Goal: Task Accomplishment & Management: Manage account settings

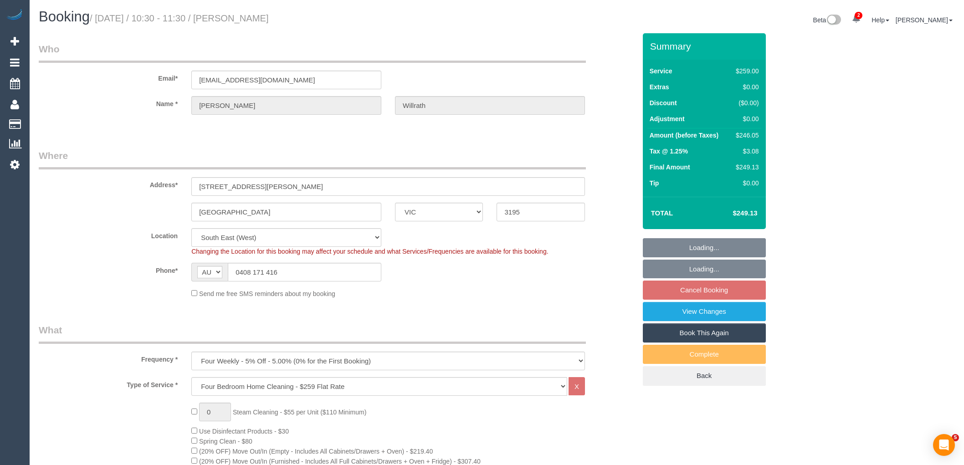
select select "VIC"
select select "number:28"
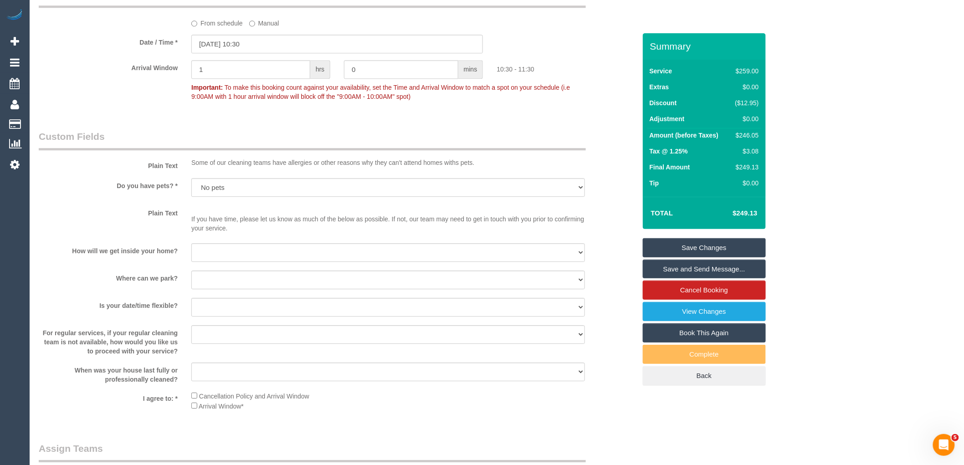
scroll to position [911, 0]
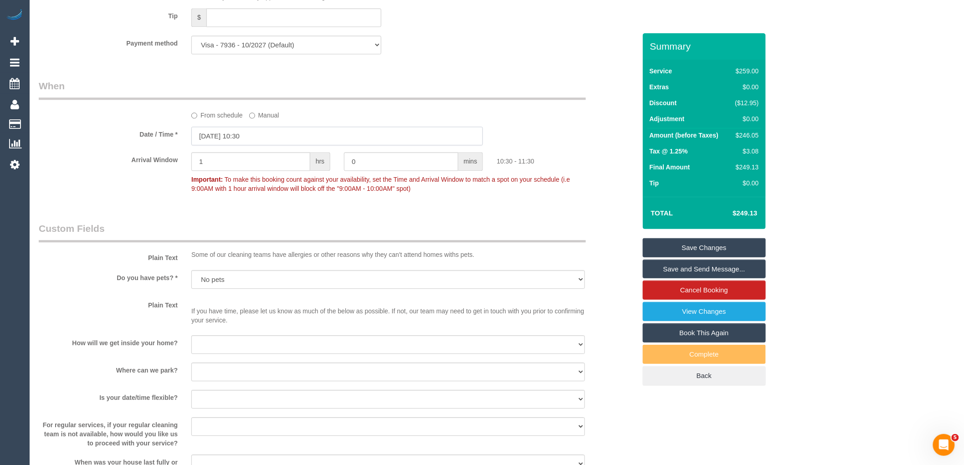
click at [283, 144] on input "03/09/2025 10:30" at bounding box center [337, 136] width 292 height 19
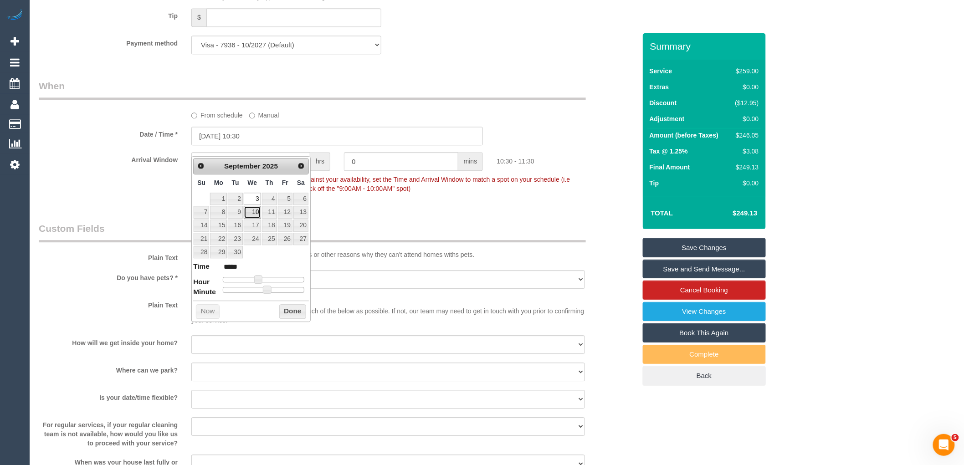
click at [251, 210] on link "10" at bounding box center [252, 212] width 17 height 12
type input "10/09/2025 10:30"
click at [293, 315] on button "Done" at bounding box center [292, 311] width 27 height 15
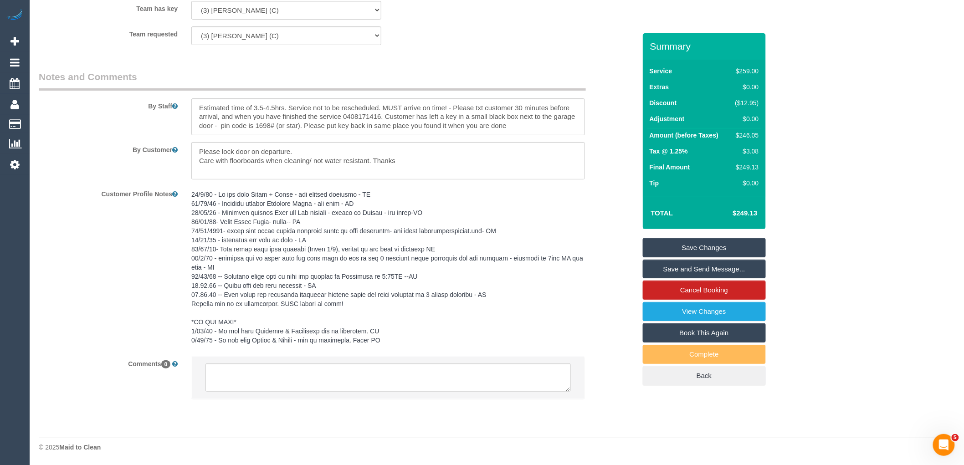
scroll to position [1258, 0]
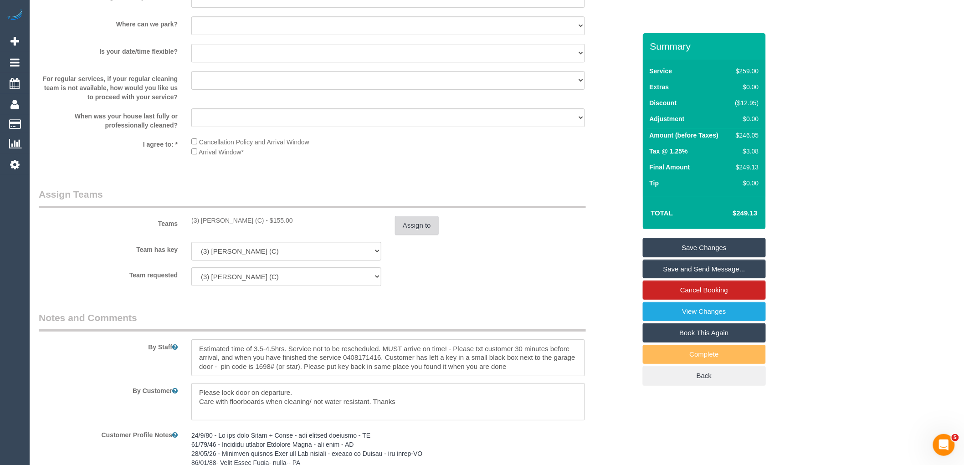
click at [416, 235] on button "Assign to" at bounding box center [417, 225] width 44 height 19
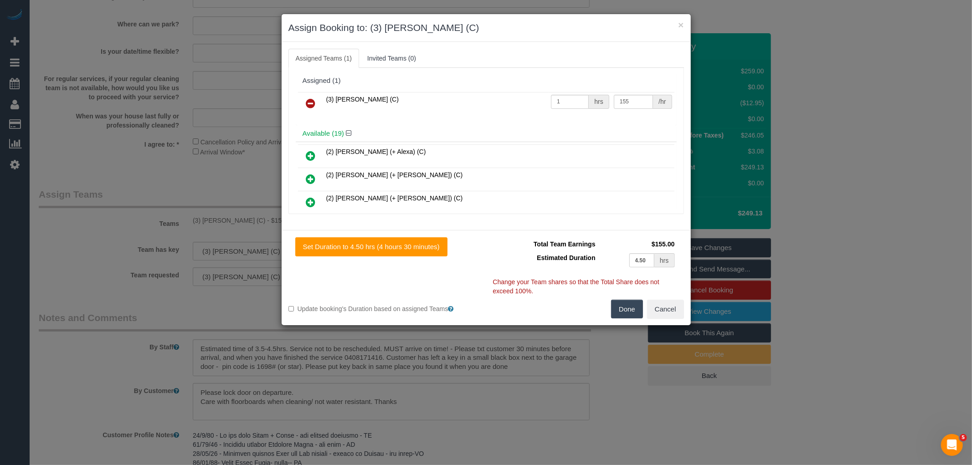
click at [313, 101] on icon at bounding box center [311, 103] width 10 height 11
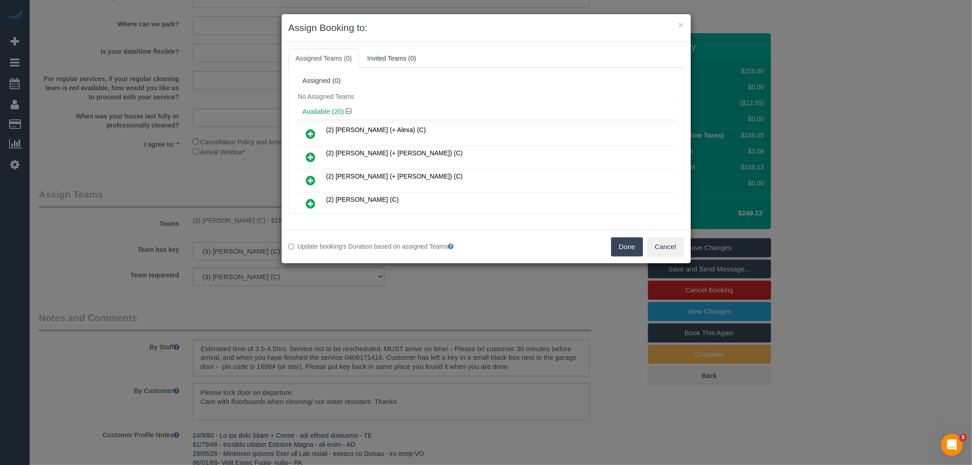
click at [632, 253] on button "Done" at bounding box center [627, 246] width 32 height 19
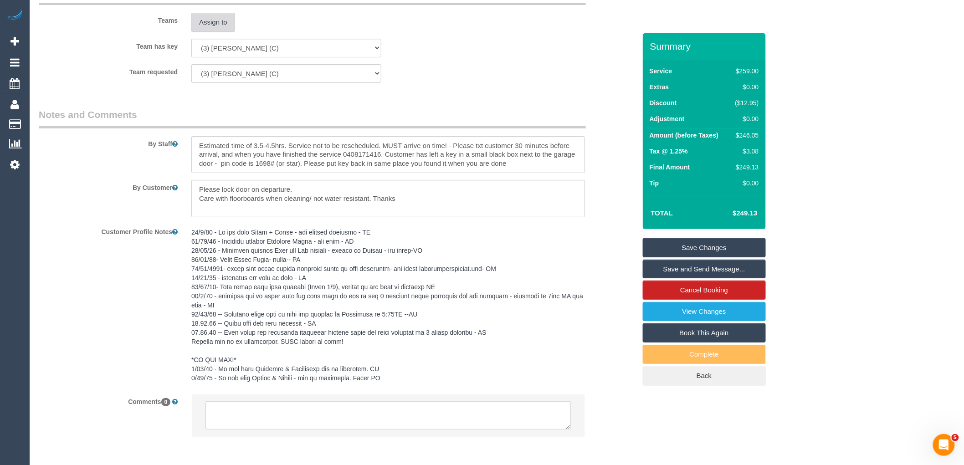
scroll to position [1510, 0]
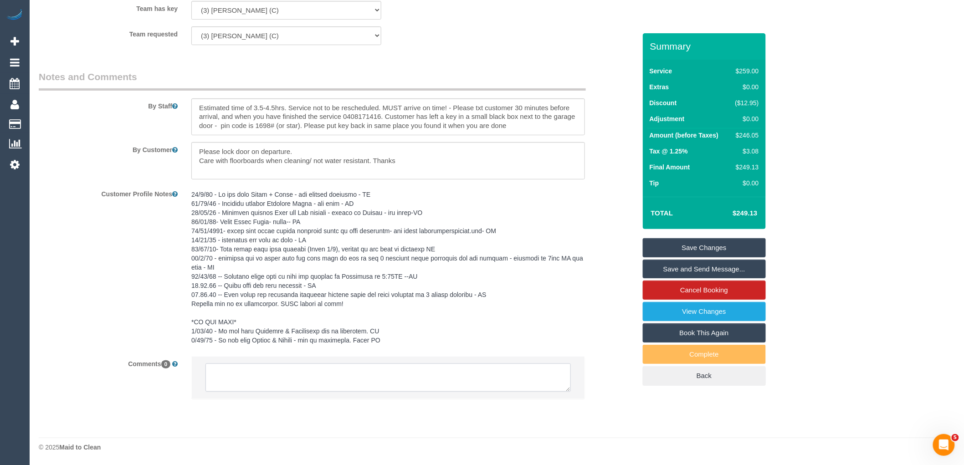
click at [275, 365] on textarea at bounding box center [387, 378] width 365 height 28
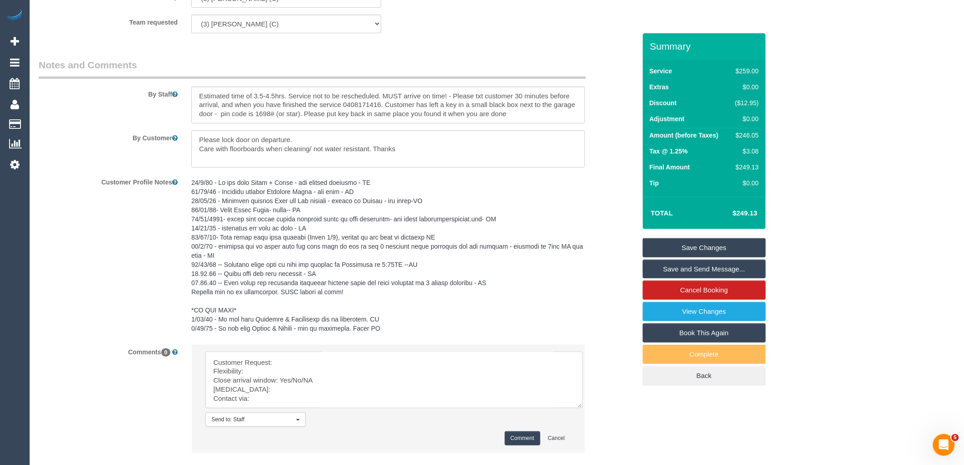
scroll to position [41, 0]
drag, startPoint x: 569, startPoint y: 390, endPoint x: 518, endPoint y: 325, distance: 82.0
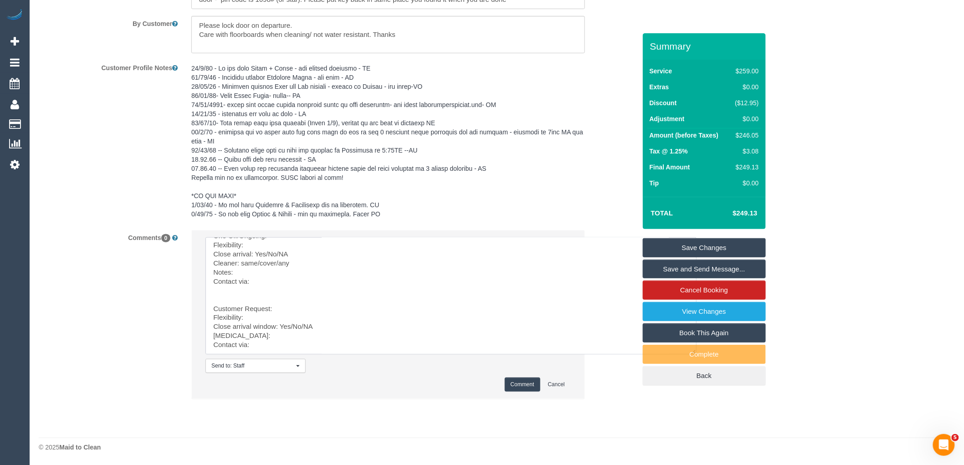
scroll to position [47, 0]
drag, startPoint x: 251, startPoint y: 277, endPoint x: 333, endPoint y: 424, distance: 168.3
click at [327, 244] on textarea at bounding box center [450, 295] width 491 height 117
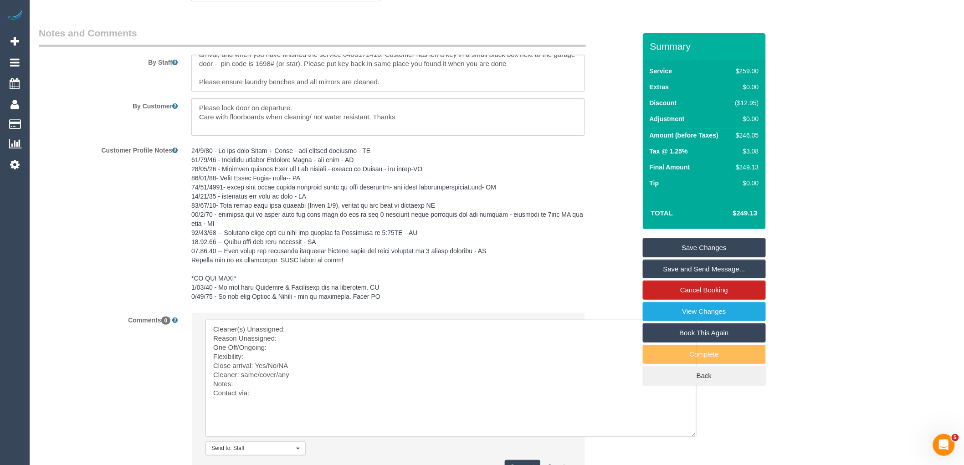
scroll to position [1637, 0]
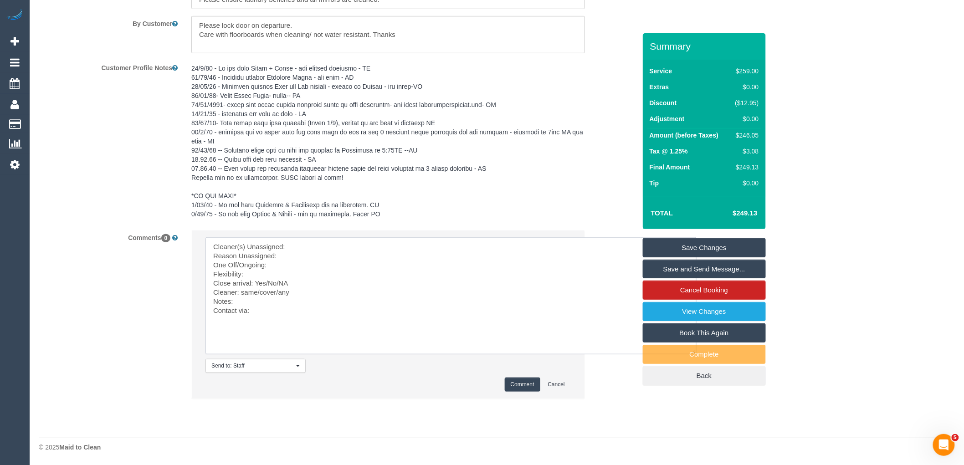
paste textarea "(3) [PERSON_NAME] (C)"
click at [293, 257] on textarea at bounding box center [450, 295] width 491 height 117
click at [288, 266] on textarea at bounding box center [450, 295] width 491 height 117
drag, startPoint x: 298, startPoint y: 281, endPoint x: 265, endPoint y: 281, distance: 32.3
click at [265, 281] on textarea at bounding box center [450, 295] width 491 height 117
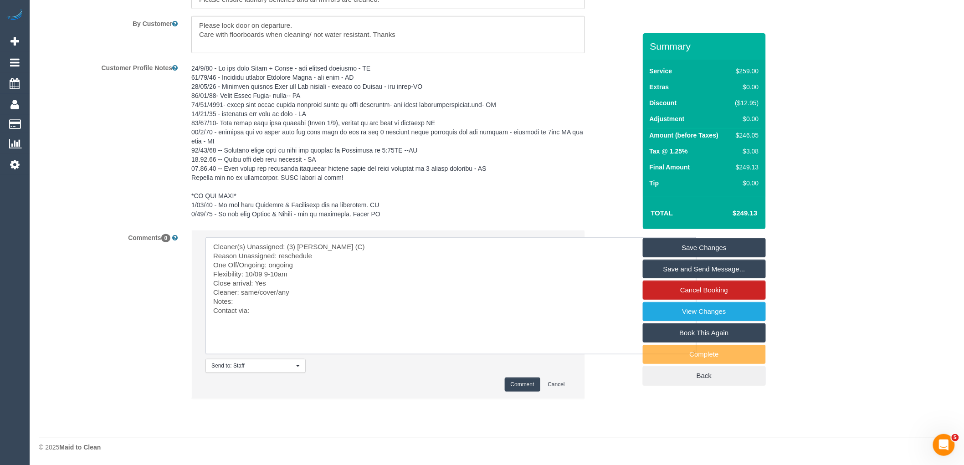
drag, startPoint x: 278, startPoint y: 292, endPoint x: 243, endPoint y: 292, distance: 34.6
click at [243, 292] on textarea at bounding box center [450, 295] width 491 height 117
click at [263, 313] on textarea at bounding box center [450, 295] width 491 height 117
click at [302, 289] on textarea at bounding box center [450, 295] width 491 height 117
click at [302, 298] on textarea at bounding box center [450, 295] width 491 height 117
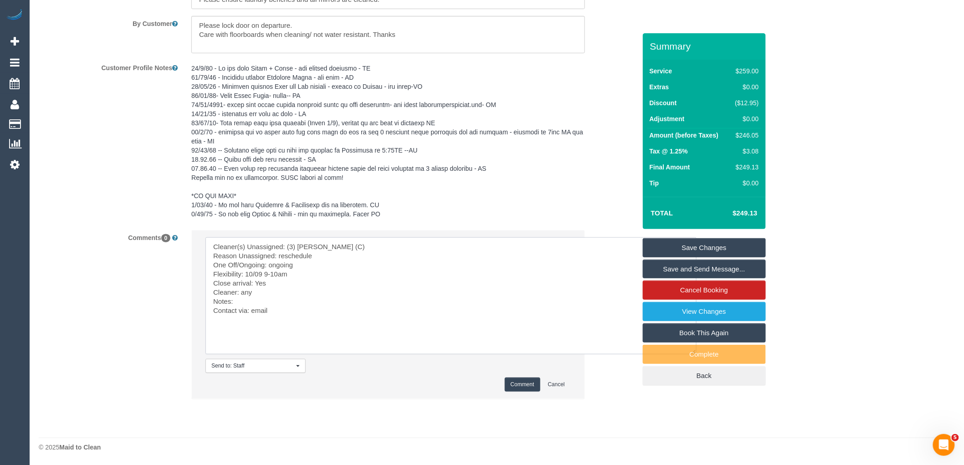
paste textarea "cnv_qariftb"
type textarea "Cleaner(s) Unassigned: (3) Anjana Thejan (C) Reason Unassigned: reschedule One …"
click at [522, 385] on button "Comment" at bounding box center [523, 385] width 36 height 14
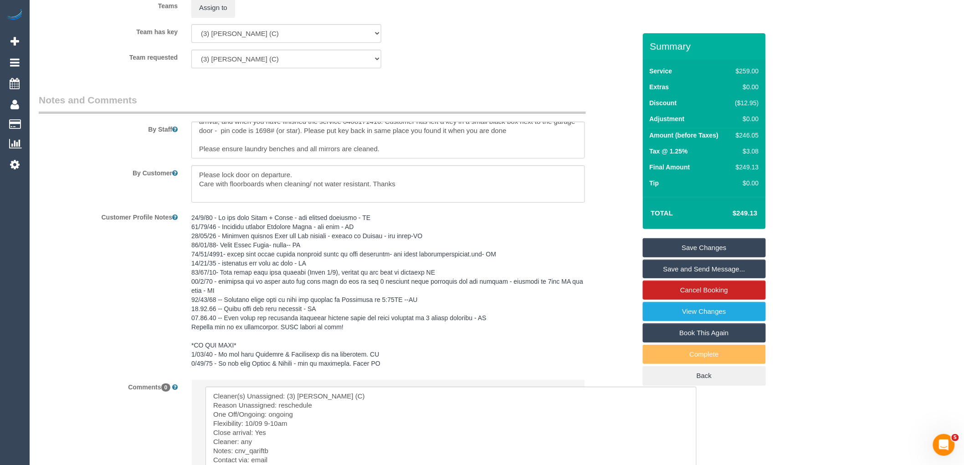
scroll to position [1333, 0]
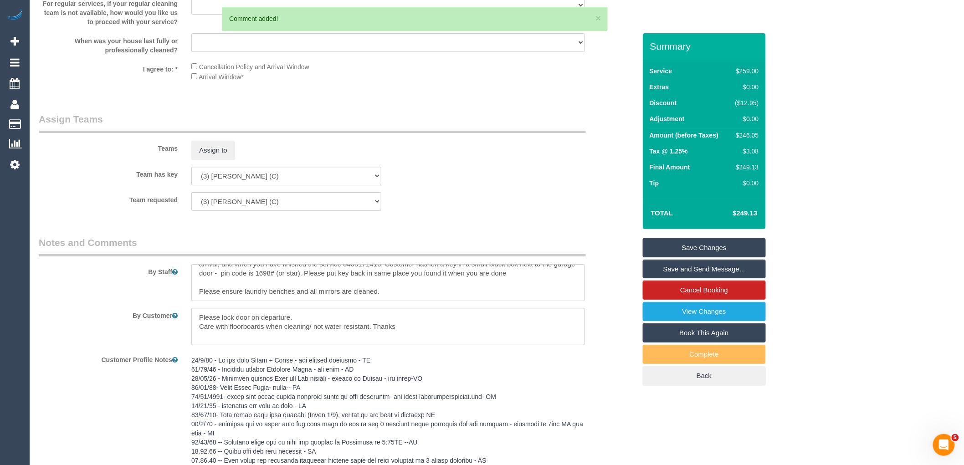
click at [734, 246] on link "Save Changes" at bounding box center [704, 247] width 123 height 19
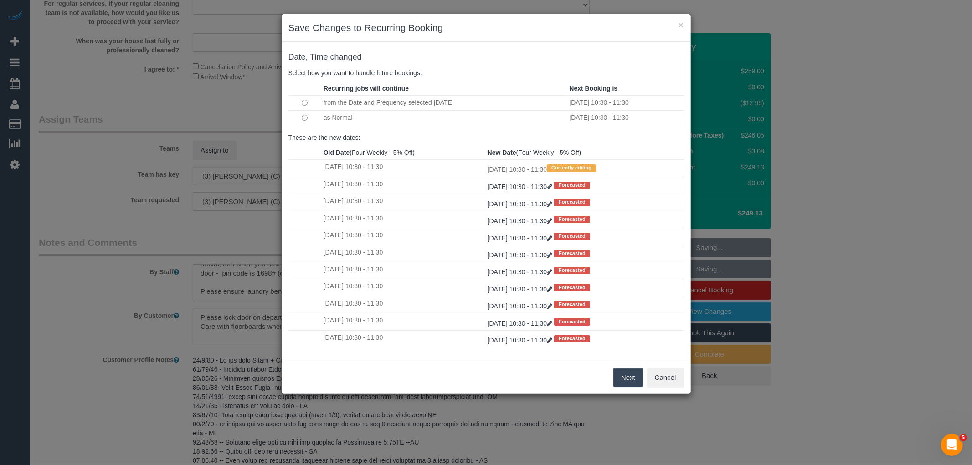
click at [631, 378] on button "Next" at bounding box center [628, 377] width 30 height 19
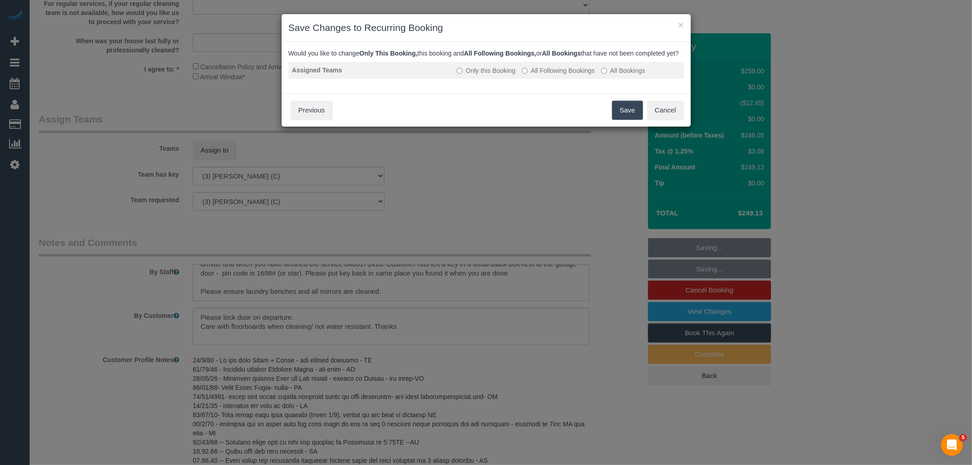
click at [576, 75] on label "All Following Bookings" at bounding box center [558, 70] width 73 height 9
click at [626, 120] on button "Save" at bounding box center [627, 110] width 31 height 19
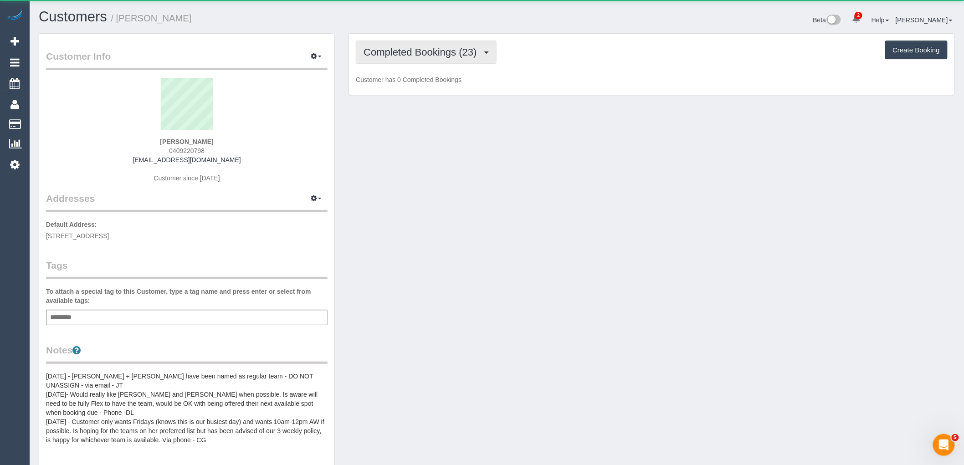
click at [452, 61] on button "Completed Bookings (23)" at bounding box center [426, 52] width 140 height 23
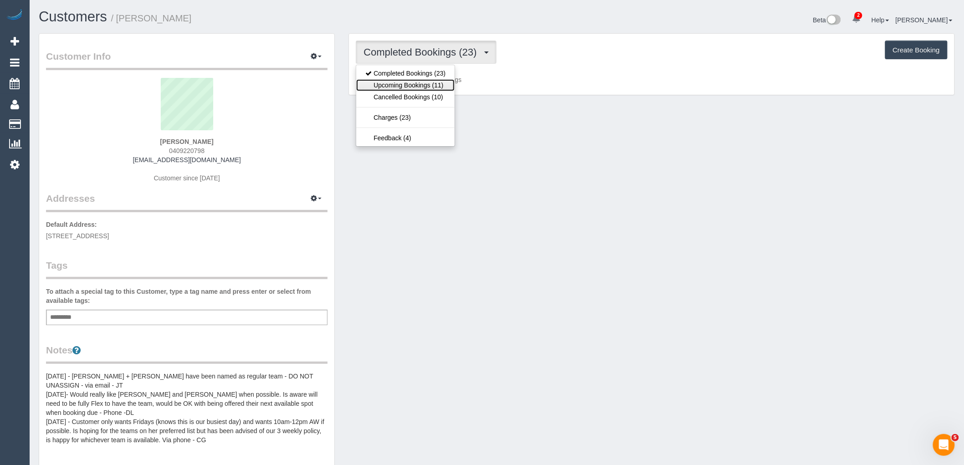
click at [453, 85] on link "Upcoming Bookings (11)" at bounding box center [405, 85] width 98 height 12
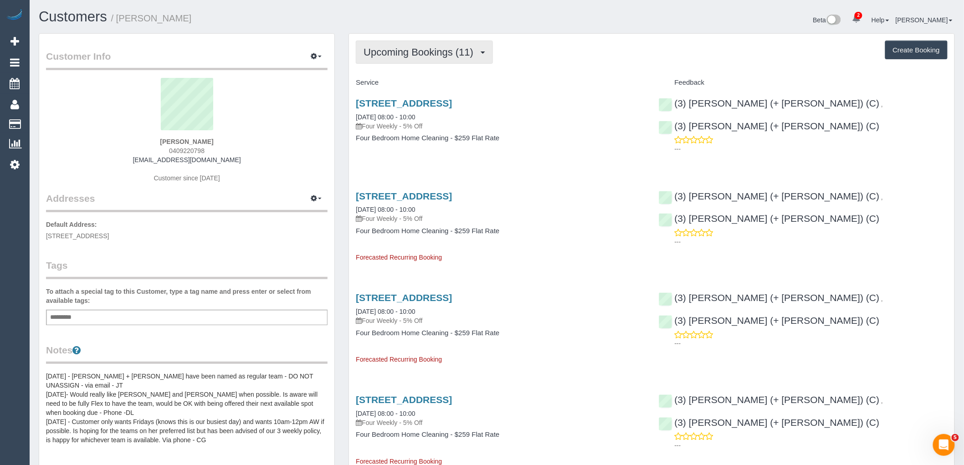
click at [412, 55] on span "Upcoming Bookings (11)" at bounding box center [421, 51] width 114 height 11
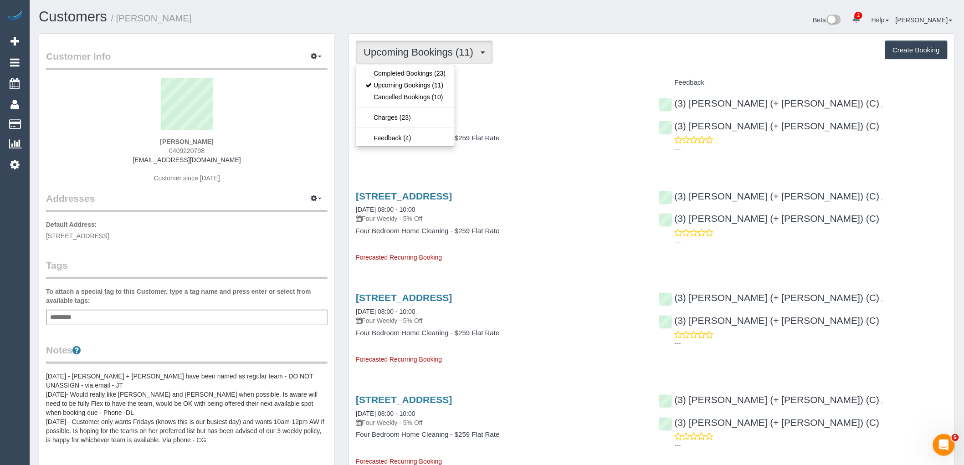
click at [514, 54] on div "Upcoming Bookings (11) Completed Bookings (23) Upcoming Bookings (11) Cancelled…" at bounding box center [652, 52] width 592 height 23
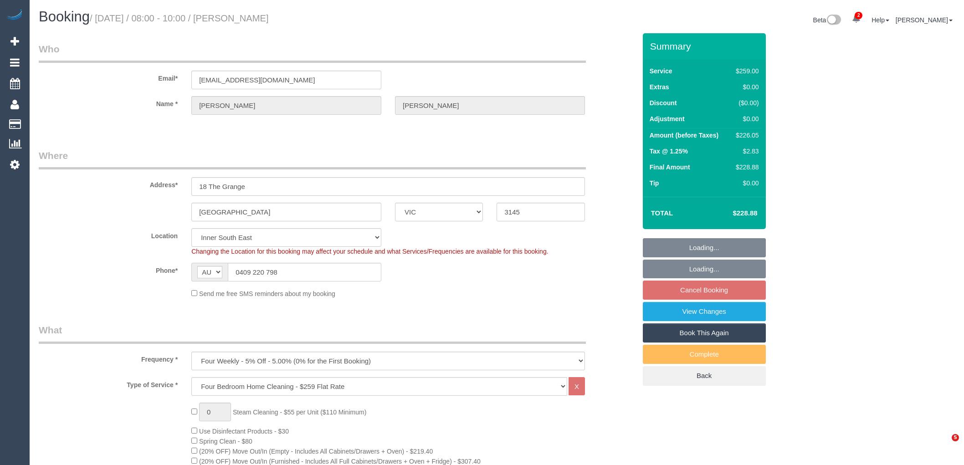
select select "VIC"
select select "string:stripe-pm_1NOuci2GScqysDRV5RU17w4v"
select select "number:27"
select select "number:14"
select select "number:19"
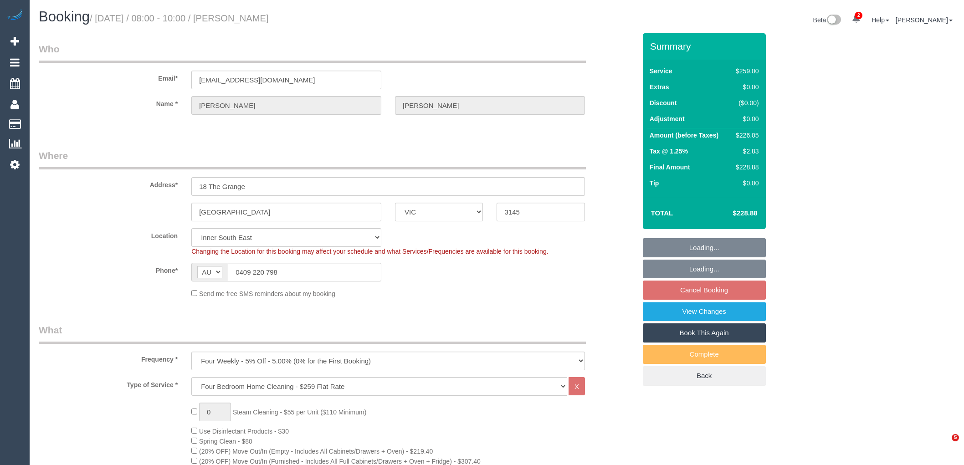
select select "number:24"
select select "spot1"
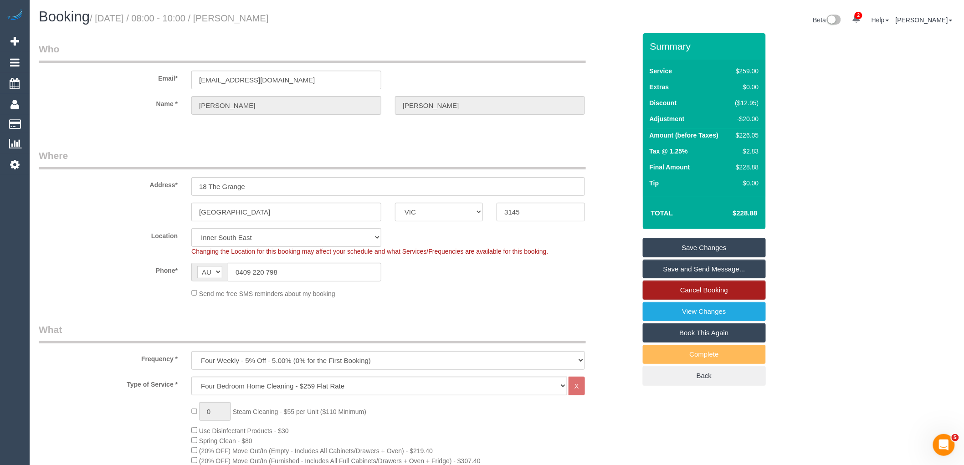
click at [757, 286] on link "Cancel Booking" at bounding box center [704, 290] width 123 height 19
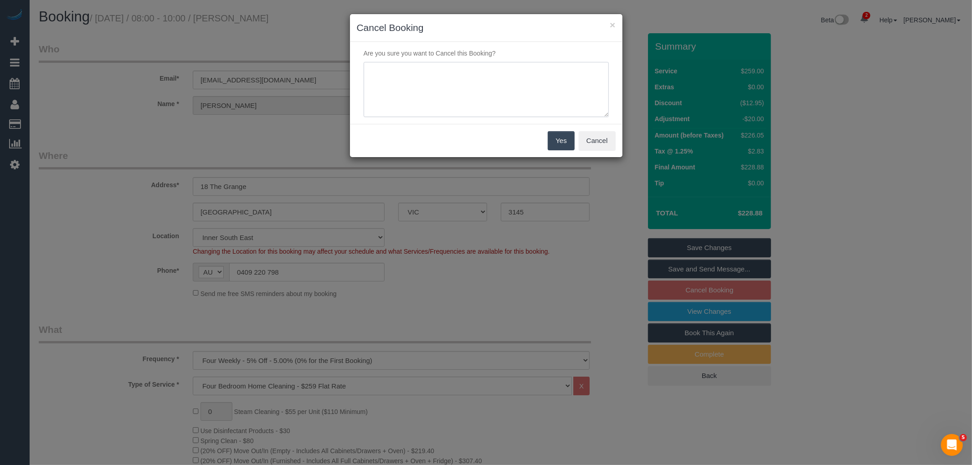
click at [476, 113] on textarea at bounding box center [486, 90] width 245 height 56
click at [553, 80] on textarea at bounding box center [486, 90] width 245 height 56
type textarea "Service not needed on this date via email VC"
click at [559, 134] on button "Yes" at bounding box center [561, 140] width 26 height 19
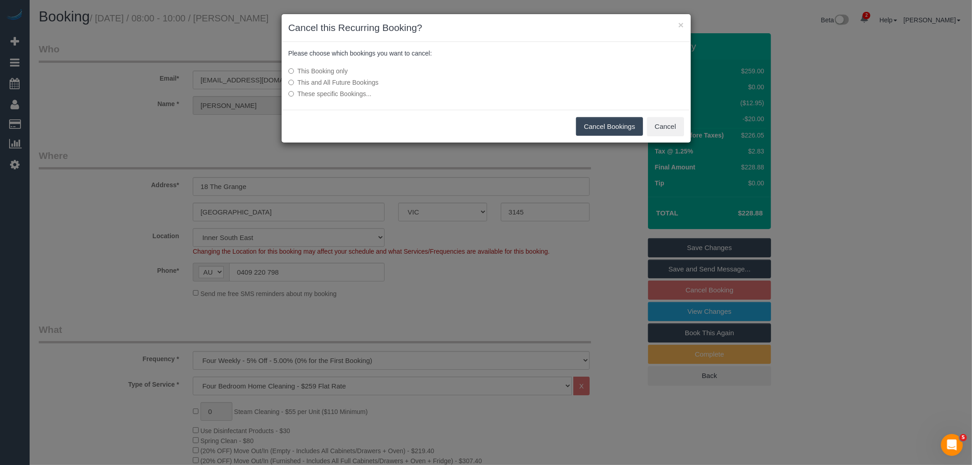
drag, startPoint x: 624, startPoint y: 122, endPoint x: 547, endPoint y: 113, distance: 78.0
click at [624, 122] on button "Cancel Bookings" at bounding box center [609, 126] width 67 height 19
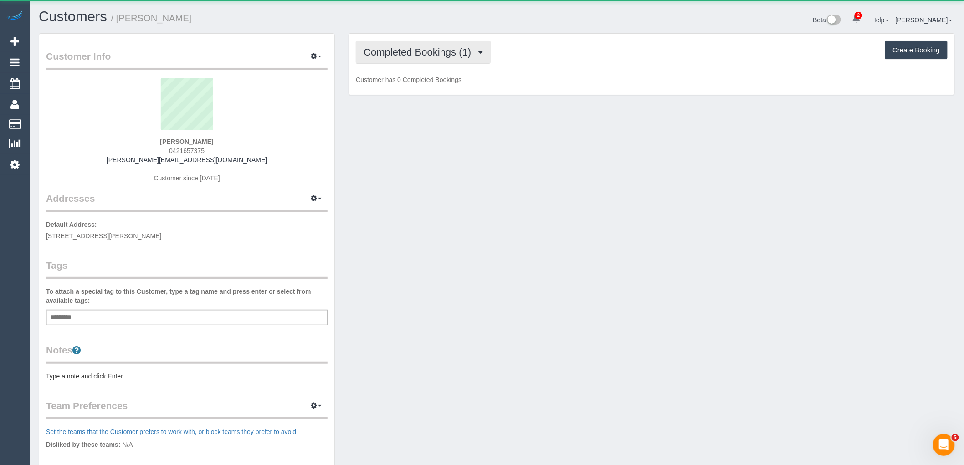
click at [475, 55] on span "Completed Bookings (1)" at bounding box center [420, 51] width 112 height 11
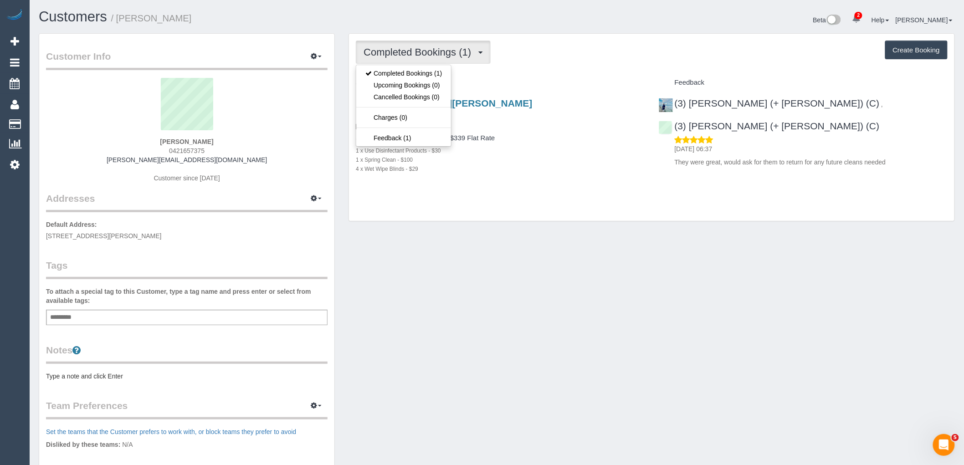
click at [561, 79] on div "Service" at bounding box center [500, 82] width 303 height 15
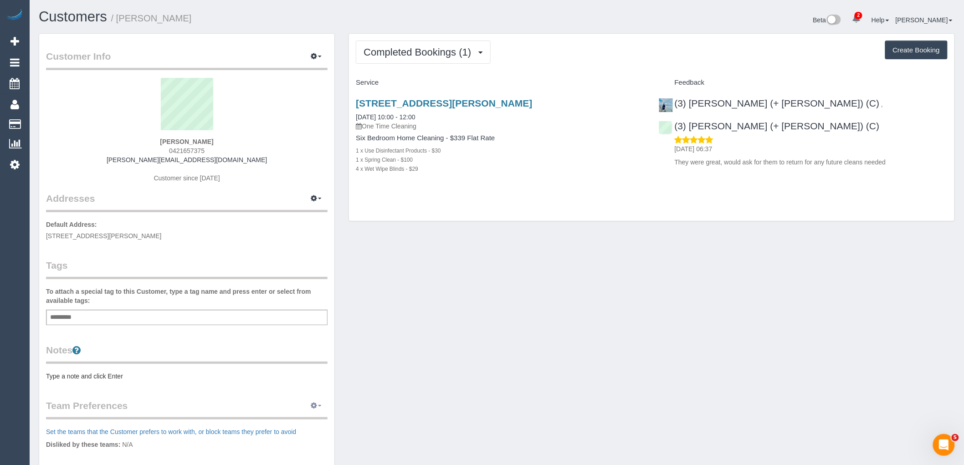
click at [317, 407] on icon "button" at bounding box center [314, 405] width 6 height 5
click at [282, 421] on link "Manage Preferences" at bounding box center [288, 423] width 77 height 12
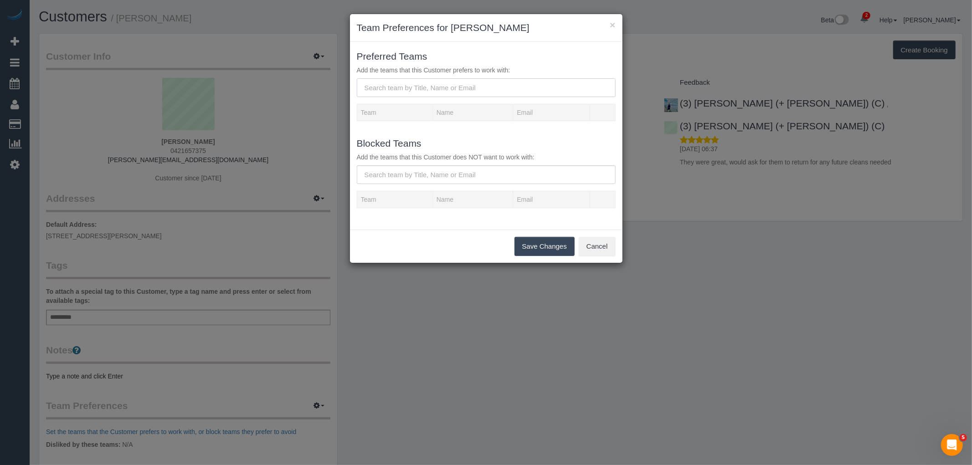
click at [507, 82] on input "text" at bounding box center [486, 87] width 259 height 19
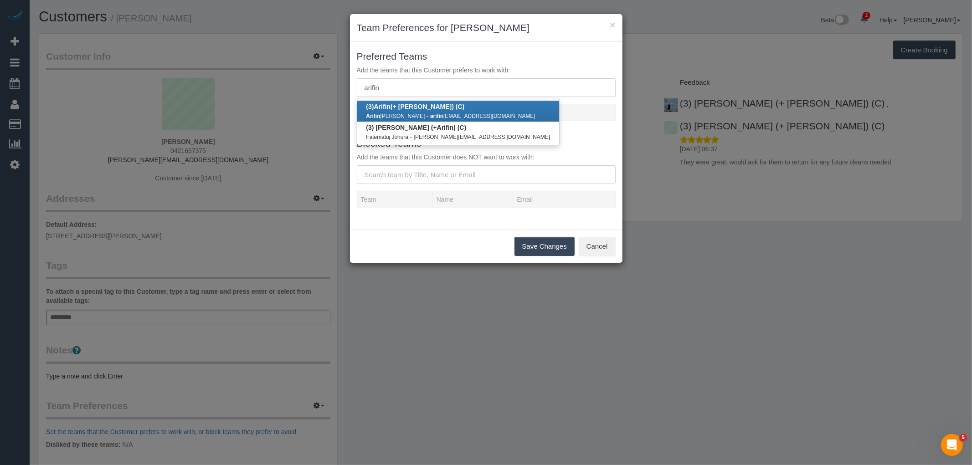
type input "arifin"
click at [430, 115] on strong "arifin" at bounding box center [436, 116] width 13 height 6
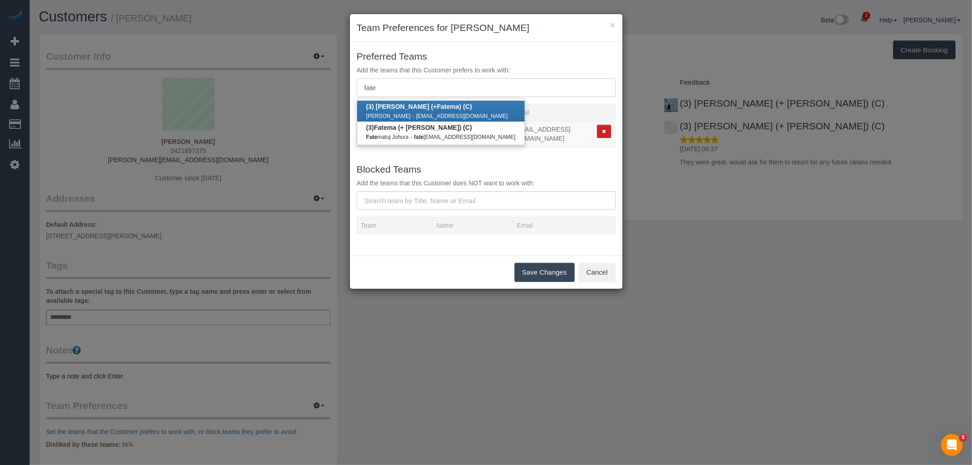
type input "fate"
click at [416, 116] on small "arifinrahmanjack@gmail.com" at bounding box center [462, 116] width 92 height 6
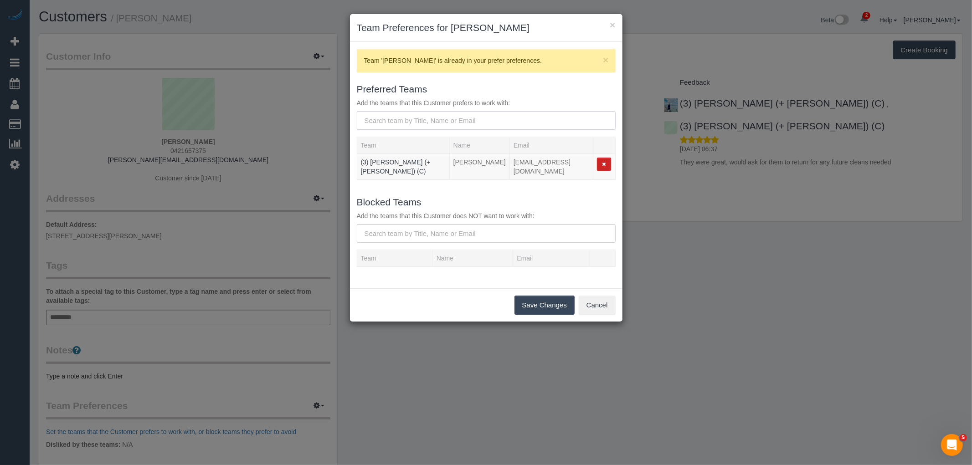
click at [417, 116] on input "text" at bounding box center [486, 120] width 259 height 19
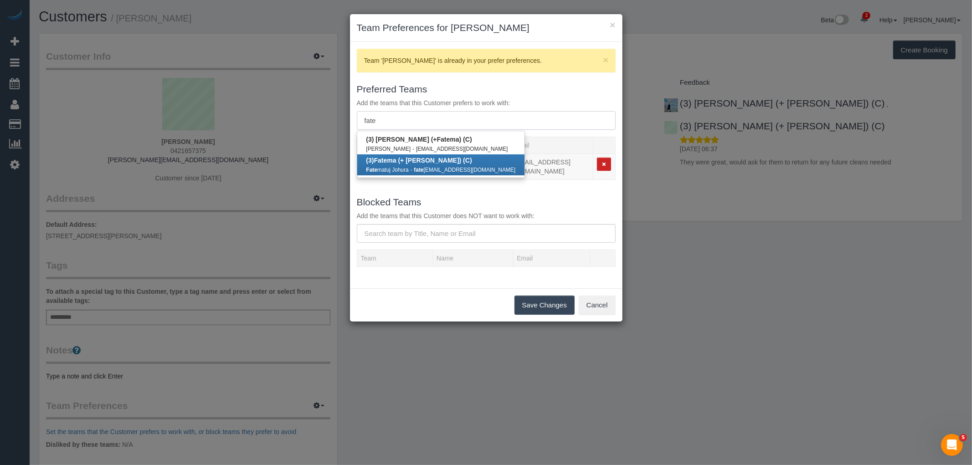
type input "fate"
click at [406, 159] on b "(3) Fate ma (+ Arifin) (C)" at bounding box center [419, 160] width 106 height 7
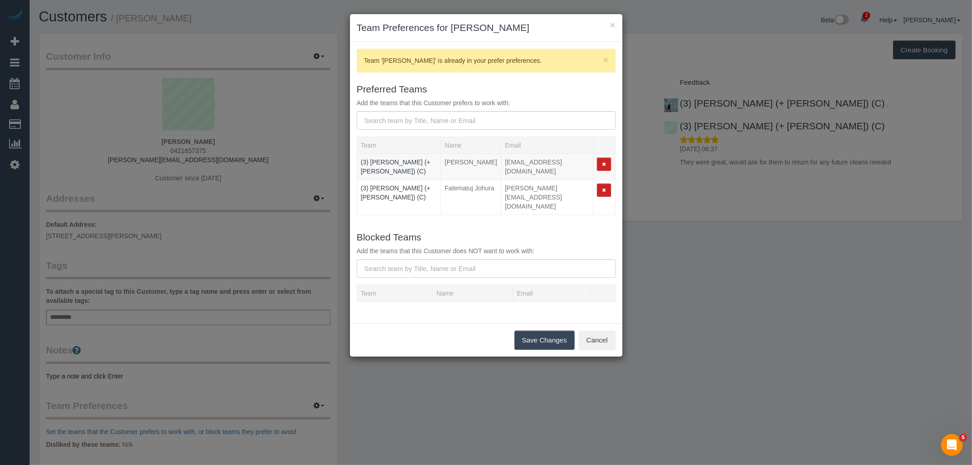
click at [568, 331] on button "Save Changes" at bounding box center [544, 340] width 60 height 19
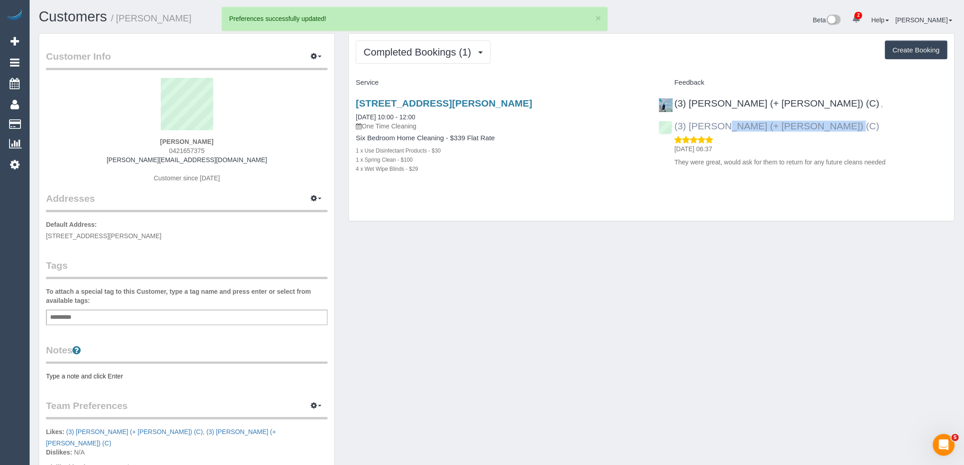
click at [795, 104] on div "(3) Arifin (+ Fatema) (C) , (3) Fatema (+ Arifin) (C) 31/08/2025 06:37 They wer…" at bounding box center [803, 130] width 303 height 80
copy link "(3) Fatema (+ Arifin) (C)"
click at [115, 377] on pre "Type a note and click Enter" at bounding box center [187, 376] width 282 height 9
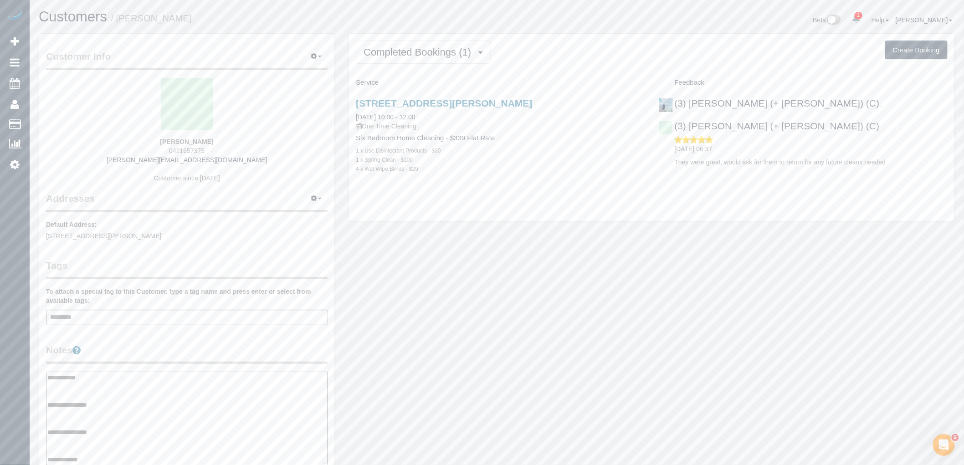
click at [70, 410] on textarea "**********" at bounding box center [187, 419] width 282 height 94
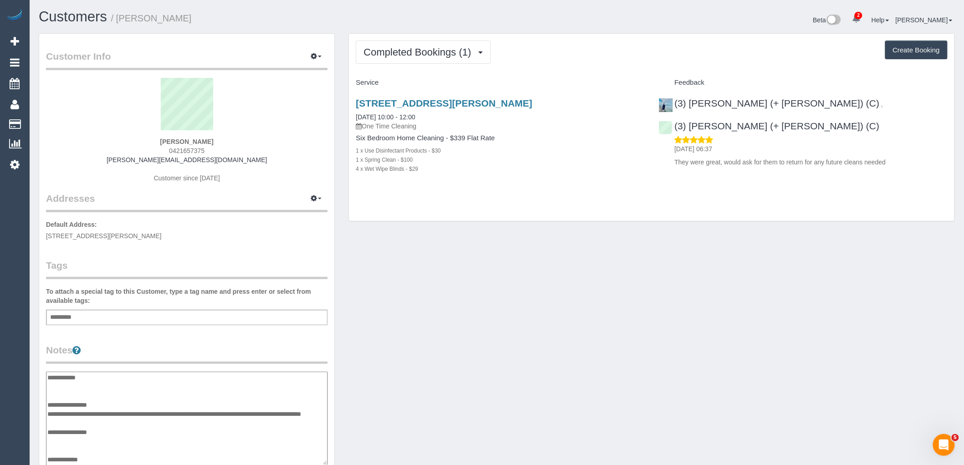
type textarea "**********"
click at [424, 353] on div "Customer Info Edit Contact Info Send Message Email Preferences Special Sales Ta…" at bounding box center [497, 384] width 930 height 702
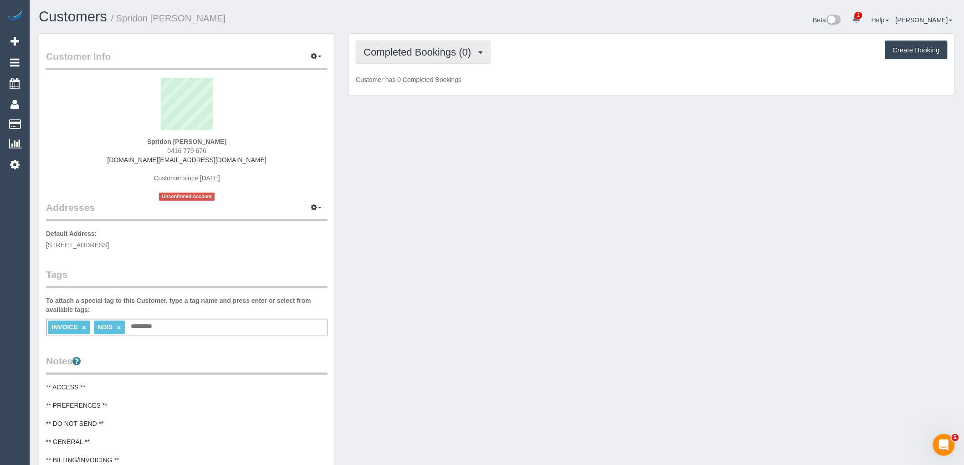
click at [411, 52] on span "Completed Bookings (0)" at bounding box center [420, 51] width 112 height 11
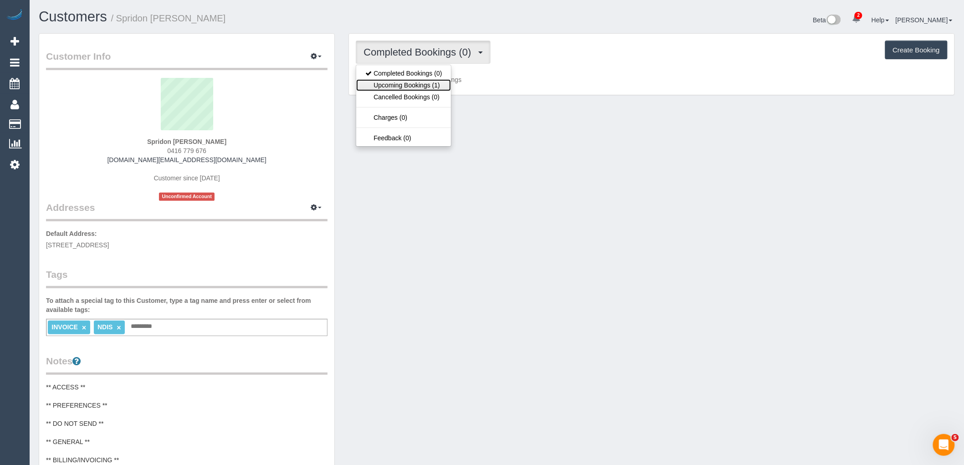
click at [410, 81] on link "Upcoming Bookings (1)" at bounding box center [403, 85] width 95 height 12
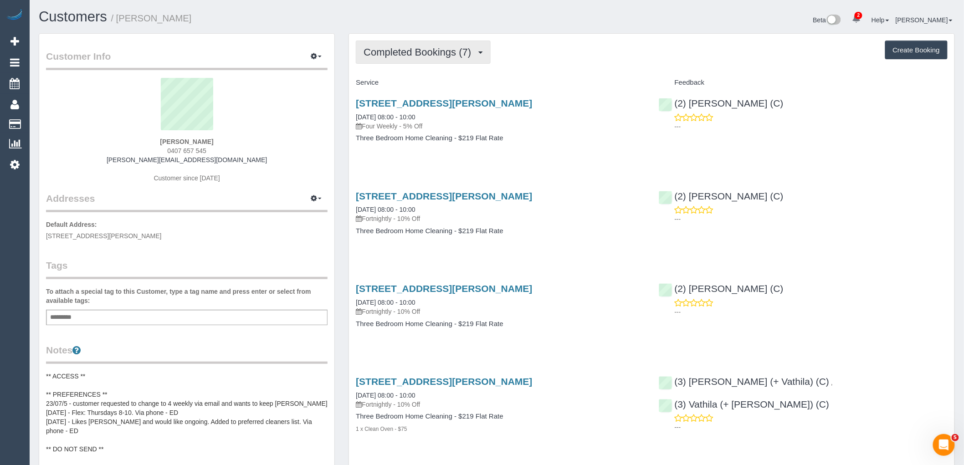
click at [395, 49] on span "Completed Bookings (7)" at bounding box center [420, 51] width 112 height 11
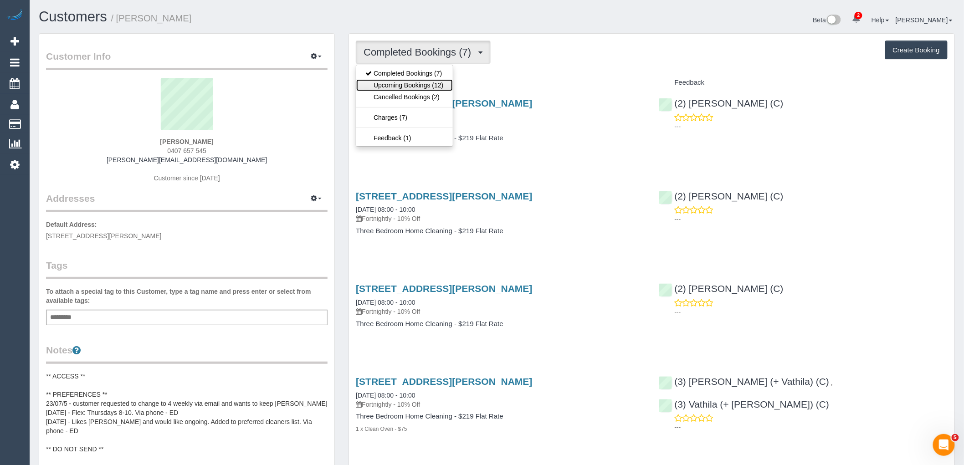
click at [394, 81] on link "Upcoming Bookings (12)" at bounding box center [404, 85] width 96 height 12
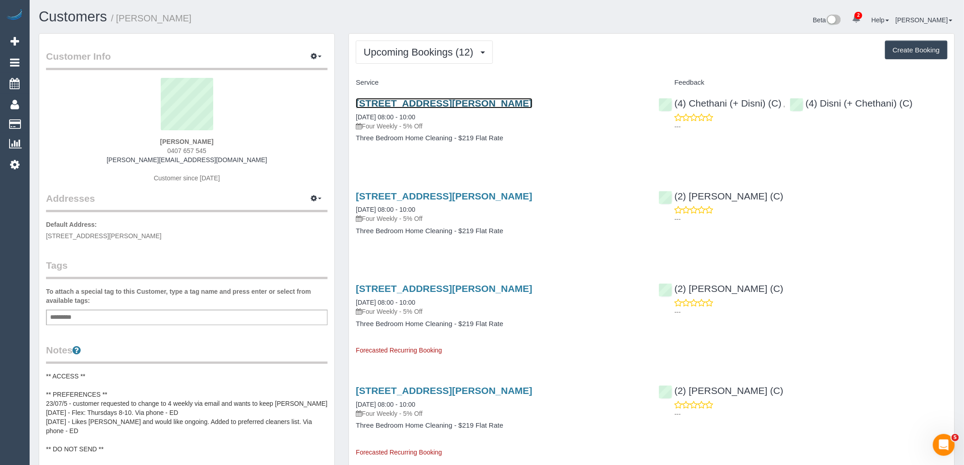
click at [445, 103] on link "24 Marwick Street, Carrum Downs, VIC 3021" at bounding box center [444, 103] width 176 height 10
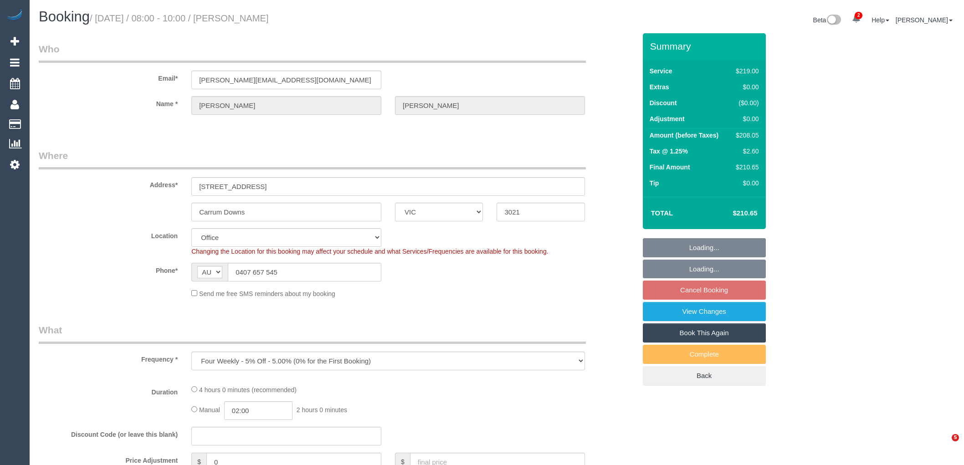
select select "VIC"
select select "number:30"
select select "number:14"
select select "number:19"
select select "number:22"
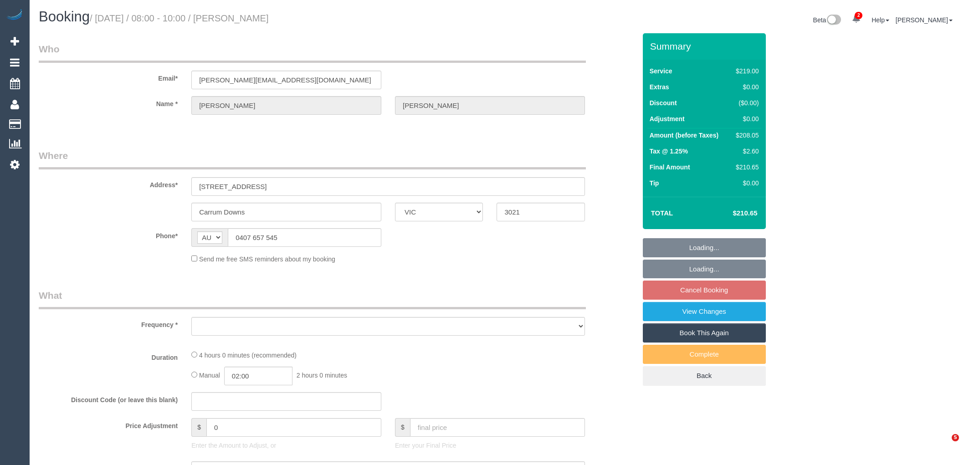
select select "VIC"
select select "object:571"
select select "string:stripe-pm_1RB4Iv2GScqysDRVEx6NbWSr"
select select "number:30"
select select "number:14"
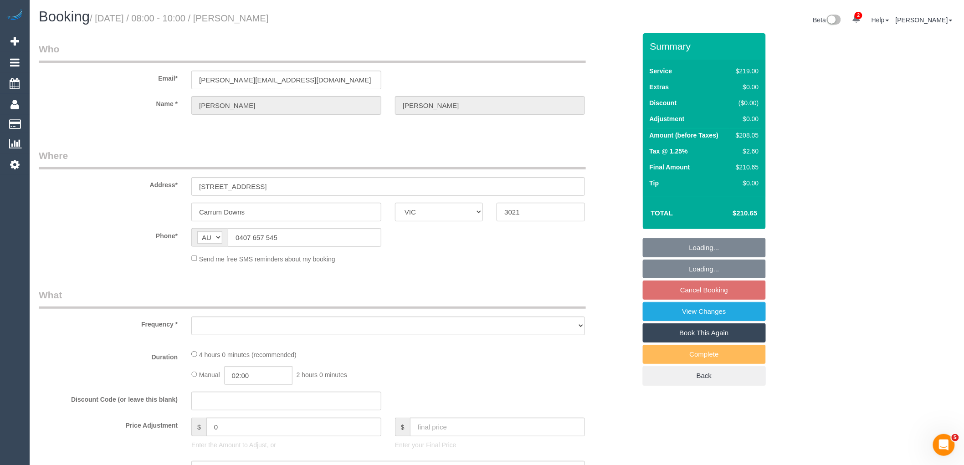
select select "number:19"
select select "number:22"
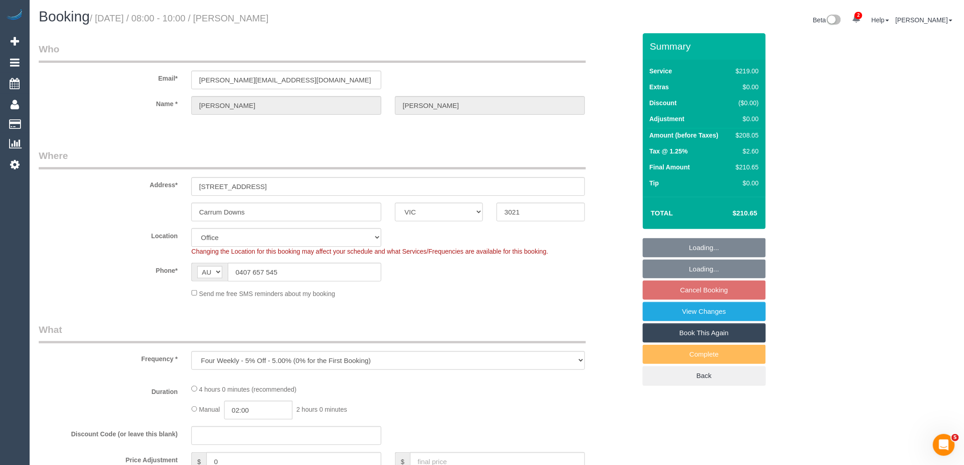
select select "object:724"
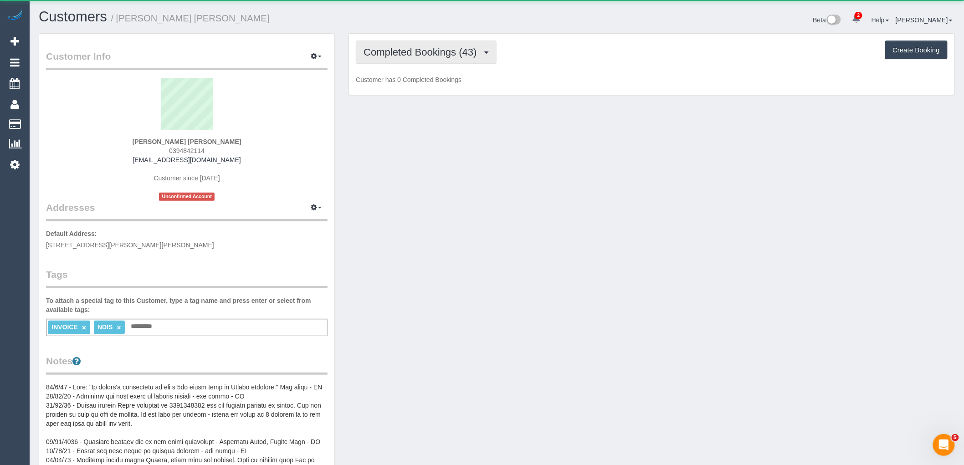
click at [457, 62] on button "Completed Bookings (43)" at bounding box center [426, 52] width 140 height 23
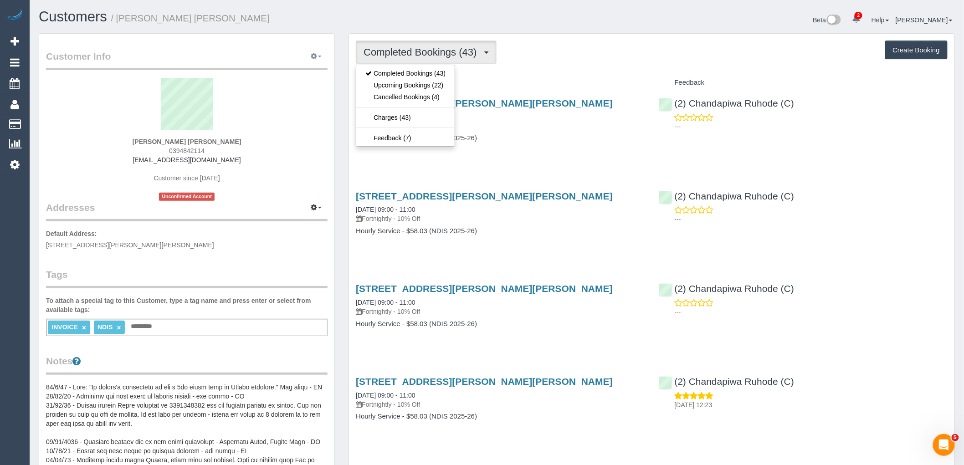
click at [318, 56] on button "button" at bounding box center [316, 57] width 23 height 14
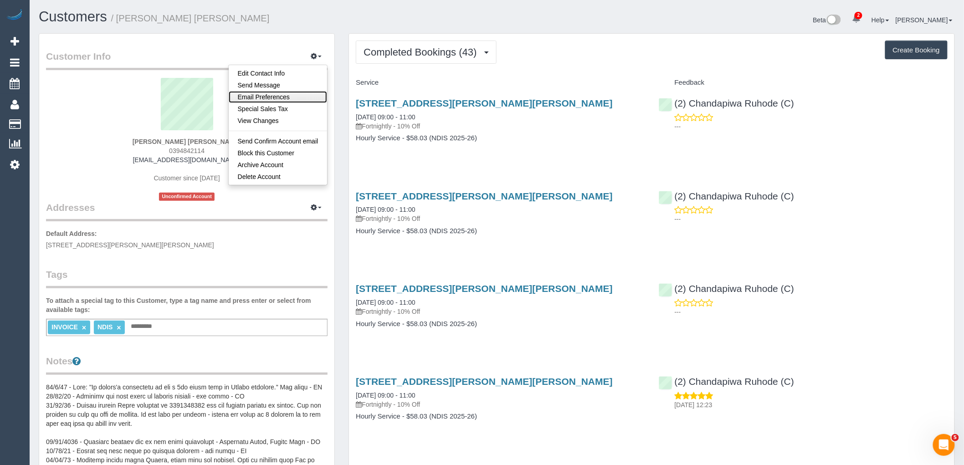
click at [287, 93] on link "Email Preferences" at bounding box center [278, 97] width 99 height 12
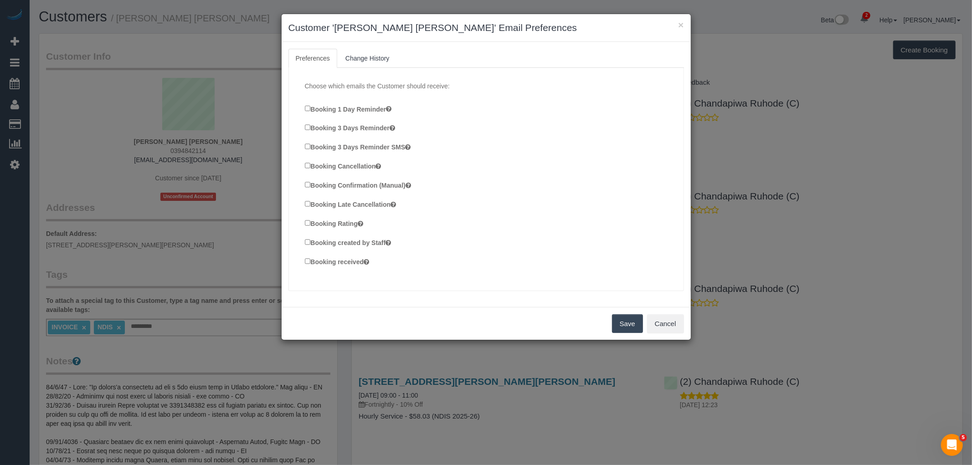
click at [634, 322] on button "Save" at bounding box center [627, 323] width 31 height 19
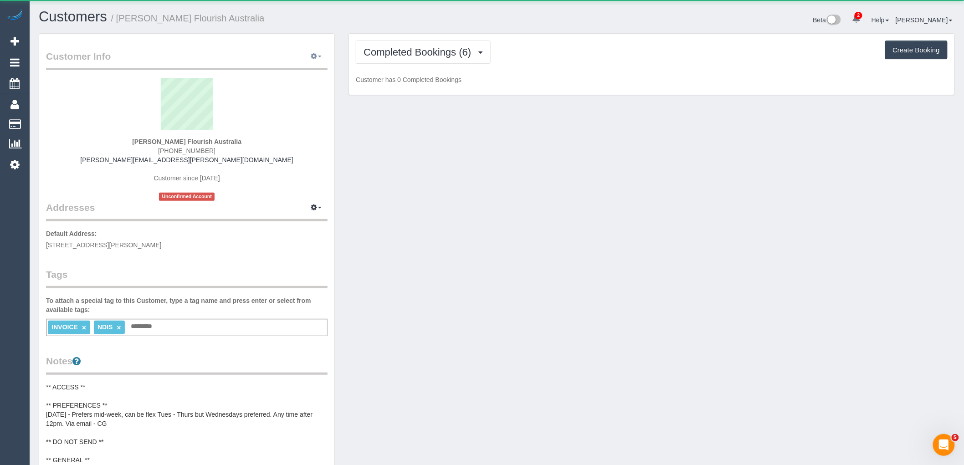
click at [316, 54] on icon "button" at bounding box center [314, 55] width 6 height 5
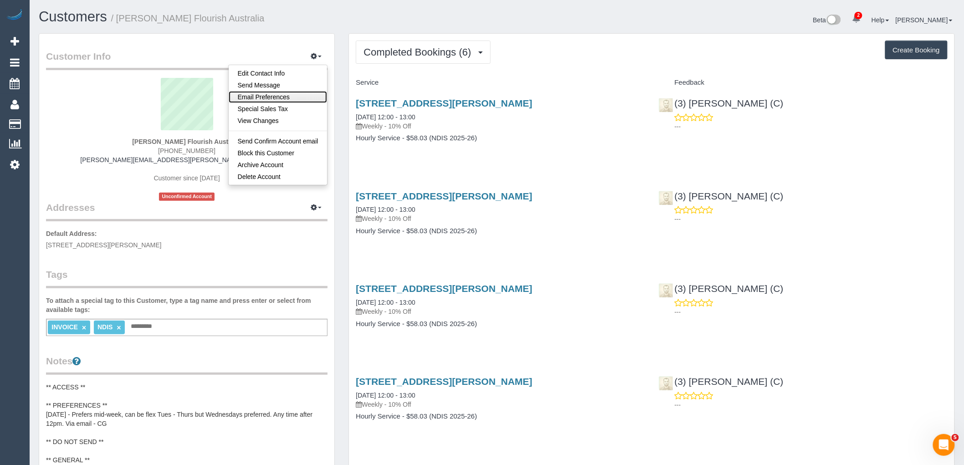
click at [298, 96] on link "Email Preferences" at bounding box center [278, 97] width 99 height 12
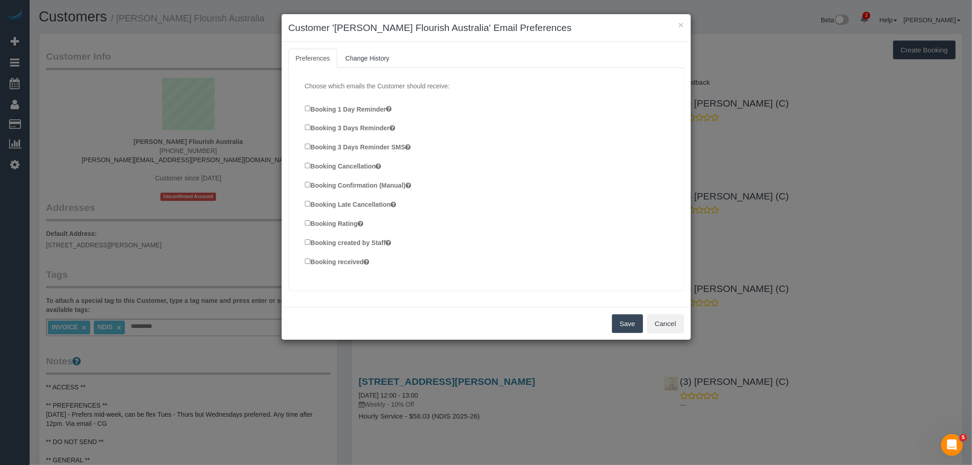
click at [621, 318] on button "Save" at bounding box center [627, 323] width 31 height 19
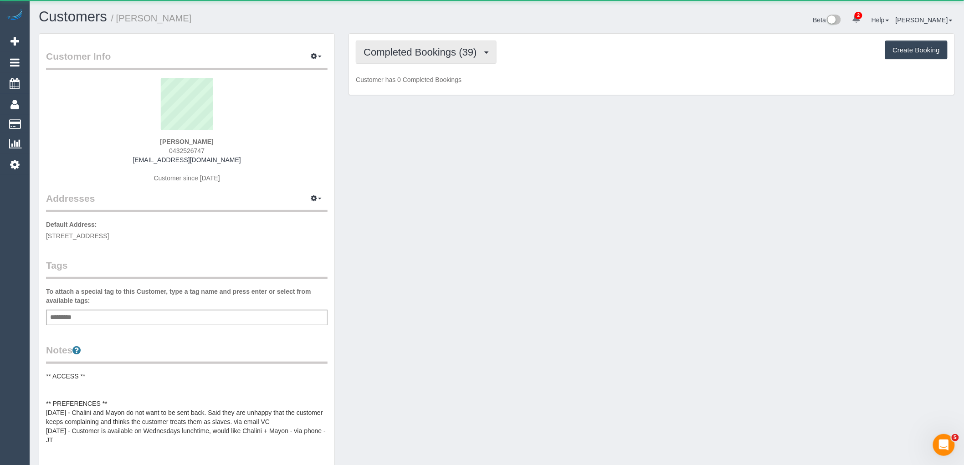
click at [409, 62] on button "Completed Bookings (39)" at bounding box center [426, 52] width 140 height 23
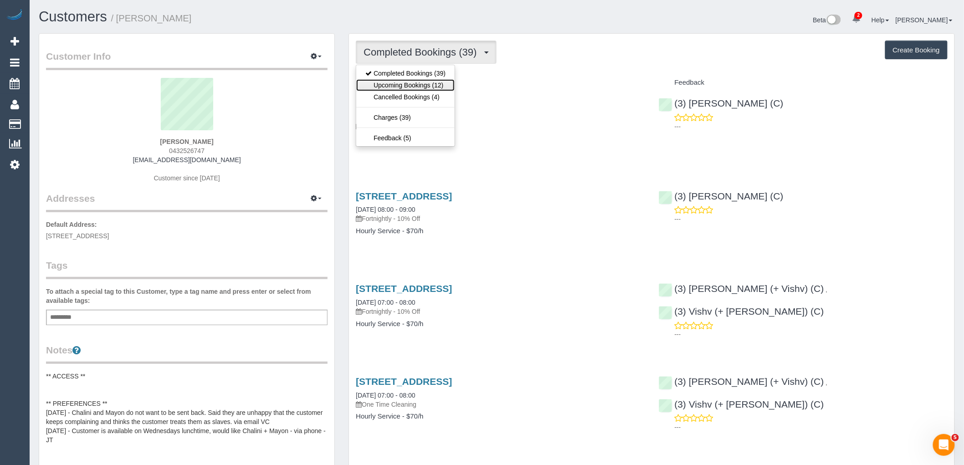
click at [415, 88] on link "Upcoming Bookings (12)" at bounding box center [405, 85] width 98 height 12
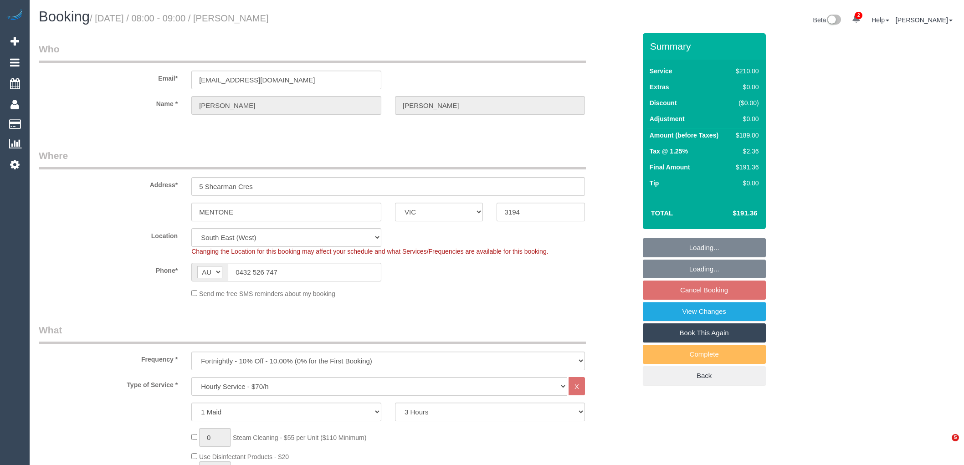
select select "VIC"
select select "180"
select select "number:27"
select select "number:14"
select select "number:18"
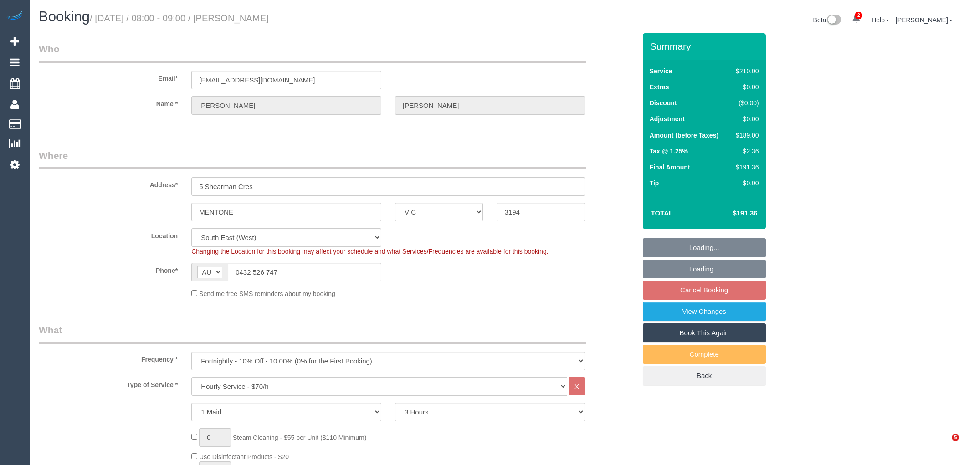
select select "number:22"
select select "number:34"
select select "number:12"
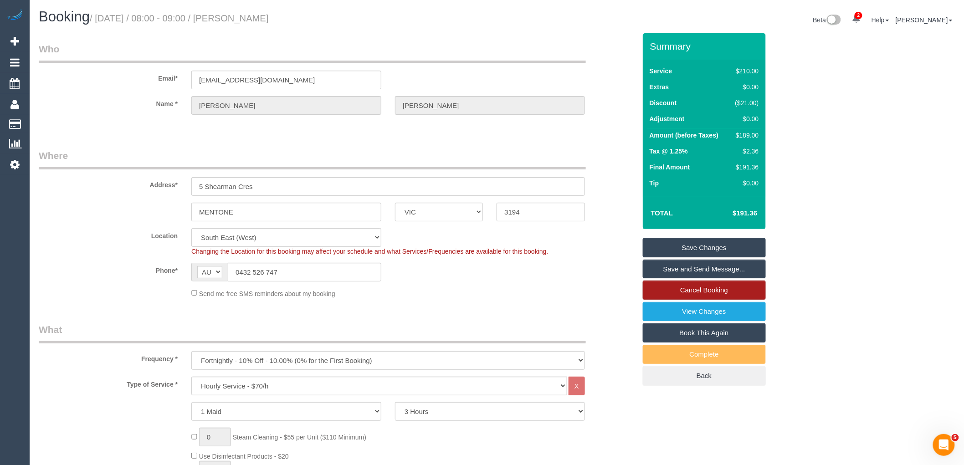
click at [734, 287] on link "Cancel Booking" at bounding box center [704, 290] width 123 height 19
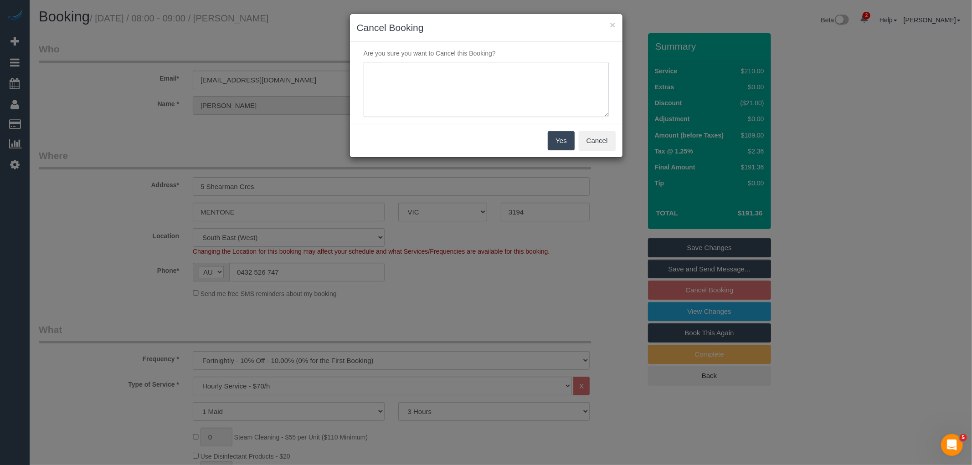
click at [417, 99] on textarea at bounding box center [486, 90] width 245 height 56
type textarea "Service not needed on this date via email VC"
click at [562, 138] on button "Yes" at bounding box center [561, 140] width 26 height 19
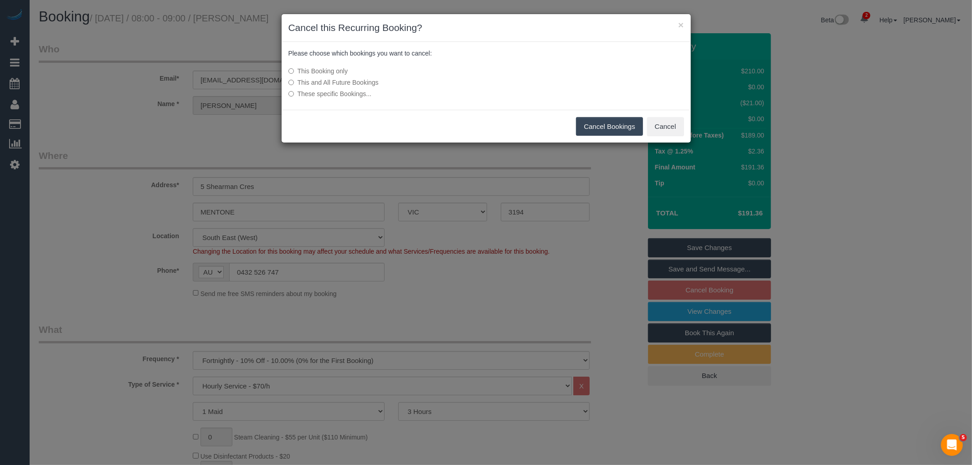
click at [583, 126] on button "Cancel Bookings" at bounding box center [609, 126] width 67 height 19
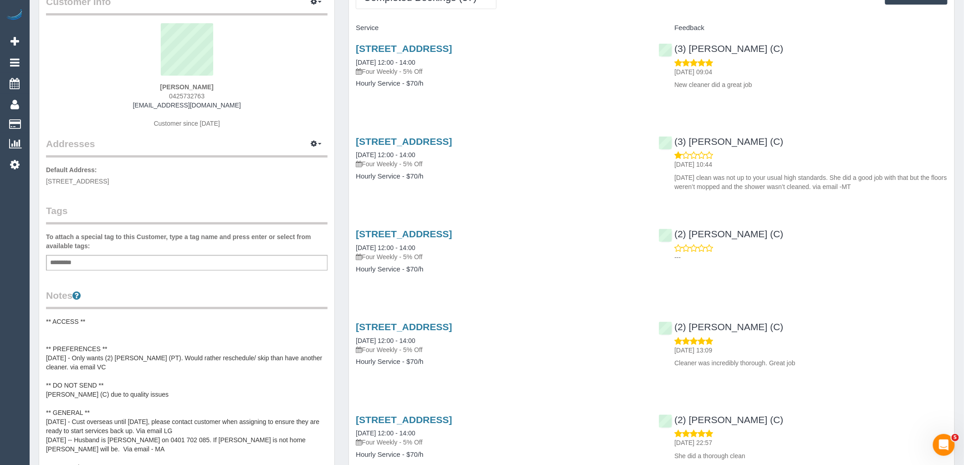
scroll to position [51, 0]
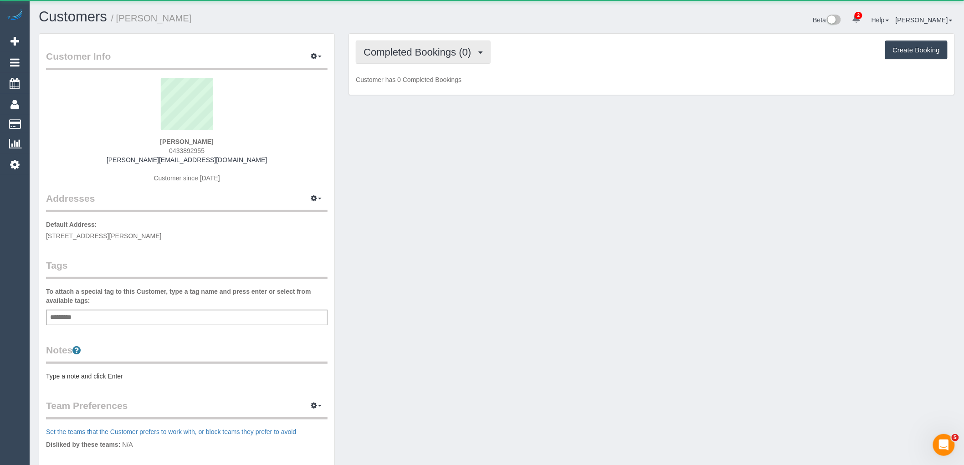
click at [408, 54] on span "Completed Bookings (0)" at bounding box center [420, 51] width 112 height 11
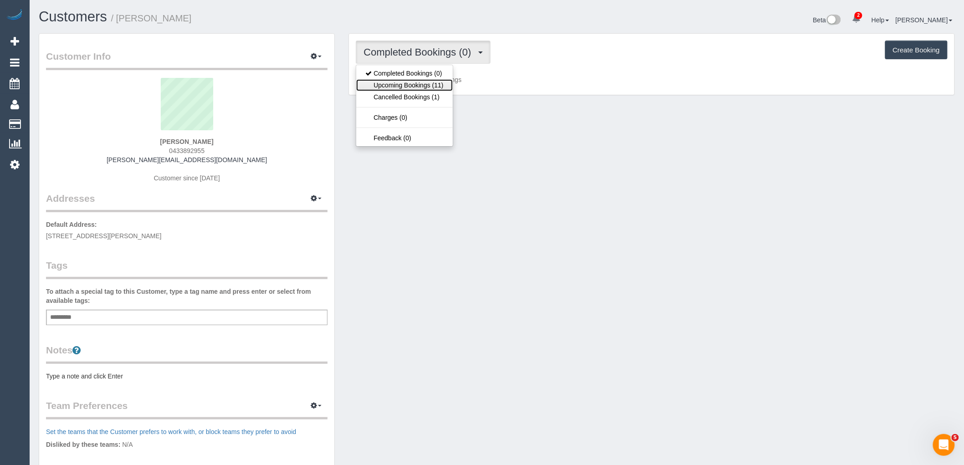
click at [411, 80] on link "Upcoming Bookings (11)" at bounding box center [404, 85] width 96 height 12
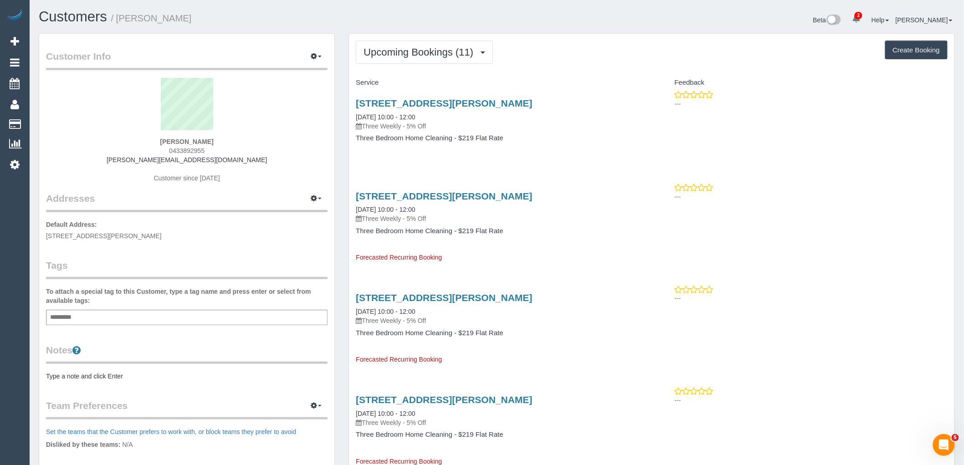
click at [108, 376] on pre "Type a note and click Enter" at bounding box center [187, 376] width 282 height 9
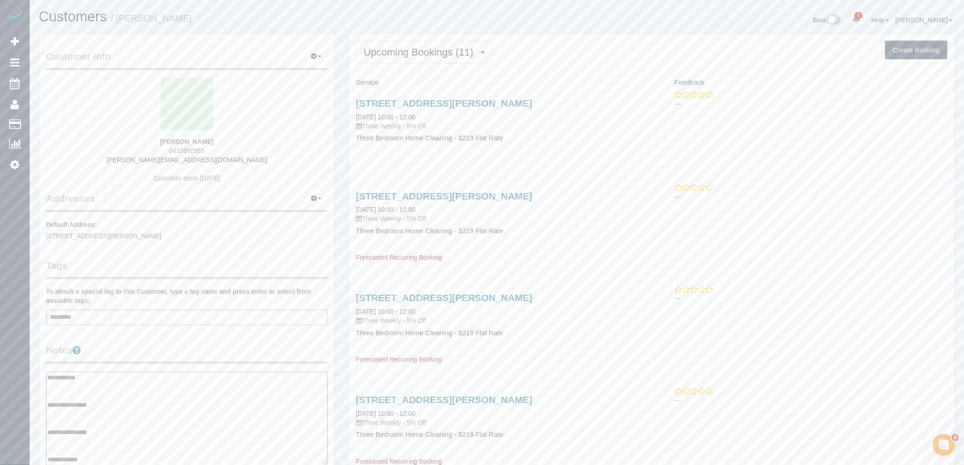
click at [98, 414] on textarea "**********" at bounding box center [187, 419] width 282 height 94
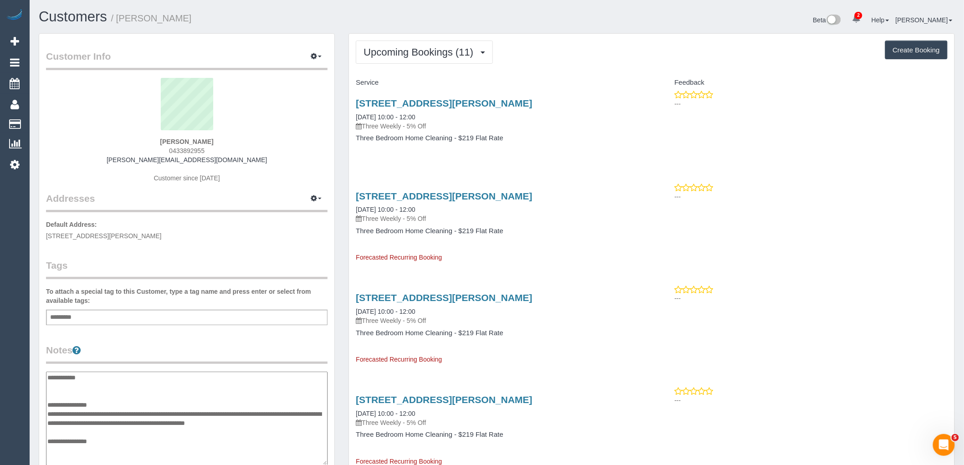
type textarea "**********"
click at [220, 331] on div "Customer Info Edit Contact Info Send Message Email Preferences Special Sales Ta…" at bounding box center [186, 373] width 295 height 678
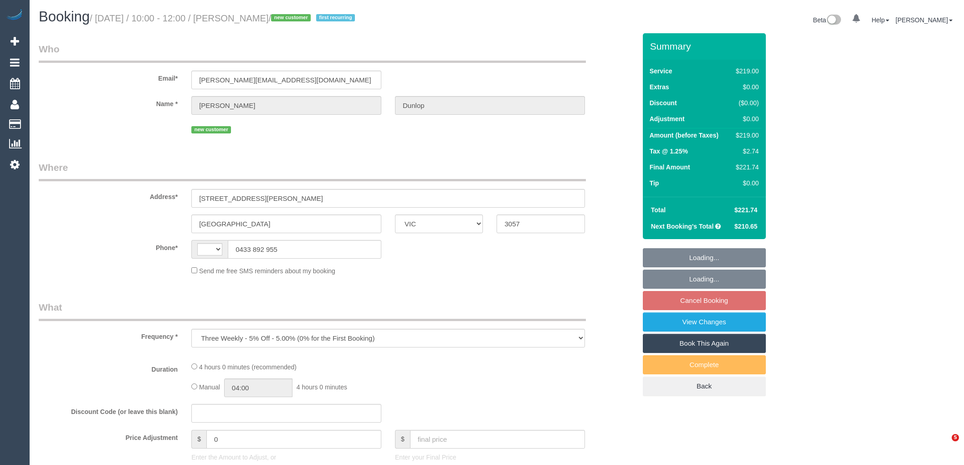
select select "VIC"
select select "string:stripe-pm_1S1yEc2GScqysDRVv0M4hLHP"
select select "number:27"
select select "number:14"
select select "number:19"
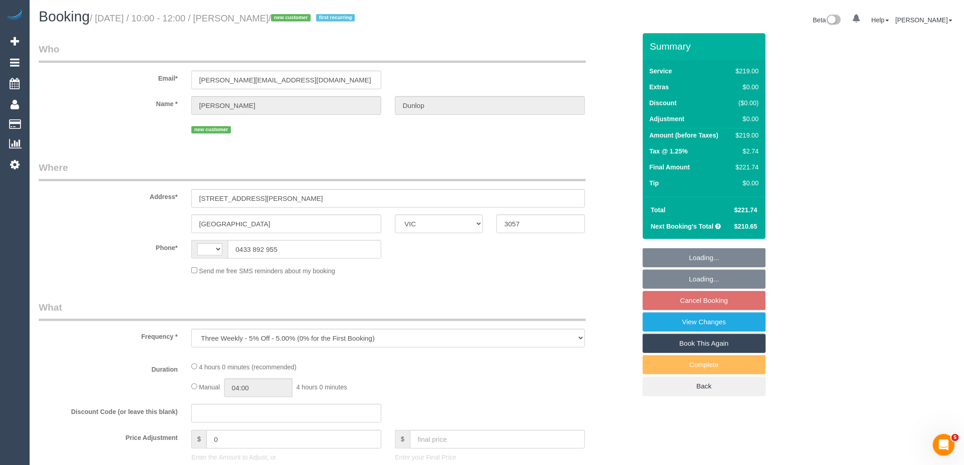
select select "number:25"
select select "number:33"
select select "number:26"
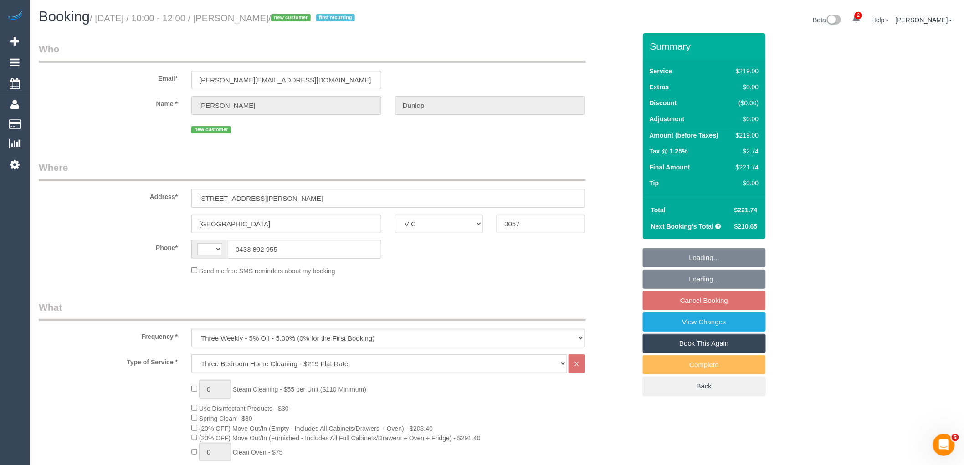
select select "string:AU"
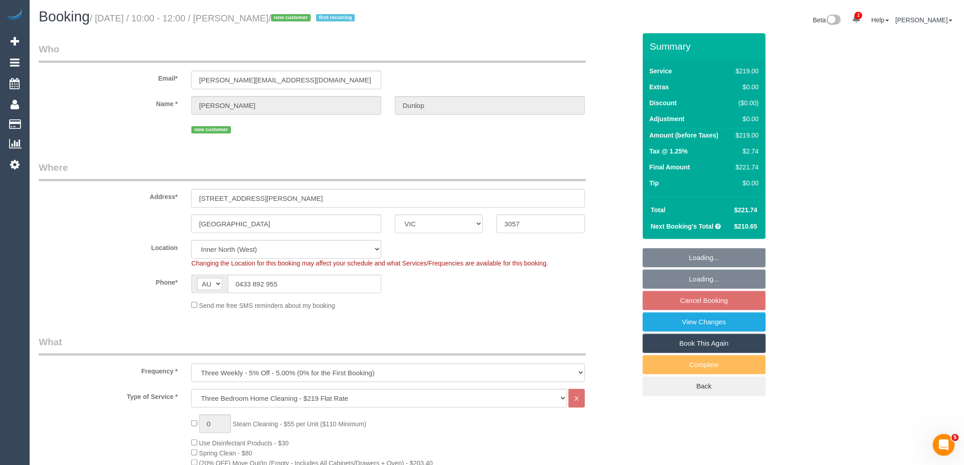
select select "object:1664"
select select "spot4"
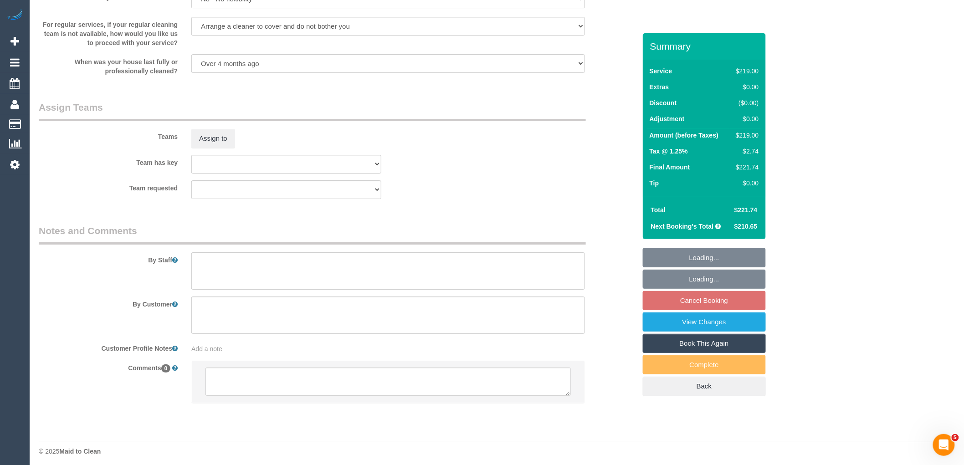
scroll to position [1289, 0]
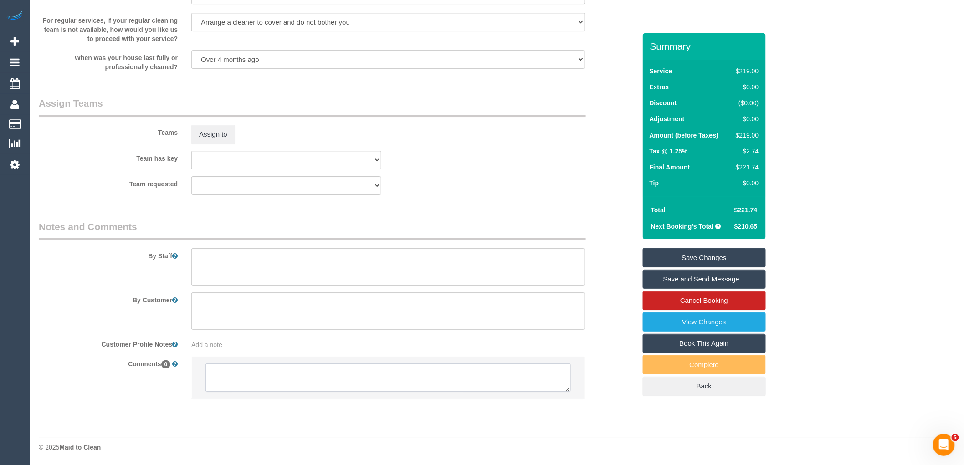
click at [304, 382] on textarea at bounding box center [387, 378] width 365 height 28
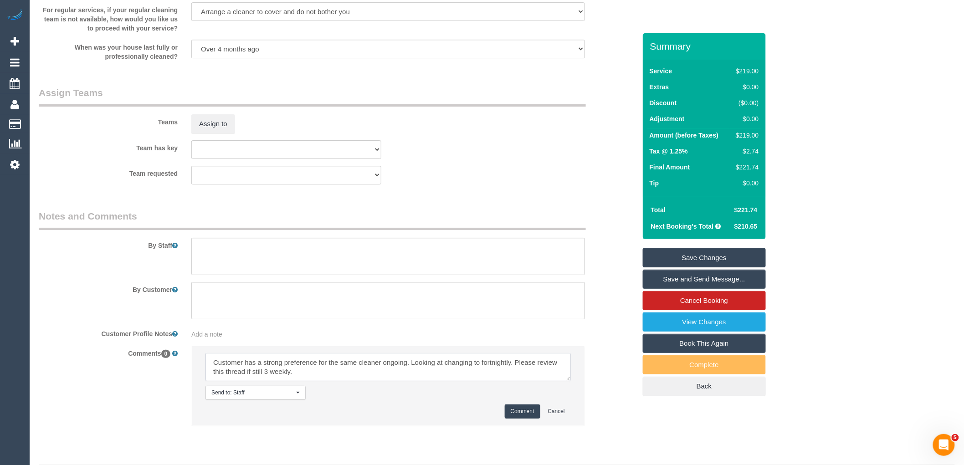
paste textarea "cnv_qau0he7"
drag, startPoint x: 351, startPoint y: 385, endPoint x: 193, endPoint y: 364, distance: 159.6
click at [199, 364] on li "Send to: Staff Nothing selected Send to: Staff Send to: Customer Send to: Team …" at bounding box center [388, 385] width 393 height 79
type textarea "Customer has a strong preference for the same cleaner ongoing. Looking at chang…"
click at [517, 419] on button "Comment" at bounding box center [523, 412] width 36 height 14
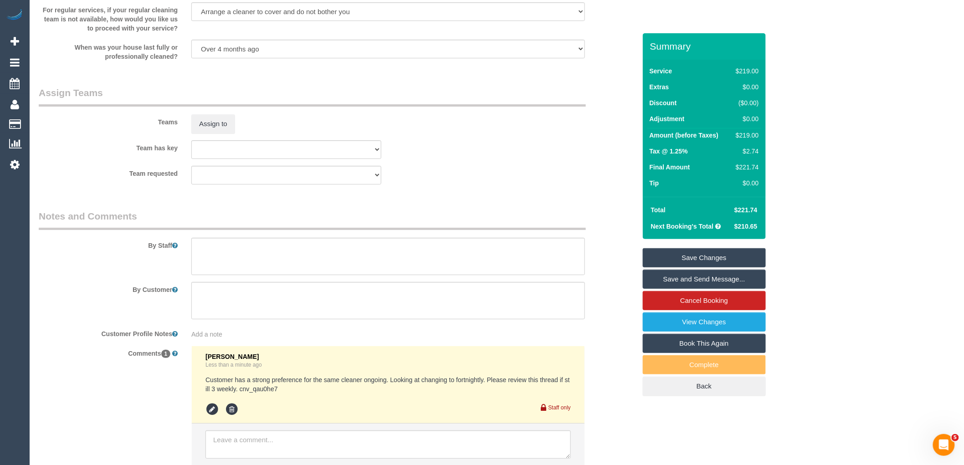
click at [694, 253] on link "Save Changes" at bounding box center [704, 257] width 123 height 19
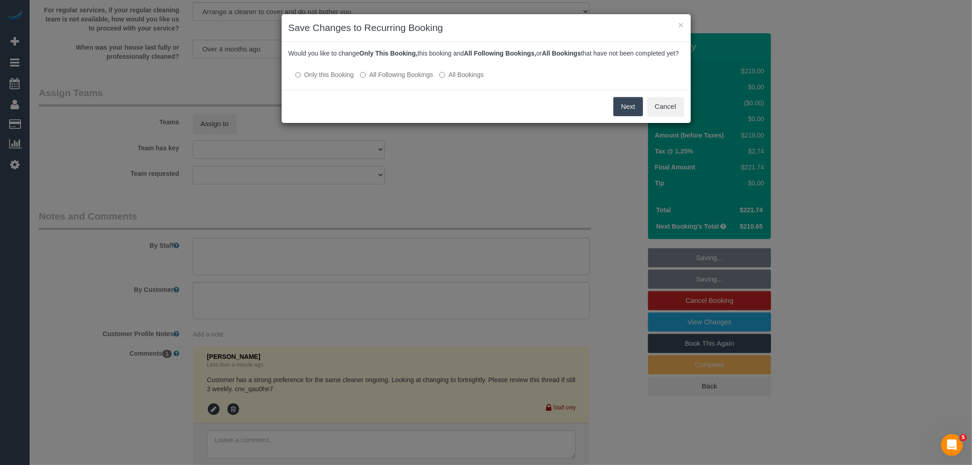
click at [629, 116] on button "Next" at bounding box center [628, 106] width 30 height 19
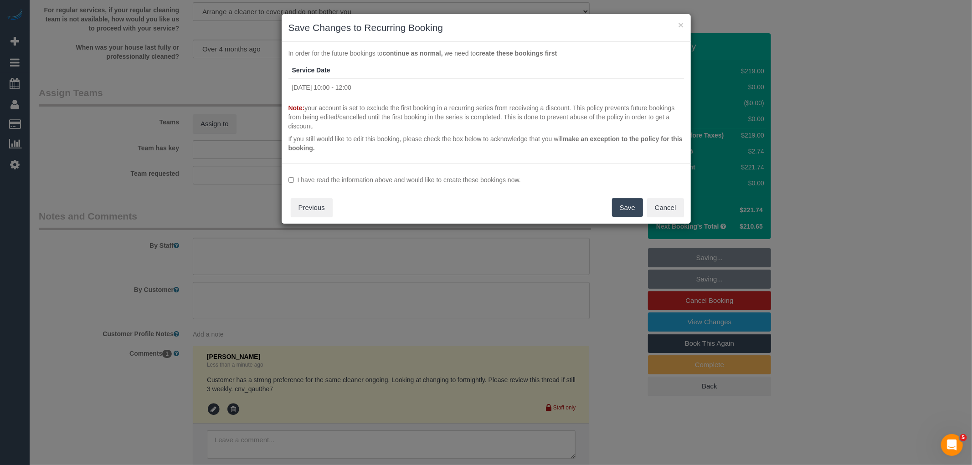
click at [322, 179] on label "I have read the information above and would like to create these bookings now." at bounding box center [485, 179] width 395 height 9
click at [620, 204] on button "Save" at bounding box center [627, 207] width 31 height 19
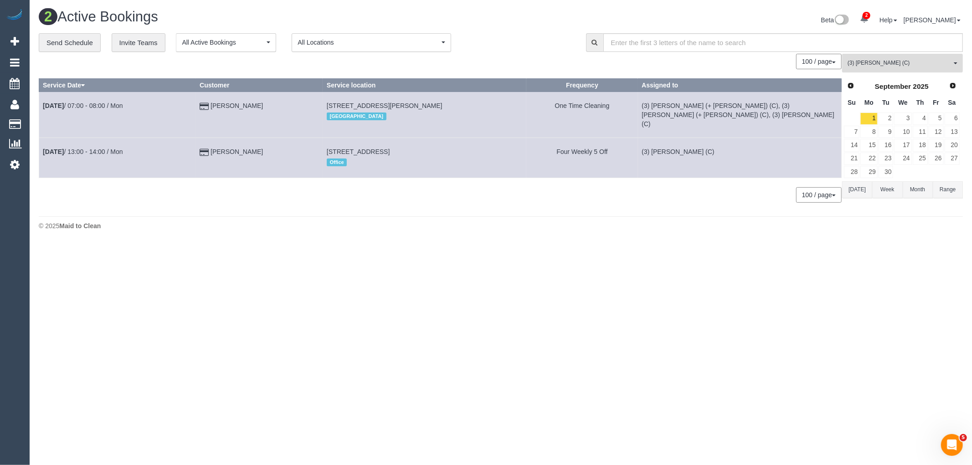
click at [915, 62] on span "(3) Poorna Nanayakkara (C)" at bounding box center [899, 63] width 104 height 8
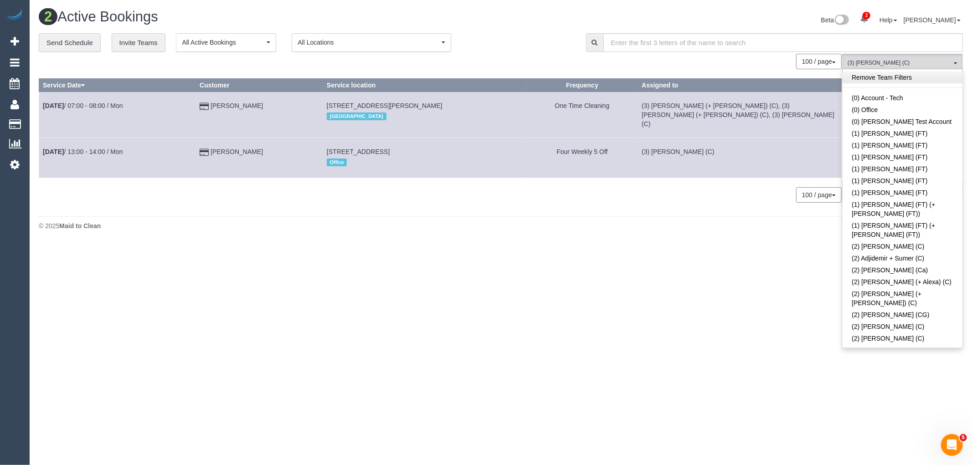
click at [912, 76] on link "Remove Team Filters" at bounding box center [902, 78] width 120 height 12
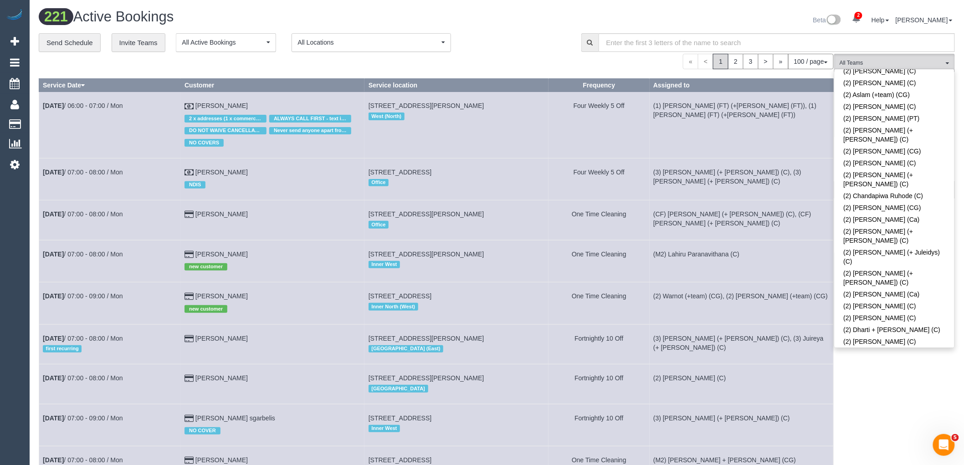
scroll to position [492, 0]
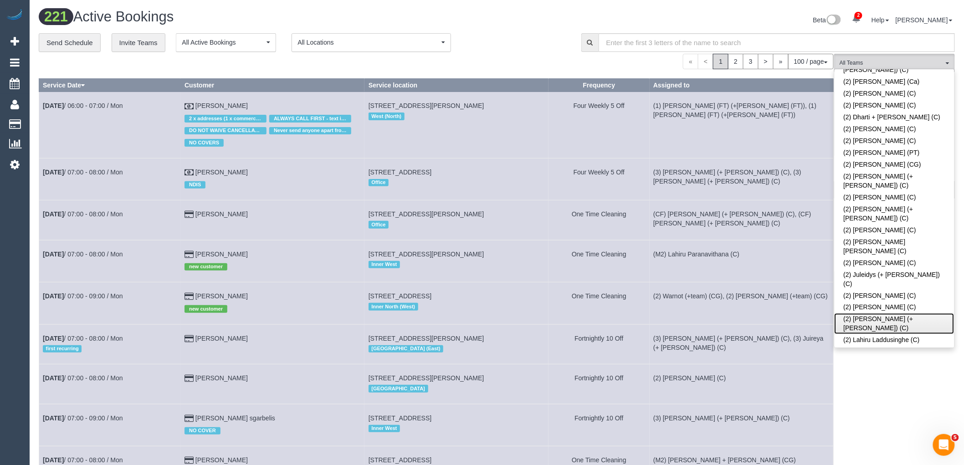
click at [889, 313] on link "(2) Kevin (+ Daniela) (C)" at bounding box center [895, 323] width 120 height 21
click at [543, 46] on div "**********" at bounding box center [303, 42] width 529 height 19
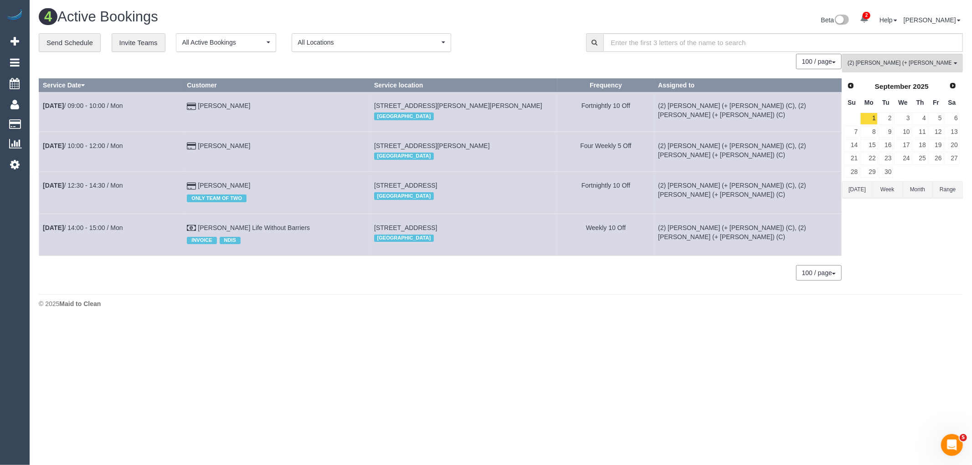
click at [837, 195] on td "(2) Daniela (+ Kevin) (C), (2) Kevin (+ Daniela) (C)" at bounding box center [747, 193] width 187 height 42
click at [859, 87] on div "Prev Next September 2025" at bounding box center [901, 86] width 117 height 15
click at [850, 86] on span "Prev" at bounding box center [850, 85] width 7 height 7
click at [954, 177] on link "30" at bounding box center [952, 172] width 15 height 12
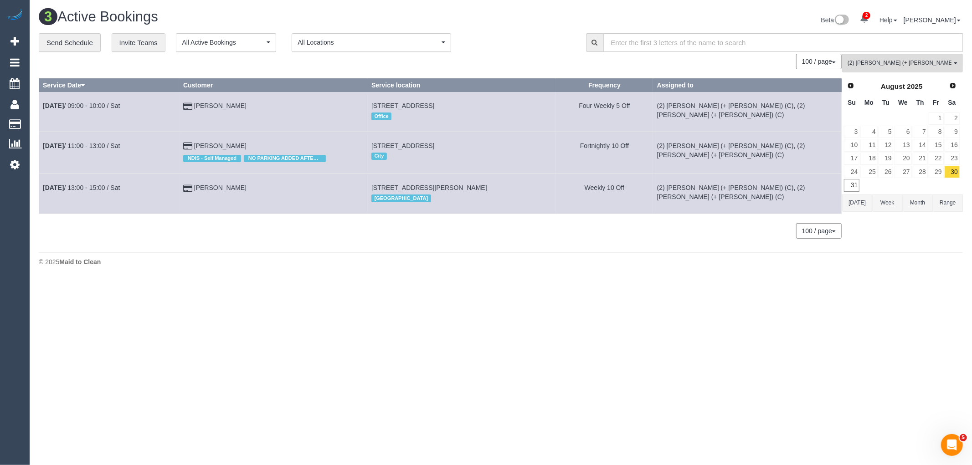
click at [277, 339] on body "2 Beta Your Notifications You have 0 alerts × You have 1 to charge for 30/08/20…" at bounding box center [486, 232] width 972 height 465
click at [98, 148] on link "Aug 30th / 11:00 - 13:00 / Sat" at bounding box center [81, 145] width 77 height 7
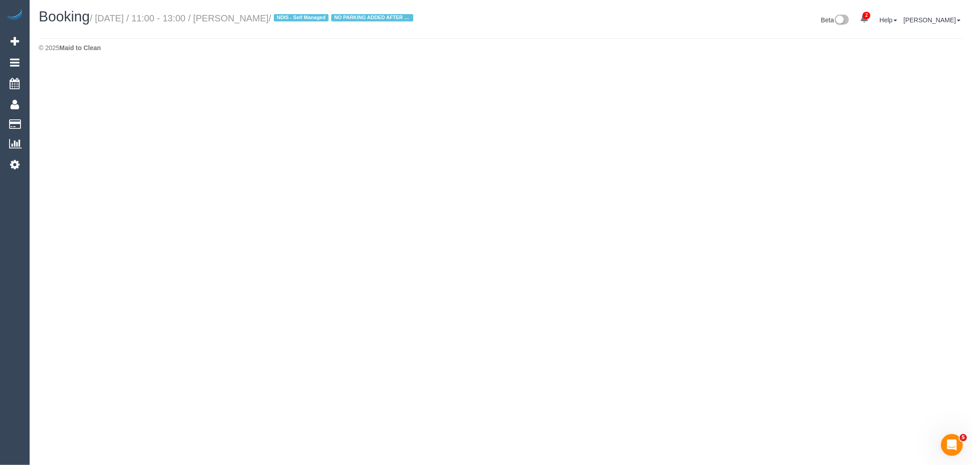
select select "VIC"
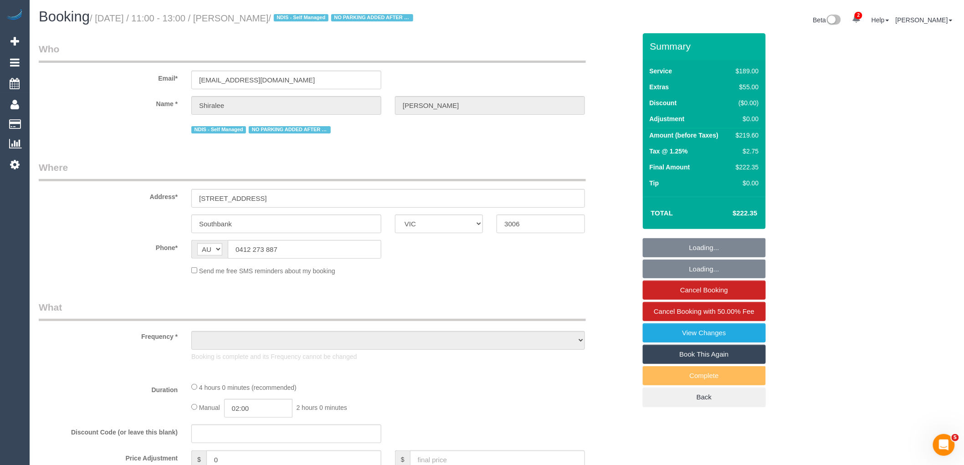
select select "string:stripe-pm_1NDMIN2GScqysDRV9O8MUVDw"
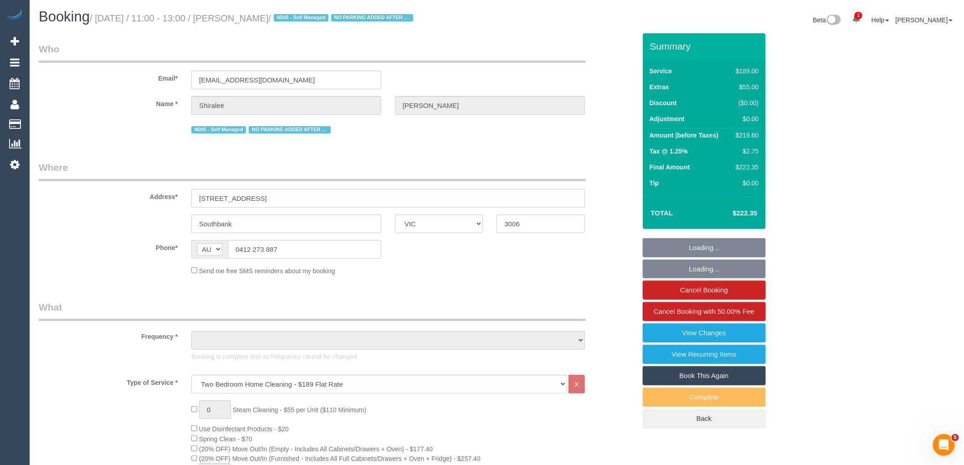
select select "object:5133"
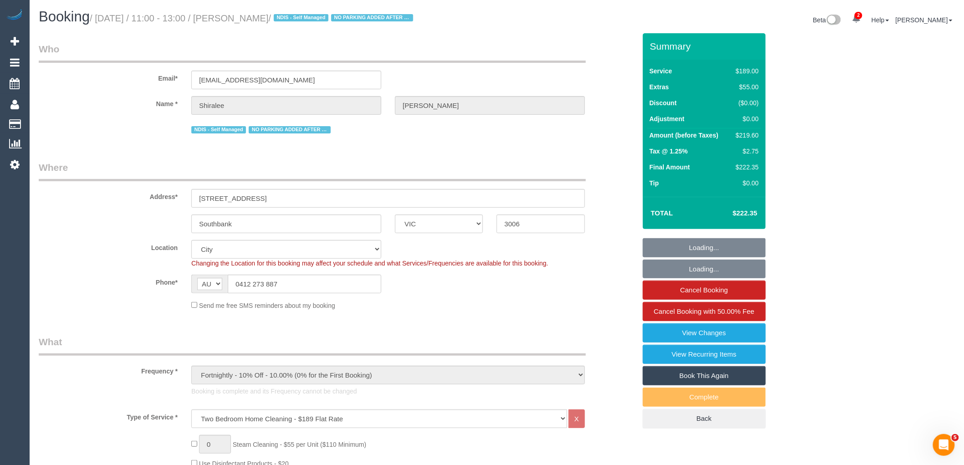
select select "number:28"
select select "number:14"
select select "number:20"
select select "number:25"
select select "number:33"
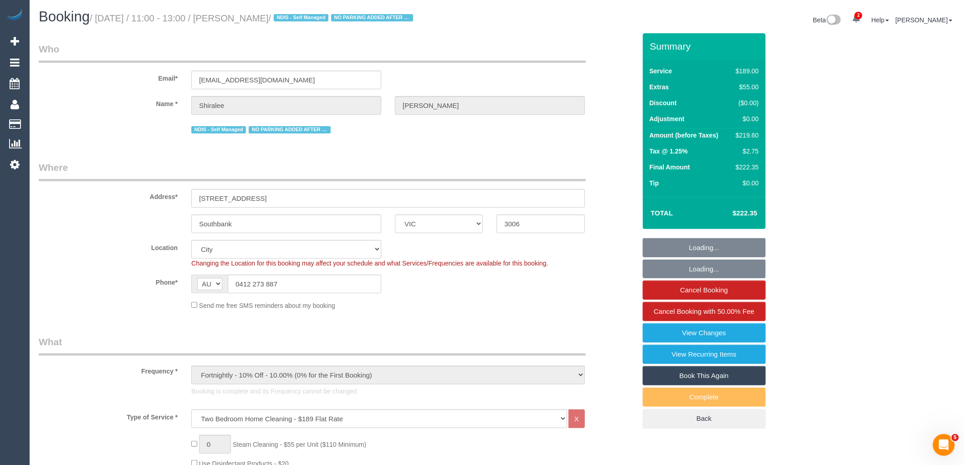
select select "number:13"
select select "object:5712"
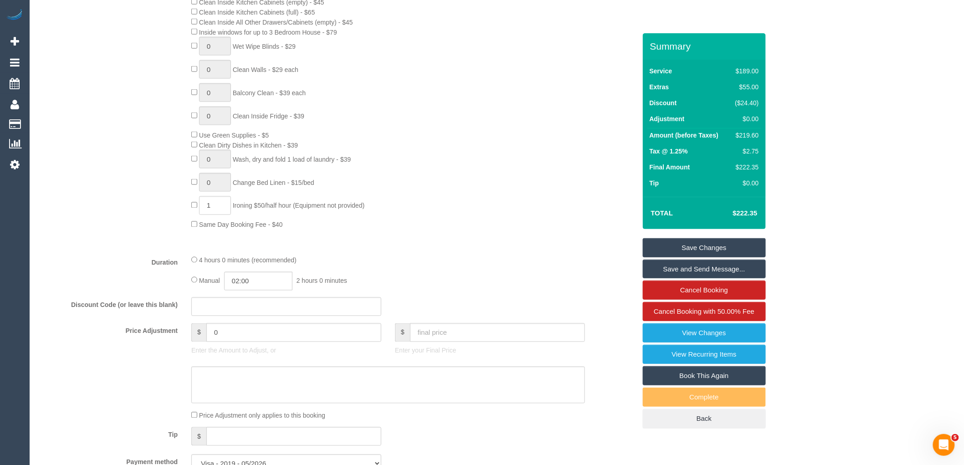
scroll to position [658, 0]
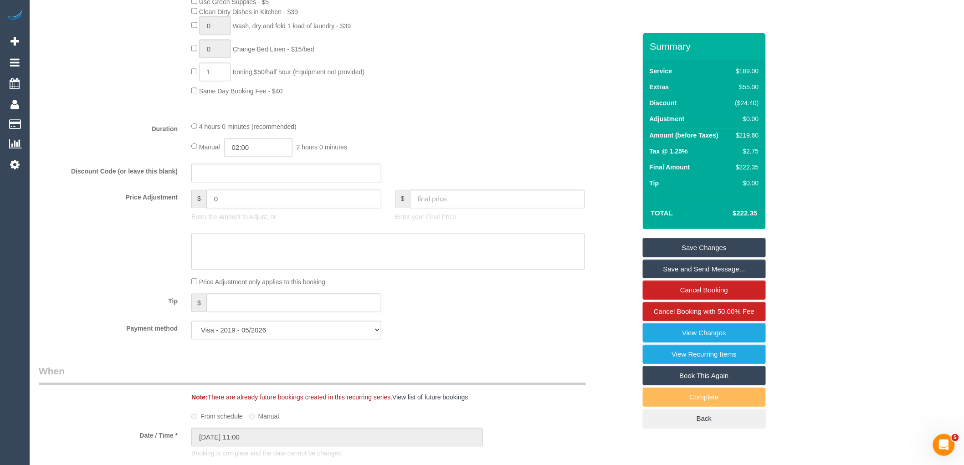
click at [257, 209] on input "0" at bounding box center [293, 199] width 175 height 19
type input "07.92"
click at [258, 256] on textarea at bounding box center [388, 251] width 394 height 37
type textarea "$"
type input "7.92"
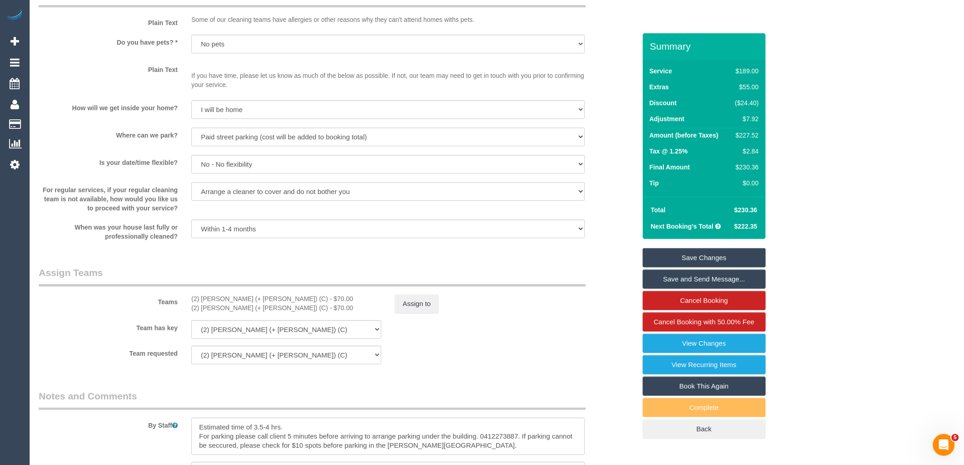
scroll to position [1367, 0]
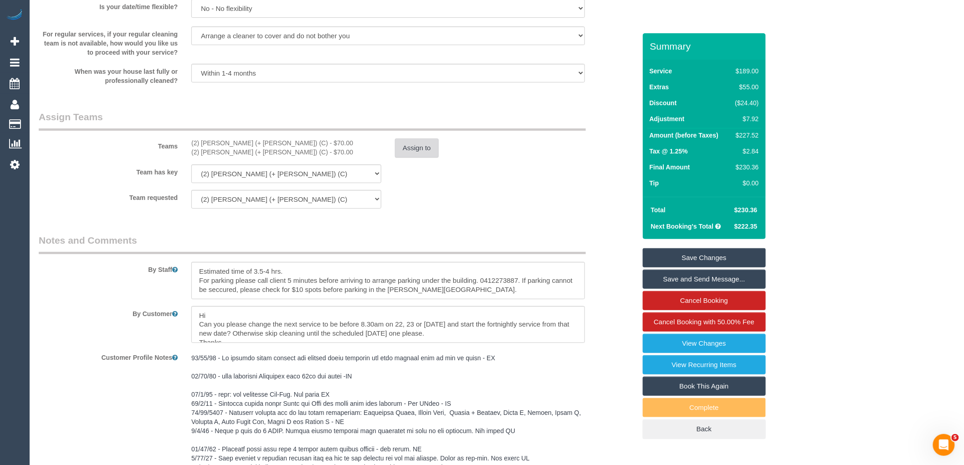
type textarea "$7.92 parking VC"
click at [413, 157] on button "Assign to" at bounding box center [417, 148] width 44 height 19
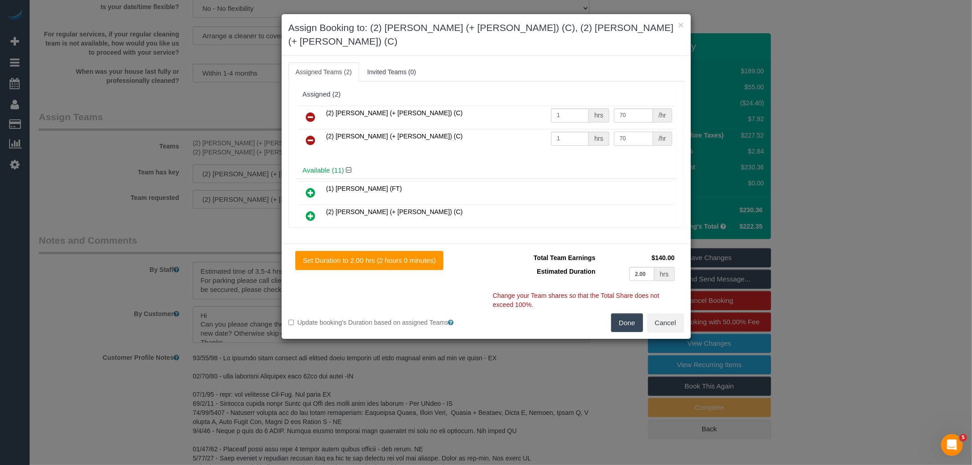
click at [640, 132] on input "70" at bounding box center [633, 139] width 39 height 14
type input "77.92"
click at [626, 313] on button "Done" at bounding box center [627, 322] width 32 height 19
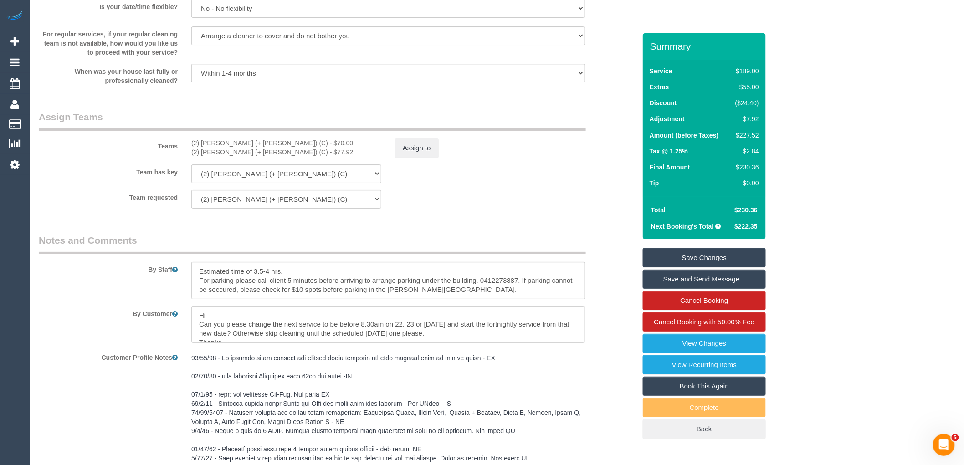
click at [729, 252] on link "Save Changes" at bounding box center [704, 257] width 123 height 19
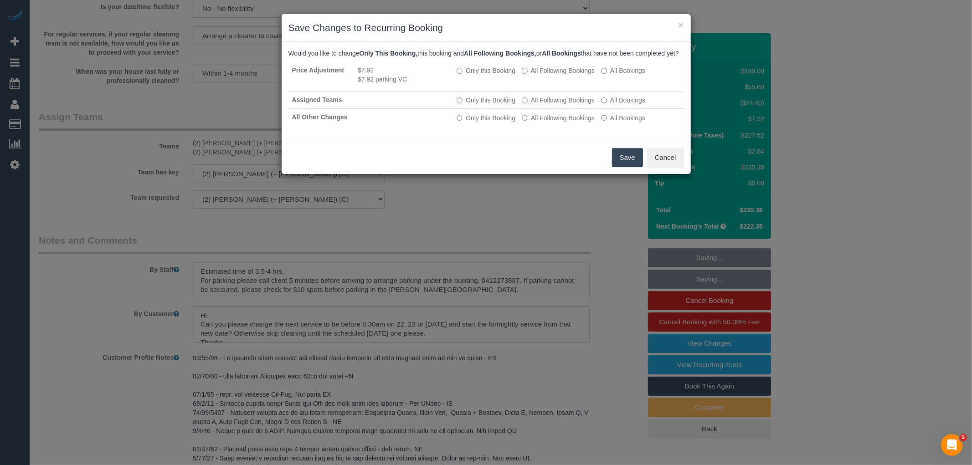
click at [641, 160] on button "Save" at bounding box center [627, 157] width 31 height 19
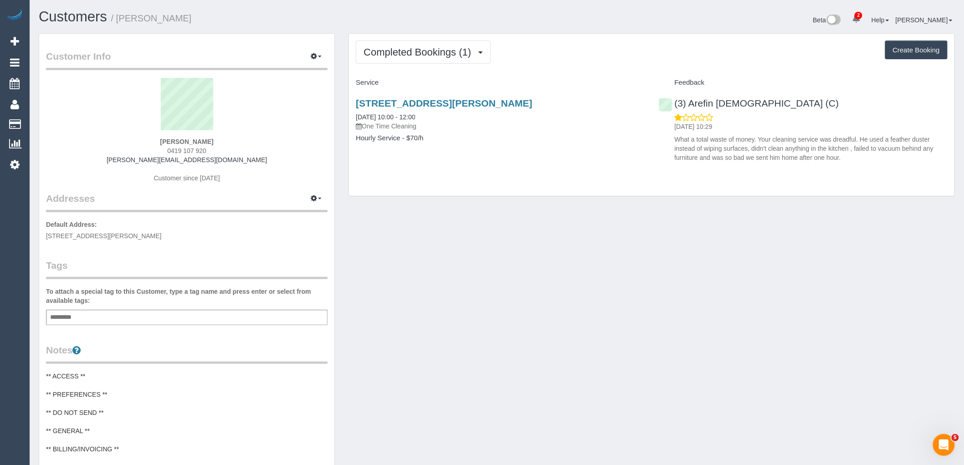
click at [145, 318] on div "Add a tag" at bounding box center [187, 317] width 282 height 15
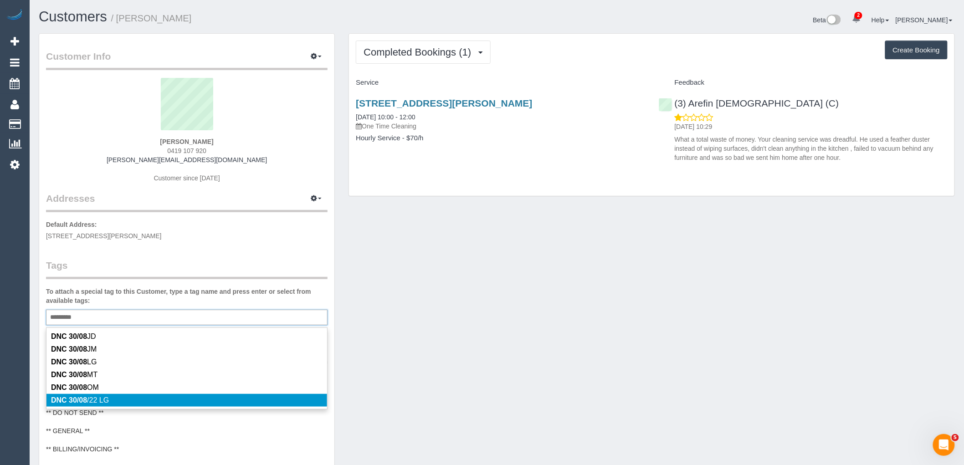
type input "*********"
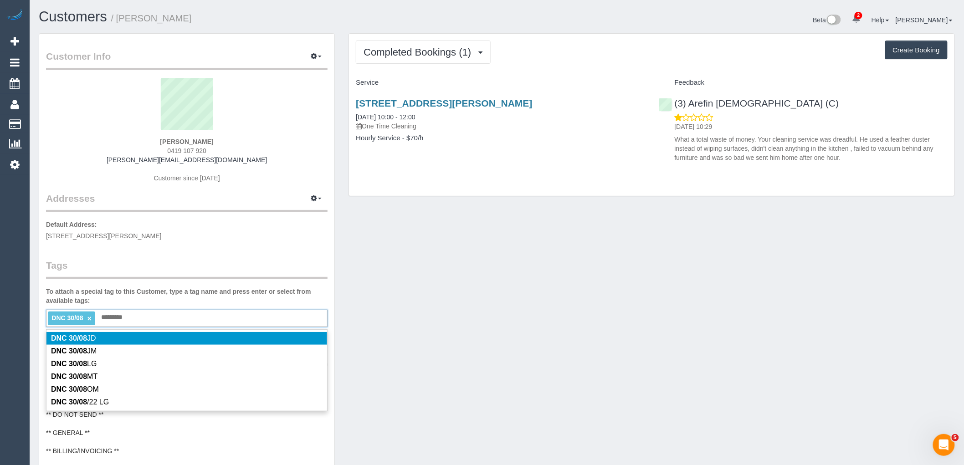
click at [190, 240] on p "Default Address: [STREET_ADDRESS][PERSON_NAME]" at bounding box center [187, 230] width 282 height 21
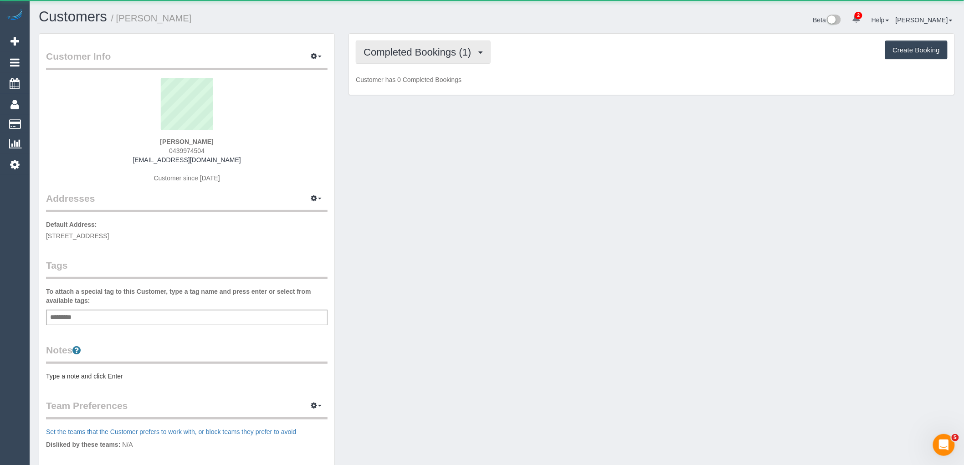
click at [457, 56] on span "Completed Bookings (1)" at bounding box center [420, 51] width 112 height 11
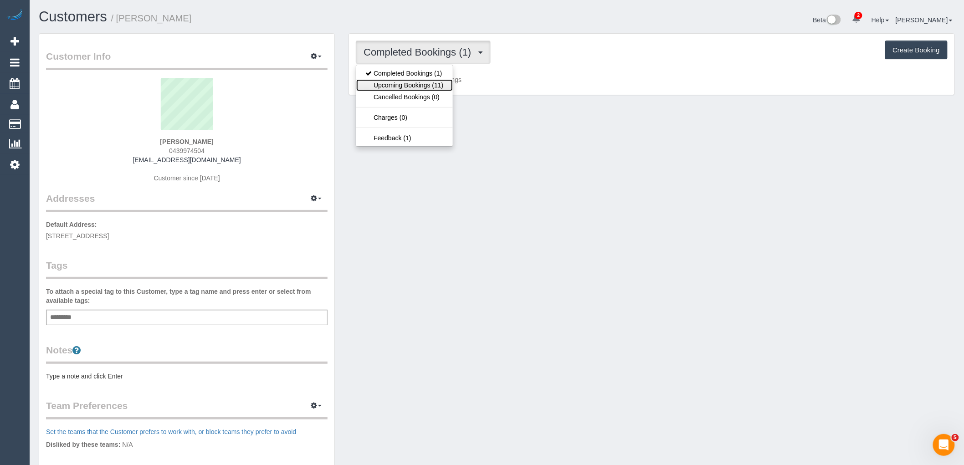
click at [439, 81] on link "Upcoming Bookings (11)" at bounding box center [404, 85] width 96 height 12
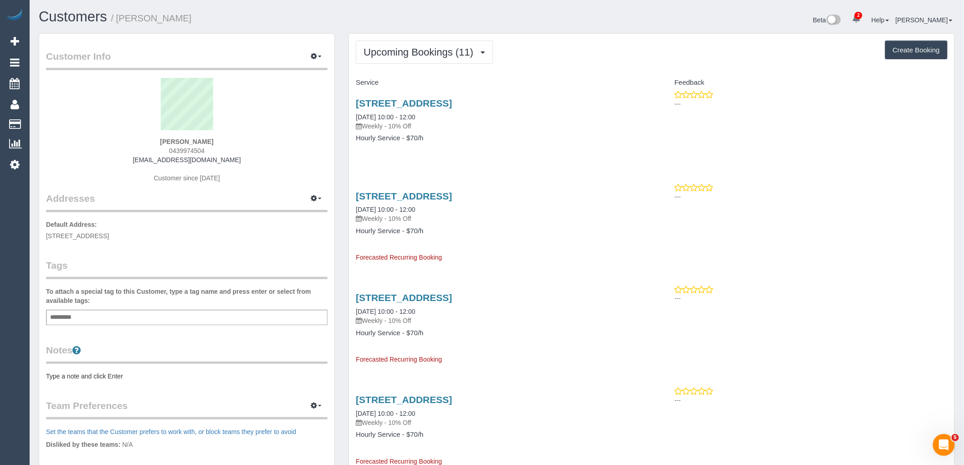
click at [92, 363] on legend "Notes" at bounding box center [187, 354] width 282 height 21
click at [93, 372] on pre "Type a note and click Enter" at bounding box center [187, 376] width 282 height 9
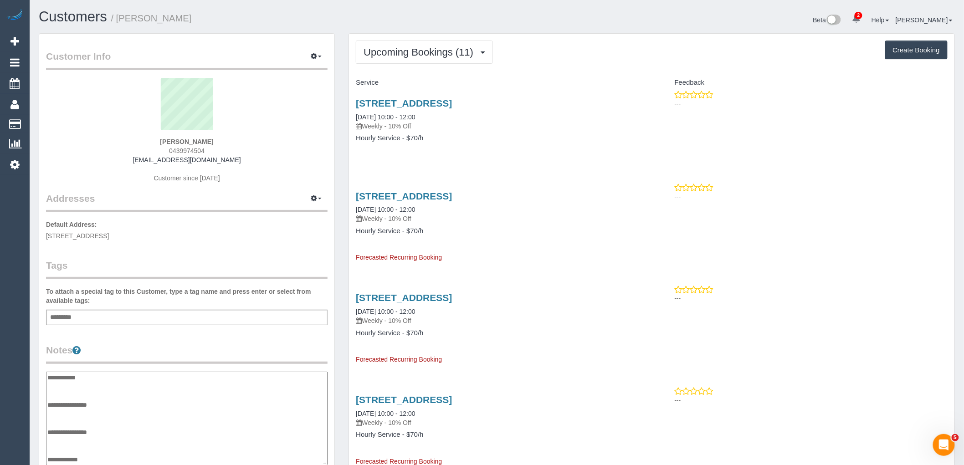
click at [74, 411] on textarea "**********" at bounding box center [187, 419] width 282 height 94
click at [125, 413] on textarea "**********" at bounding box center [187, 419] width 282 height 94
paste textarea "**********"
type textarea "**********"
click at [221, 330] on div "Customer Info Edit Contact Info Send Message Email Preferences Special Sales Ta…" at bounding box center [186, 368] width 295 height 669
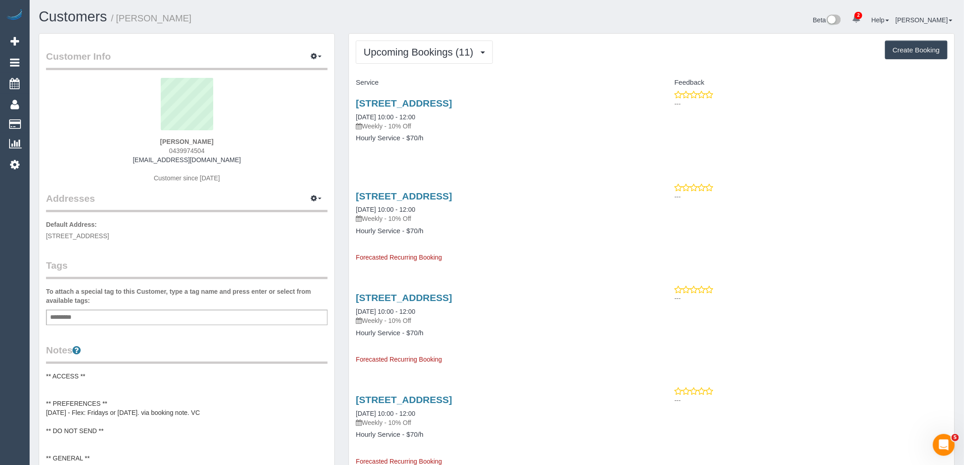
click at [65, 384] on pre "** ACCESS ** ** PREFERENCES ** 31/08/26 - Flex: Fridays or Saturday. via bookin…" at bounding box center [187, 445] width 282 height 146
click at [80, 388] on textarea "**********" at bounding box center [187, 419] width 282 height 94
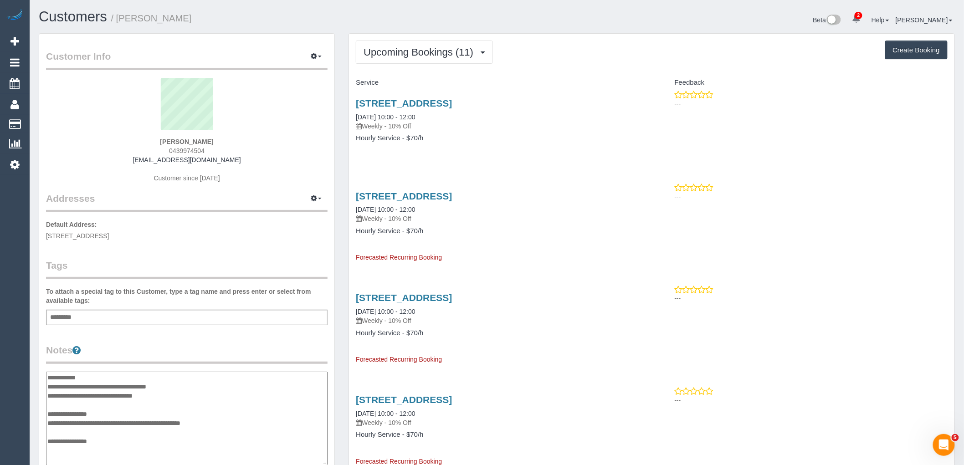
type textarea "**********"
click at [155, 320] on div "Add a tag" at bounding box center [187, 317] width 282 height 15
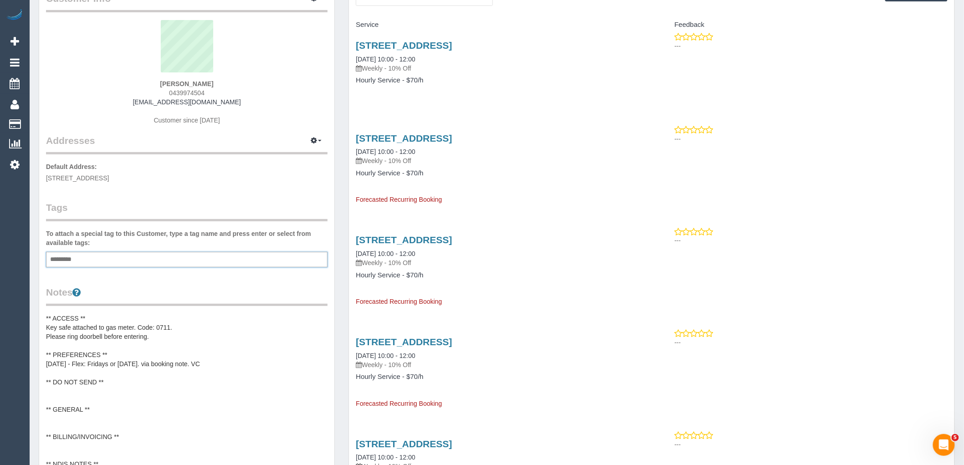
scroll to position [152, 0]
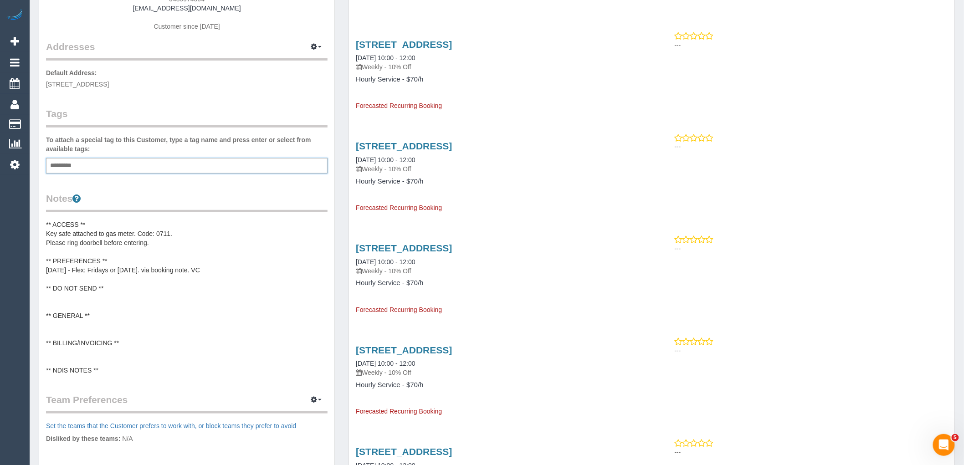
click at [87, 317] on pre "** ACCESS ** Key safe attached to gas meter. Code: 0711. Please ring doorbell b…" at bounding box center [187, 297] width 282 height 155
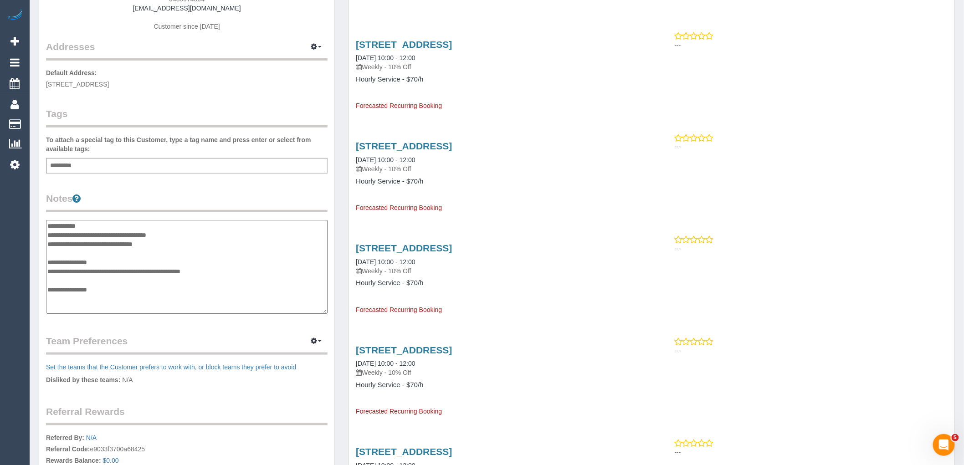
scroll to position [64, 0]
click at [76, 258] on textarea "**********" at bounding box center [187, 267] width 282 height 94
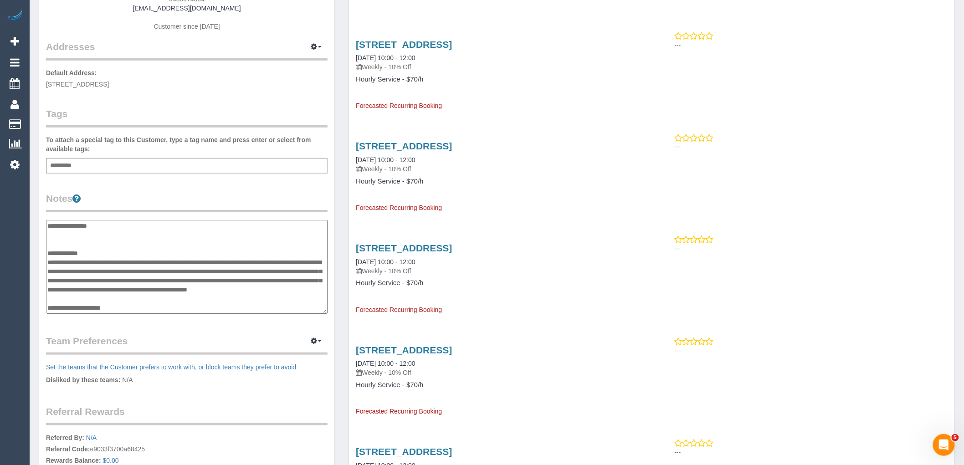
type textarea "**********"
click at [470, 285] on h4 "Hourly Service - $70/h" at bounding box center [500, 283] width 289 height 8
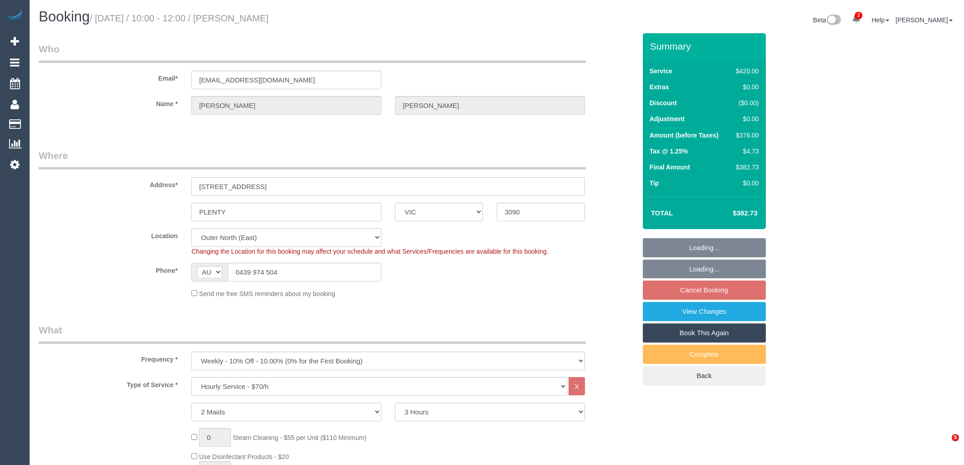
select select "VIC"
select select "2"
select select "180"
select select "spot3"
select select "number:27"
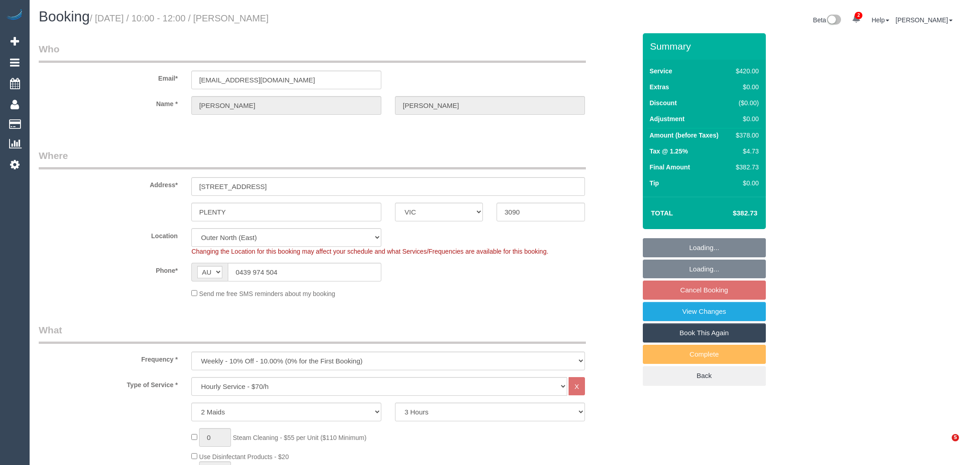
select select "number:16"
select select "number:19"
select select "number:36"
select select "number:35"
select select "number:11"
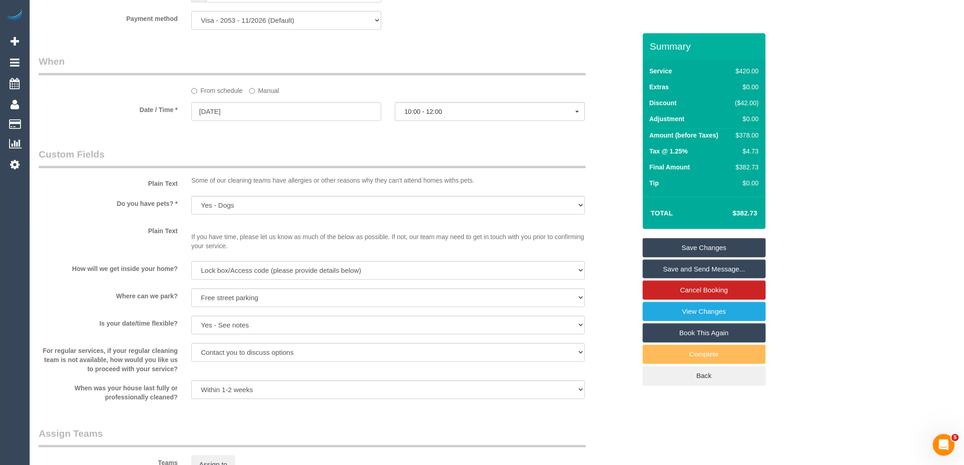
scroll to position [1334, 0]
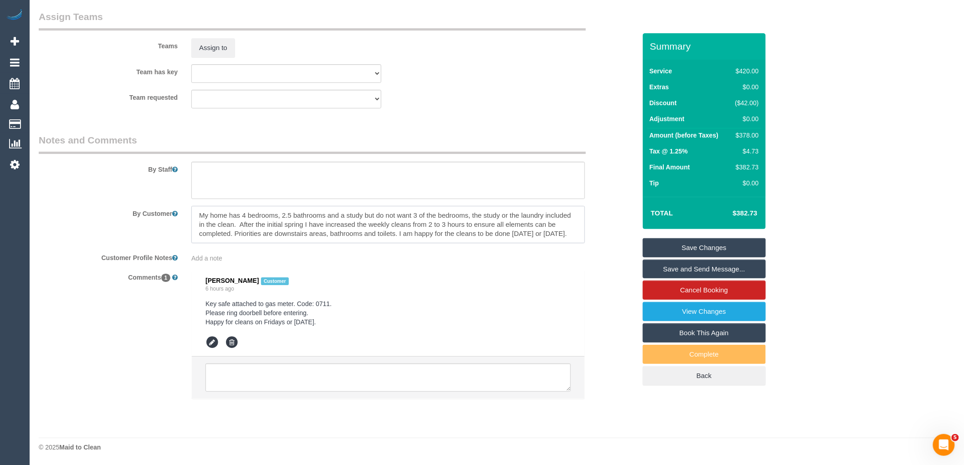
click at [260, 228] on textarea at bounding box center [388, 224] width 394 height 37
drag, startPoint x: 238, startPoint y: 222, endPoint x: 233, endPoint y: 225, distance: 5.9
click at [233, 225] on textarea at bounding box center [388, 224] width 394 height 37
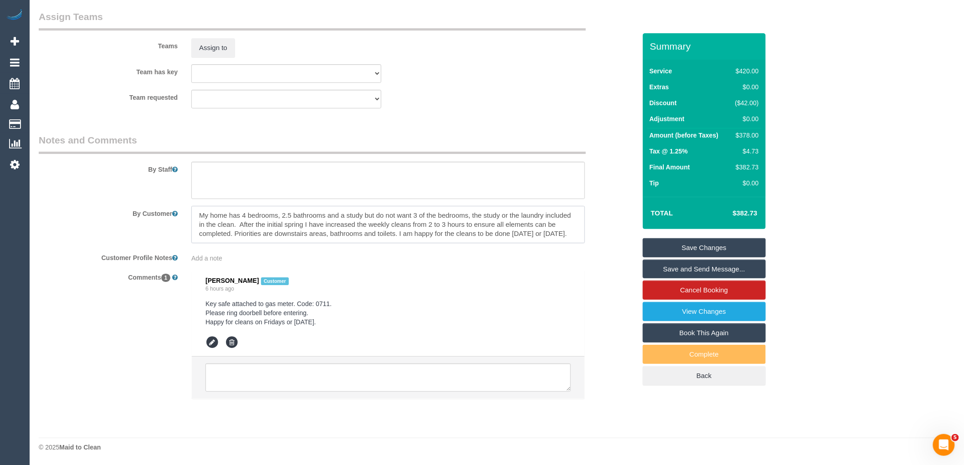
click at [267, 222] on textarea at bounding box center [388, 224] width 394 height 37
drag, startPoint x: 230, startPoint y: 230, endPoint x: 172, endPoint y: 194, distance: 67.8
click at [172, 194] on sui-booking-comments "By Staff By Customer Customer Profile Notes Add a note Comments 1 Kevin OCONNEL…" at bounding box center [337, 270] width 597 height 275
click at [313, 241] on textarea at bounding box center [388, 224] width 394 height 37
drag, startPoint x: 256, startPoint y: 234, endPoint x: 270, endPoint y: 222, distance: 18.4
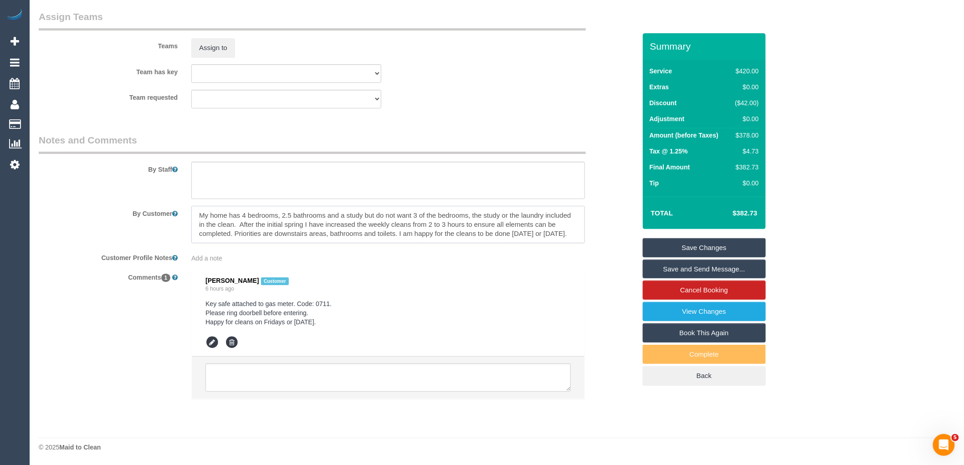
click at [270, 222] on textarea at bounding box center [388, 224] width 394 height 37
type textarea "My home has 4 bedrooms, 2.5 bathrooms and a study but do not want 3 of the bedr…"
drag, startPoint x: 249, startPoint y: 238, endPoint x: 198, endPoint y: 211, distance: 57.7
click at [198, 211] on textarea at bounding box center [388, 224] width 394 height 37
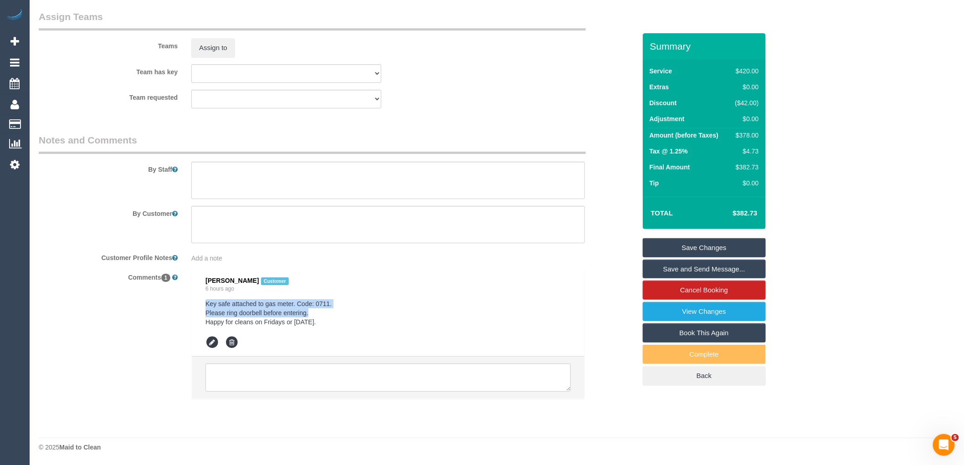
drag, startPoint x: 310, startPoint y: 312, endPoint x: 196, endPoint y: 303, distance: 114.3
click at [196, 303] on li "Kevin OCONNELL Customer 6 hours ago Key safe attached to gas meter. Code: 0711.…" at bounding box center [388, 313] width 393 height 87
copy pre "Key safe attached to gas meter. Code: 0711. Please ring doorbell before enterin…"
click at [234, 217] on textarea at bounding box center [388, 224] width 394 height 37
paste textarea "Key safe attached to gas meter. Code: 0711. Please ring doorbell before enterin…"
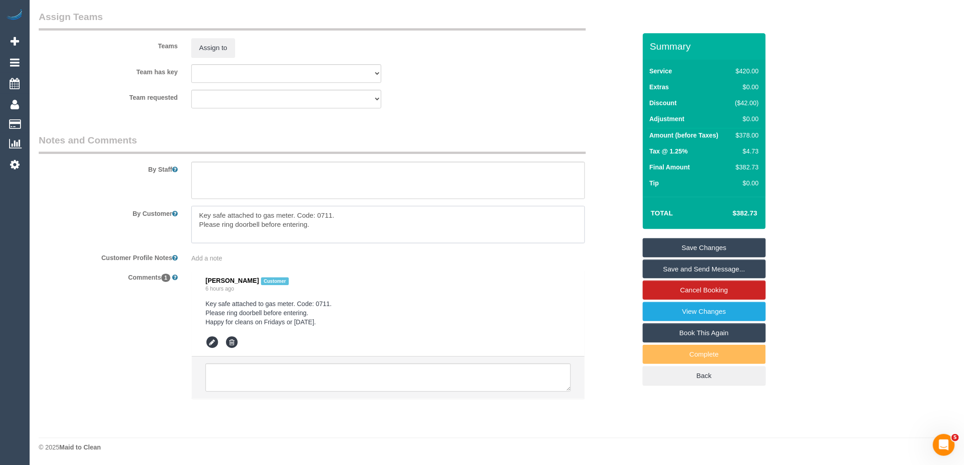
type textarea "Key safe attached to gas meter. Code: 0711. Please ring doorbell before enterin…"
click at [734, 240] on link "Save Changes" at bounding box center [704, 247] width 123 height 19
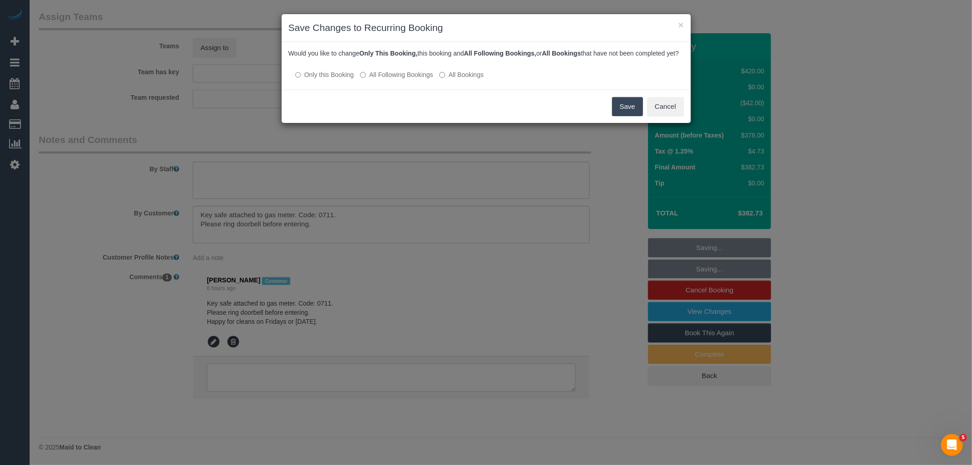
click at [391, 79] on label "All Following Bookings" at bounding box center [396, 74] width 73 height 9
click at [627, 116] on button "Save" at bounding box center [627, 106] width 31 height 19
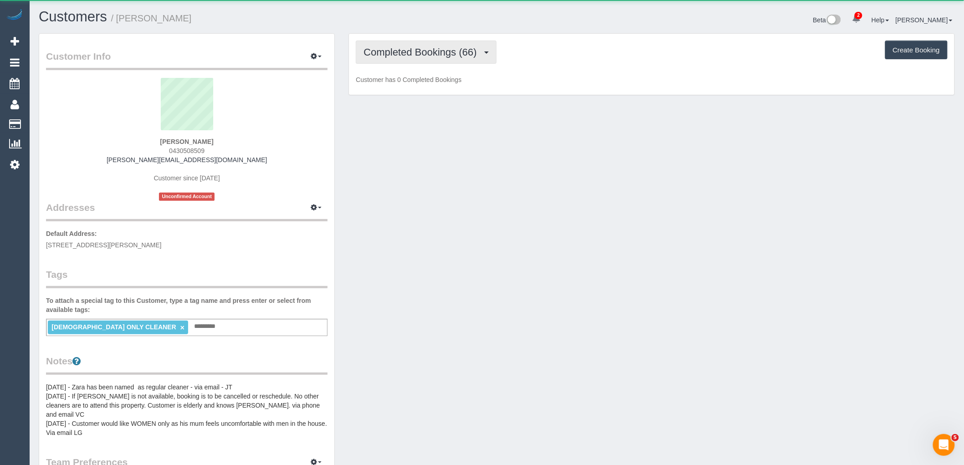
click at [457, 55] on span "Completed Bookings (66)" at bounding box center [423, 51] width 118 height 11
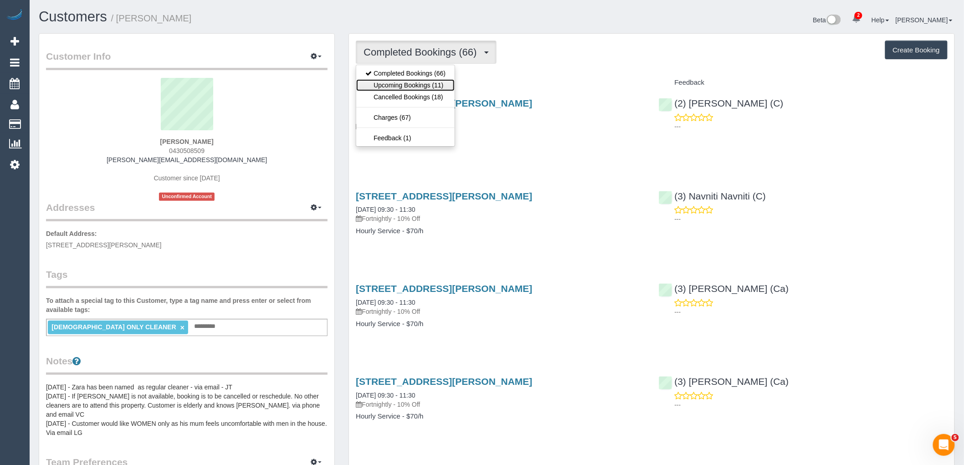
click at [442, 84] on link "Upcoming Bookings (11)" at bounding box center [405, 85] width 98 height 12
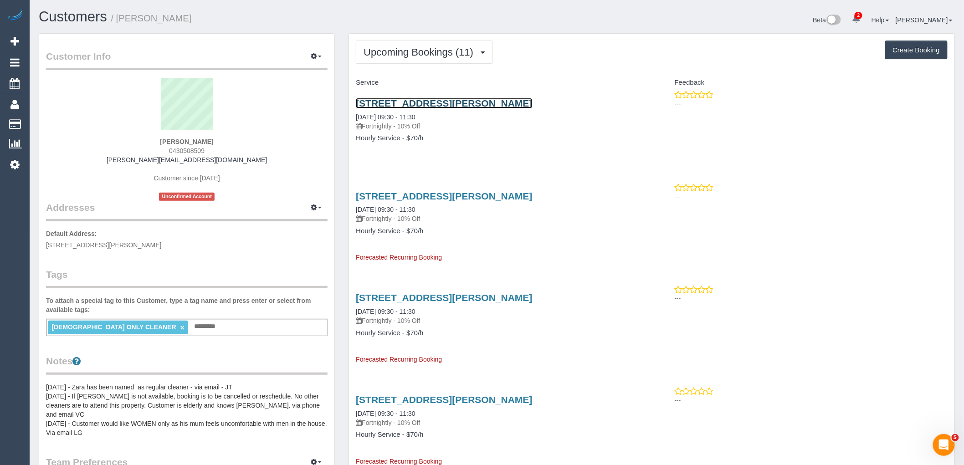
scroll to position [202, 0]
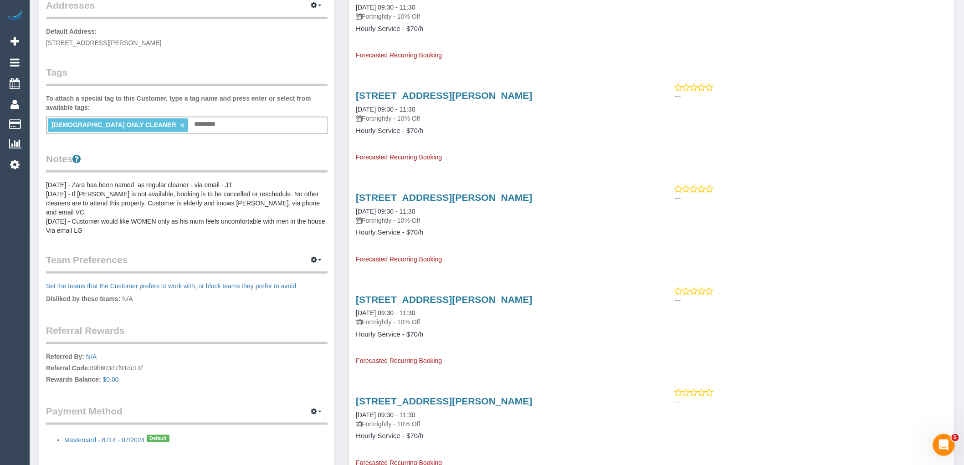
click at [260, 190] on pre "[DATE] - Zara has been named as regular cleaner - via email - JT [DATE] - If [P…" at bounding box center [187, 207] width 282 height 55
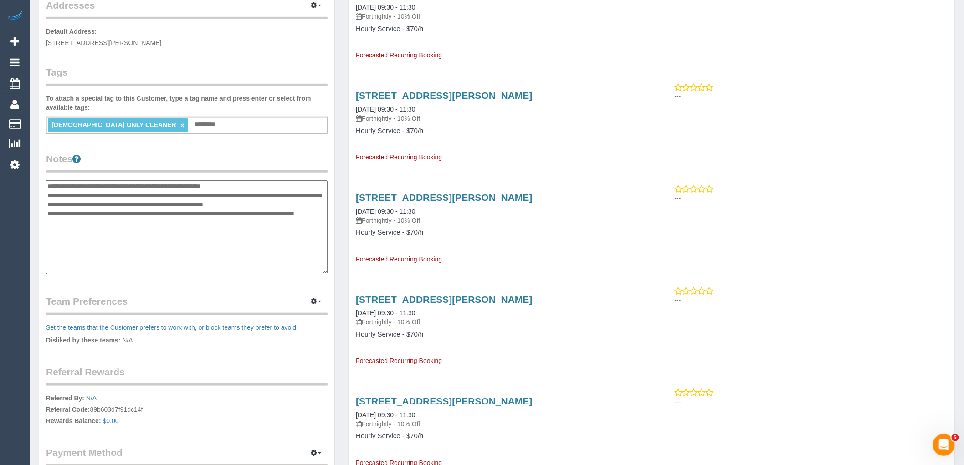
click at [49, 186] on textarea "**********" at bounding box center [187, 227] width 282 height 94
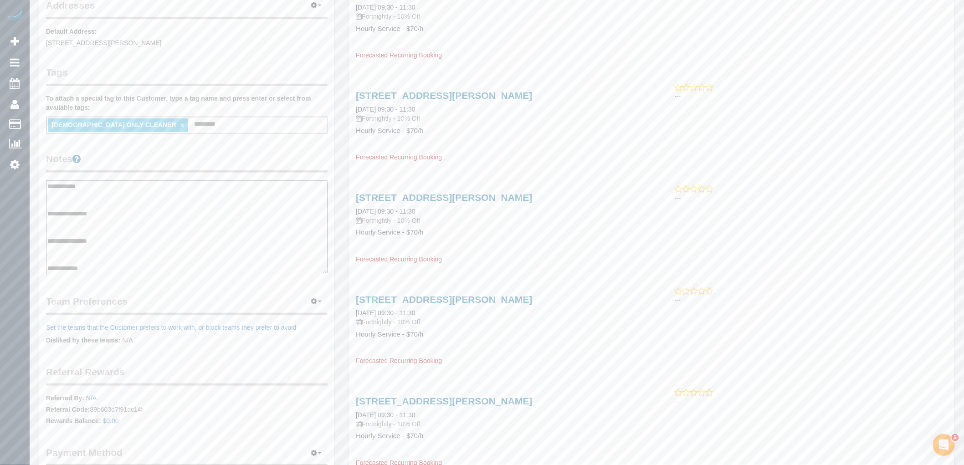
click at [92, 219] on textarea "**********" at bounding box center [187, 227] width 282 height 94
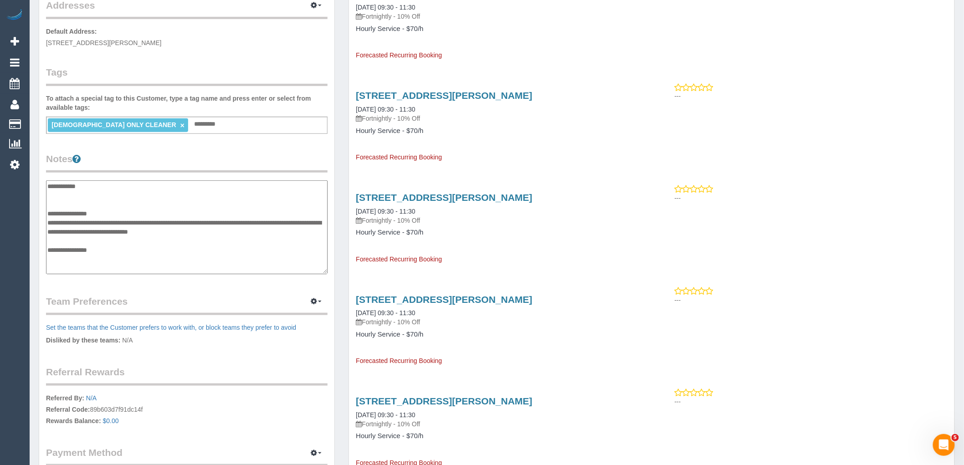
drag, startPoint x: 202, startPoint y: 220, endPoint x: 77, endPoint y: 221, distance: 124.4
click at [77, 221] on textarea "**********" at bounding box center [187, 227] width 282 height 94
click at [159, 230] on textarea "**********" at bounding box center [187, 227] width 282 height 94
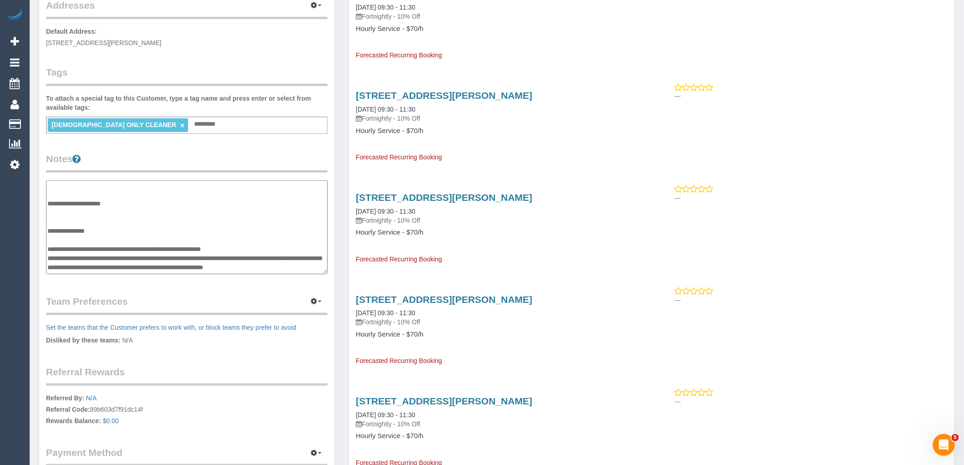
scroll to position [118, 0]
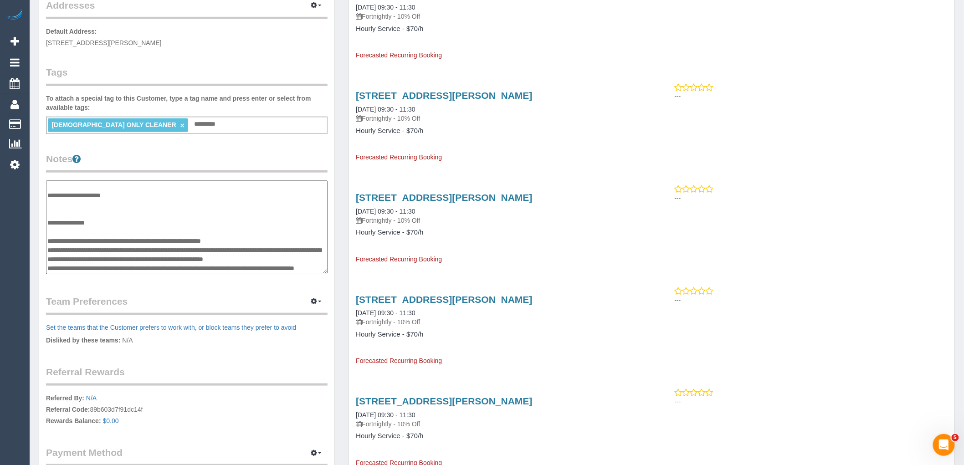
drag, startPoint x: 307, startPoint y: 246, endPoint x: 48, endPoint y: 238, distance: 259.4
click at [48, 238] on textarea "**********" at bounding box center [187, 227] width 282 height 94
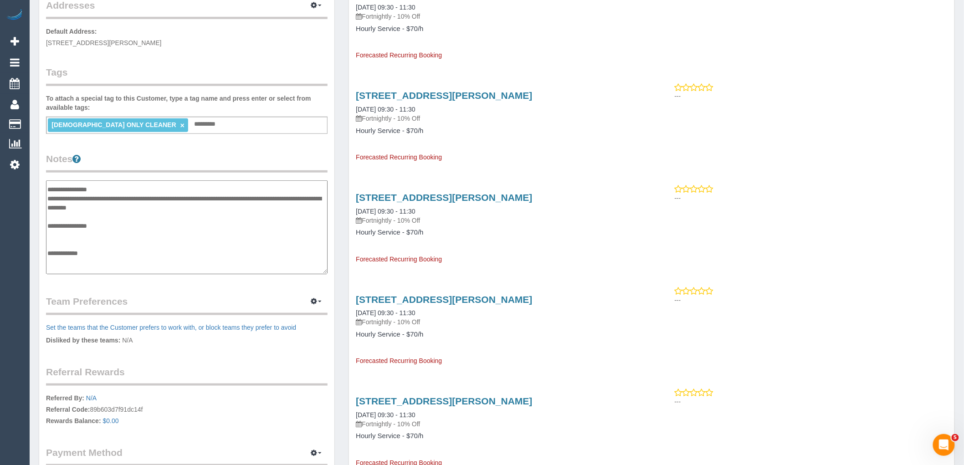
scroll to position [8, 0]
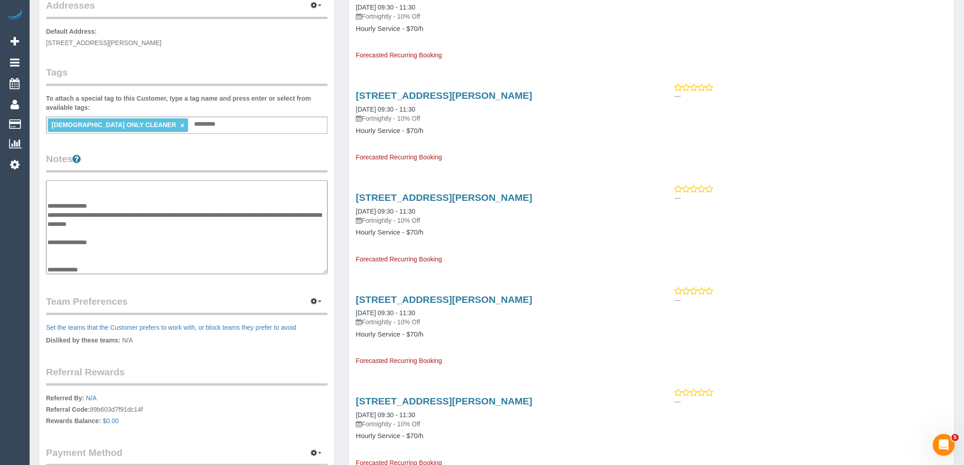
click at [69, 226] on textarea "**********" at bounding box center [187, 227] width 282 height 94
click at [88, 234] on textarea "**********" at bounding box center [187, 227] width 282 height 94
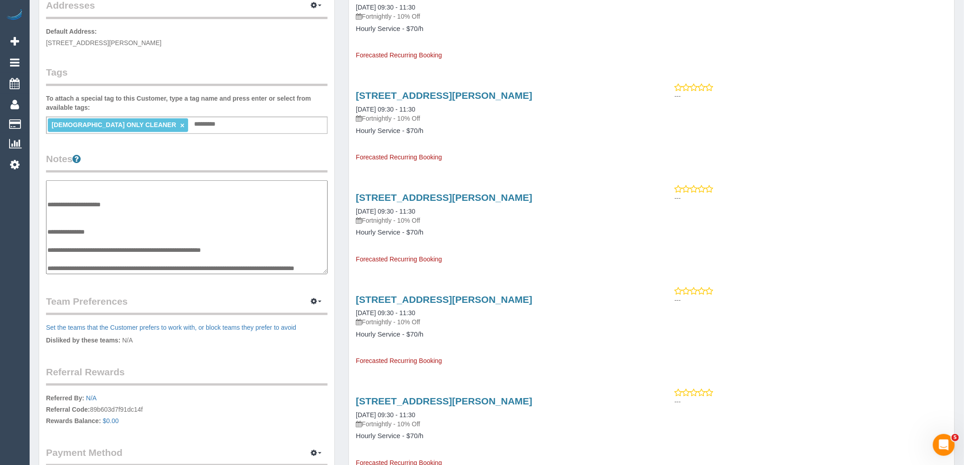
scroll to position [118, 0]
drag, startPoint x: 112, startPoint y: 267, endPoint x: 104, endPoint y: 267, distance: 8.2
click at [104, 267] on textarea "**********" at bounding box center [187, 227] width 282 height 94
click at [79, 244] on textarea "**********" at bounding box center [187, 227] width 282 height 94
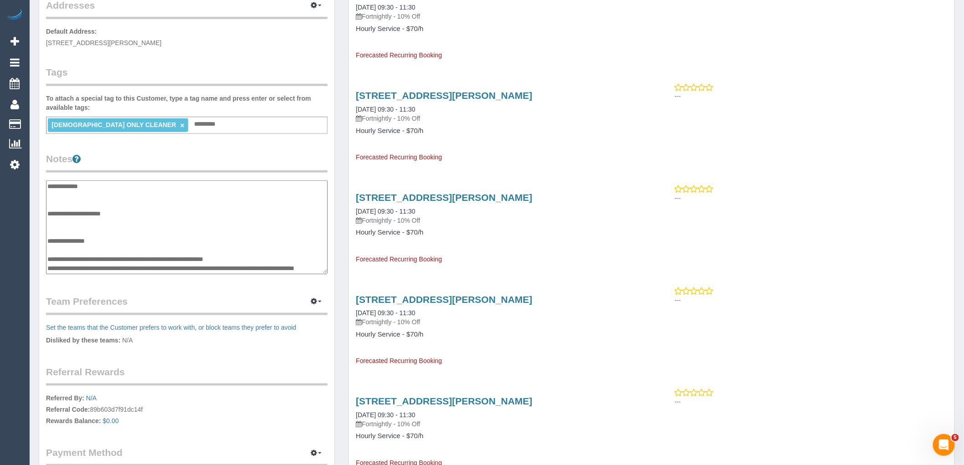
drag, startPoint x: 124, startPoint y: 262, endPoint x: 47, endPoint y: 256, distance: 77.3
click at [47, 256] on textarea "**********" at bounding box center [187, 227] width 282 height 94
click at [119, 271] on textarea "**********" at bounding box center [187, 227] width 282 height 94
drag, startPoint x: 71, startPoint y: 267, endPoint x: 47, endPoint y: 256, distance: 26.3
click at [47, 256] on textarea "**********" at bounding box center [187, 227] width 282 height 94
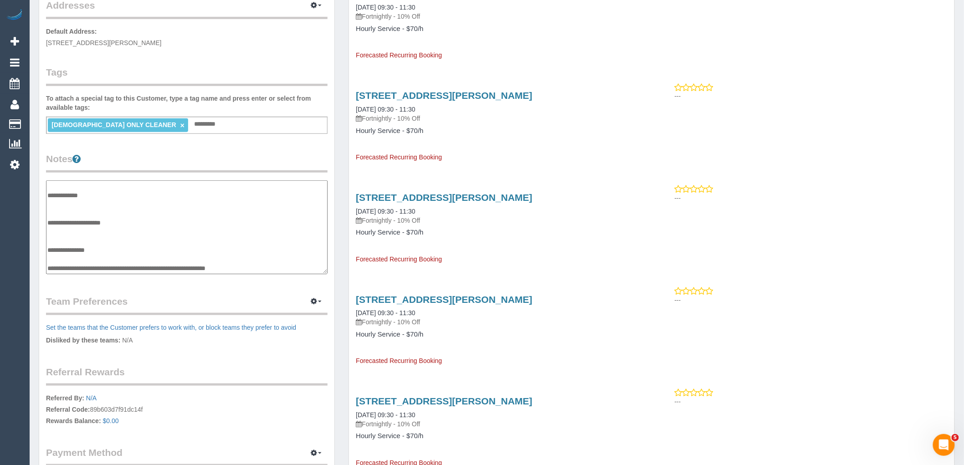
scroll to position [49, 0]
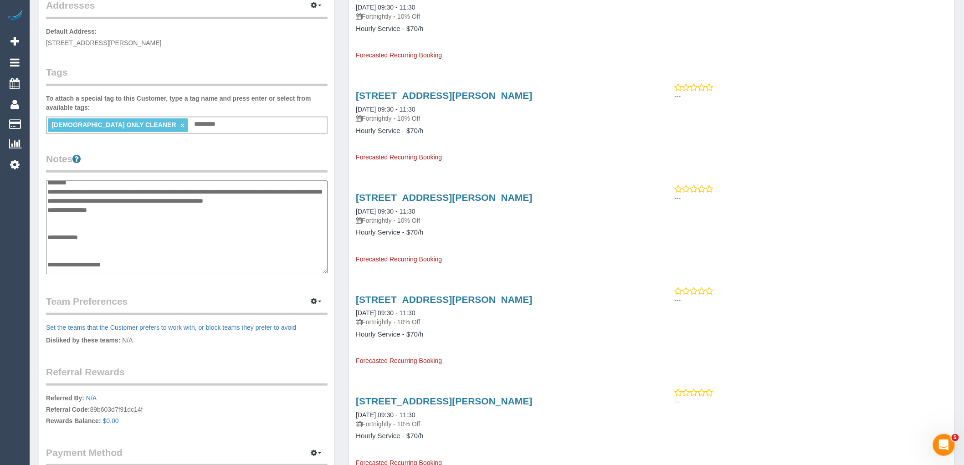
click at [311, 196] on textarea "**********" at bounding box center [187, 227] width 282 height 94
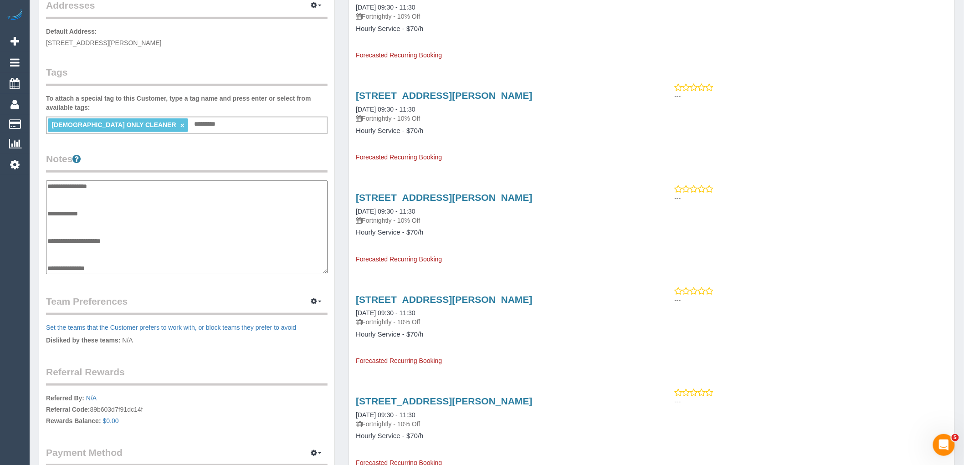
scroll to position [118, 0]
drag, startPoint x: 254, startPoint y: 255, endPoint x: 46, endPoint y: 254, distance: 207.8
click at [46, 254] on textarea "**********" at bounding box center [187, 227] width 282 height 94
click at [69, 194] on textarea "**********" at bounding box center [187, 227] width 282 height 94
type textarea "**********"
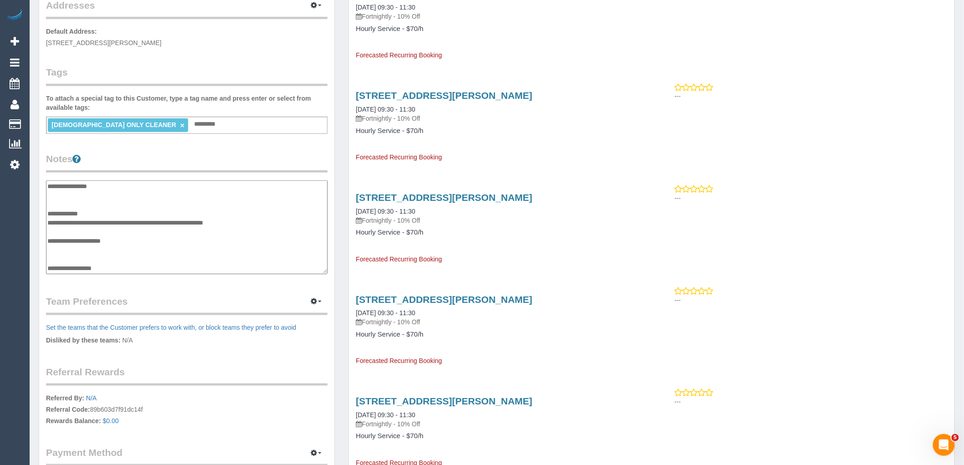
click at [149, 155] on legend "Notes" at bounding box center [187, 162] width 282 height 21
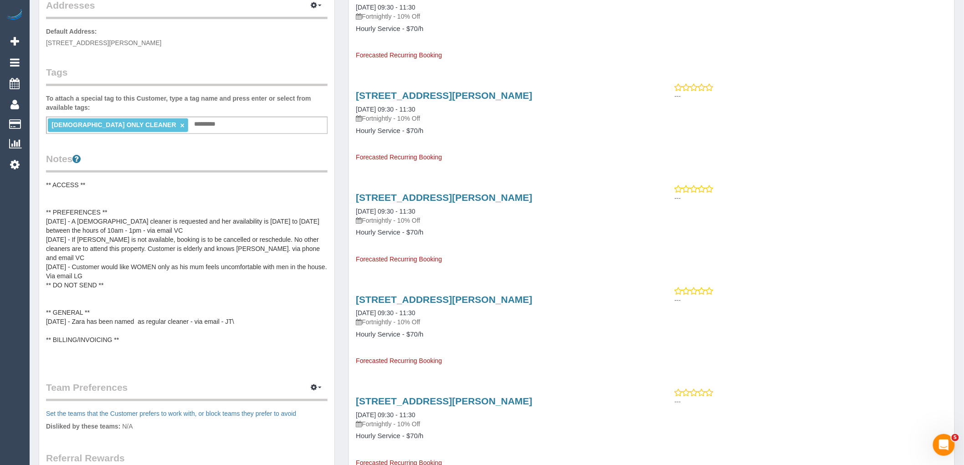
scroll to position [0, 0]
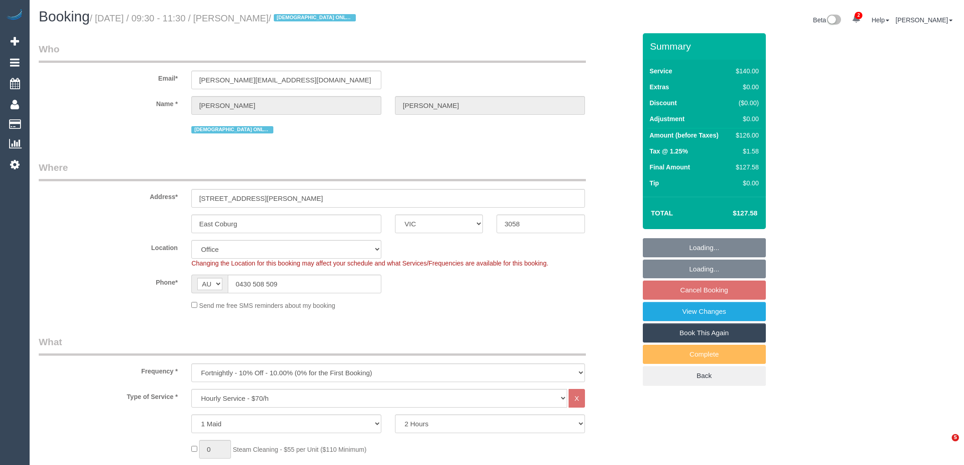
select select "VIC"
select select "number:28"
select select "number:14"
select select "number:19"
select select "number:25"
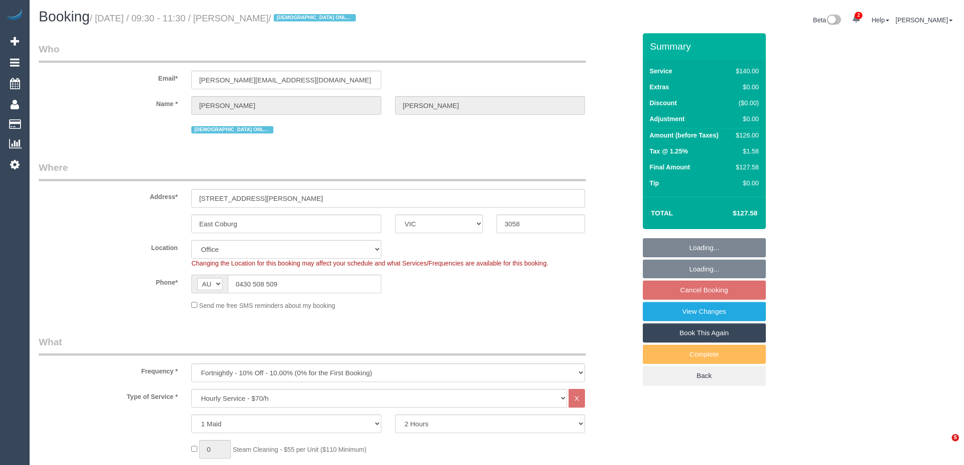
select select "number:35"
select select "string:stripe-pm_1KxK0v2GScqysDRVcgvaaYC1"
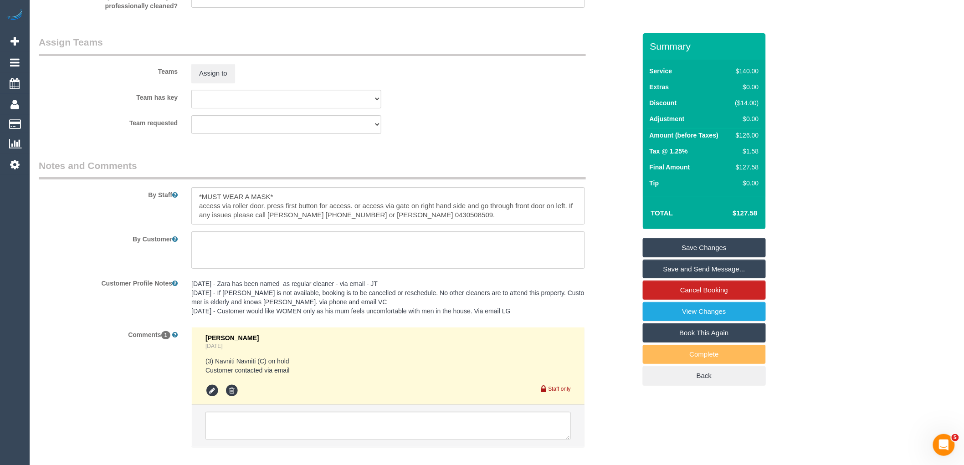
scroll to position [1420, 0]
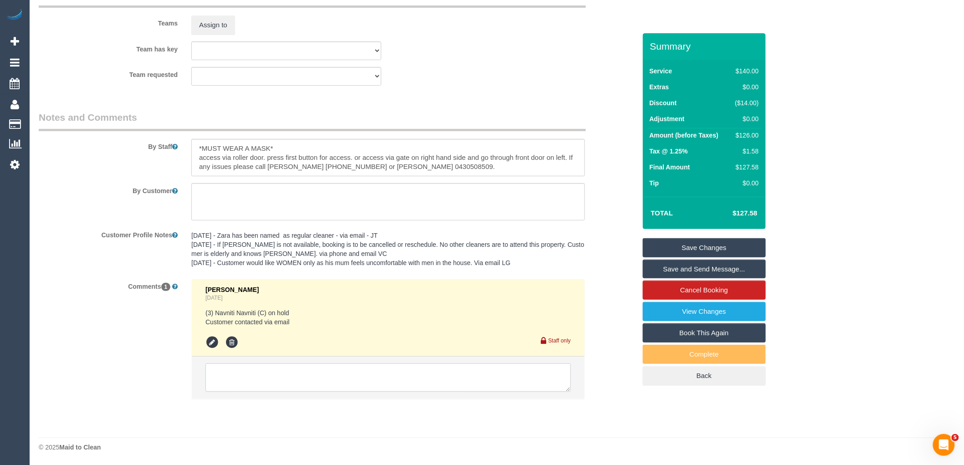
click at [261, 376] on textarea at bounding box center [387, 378] width 365 height 28
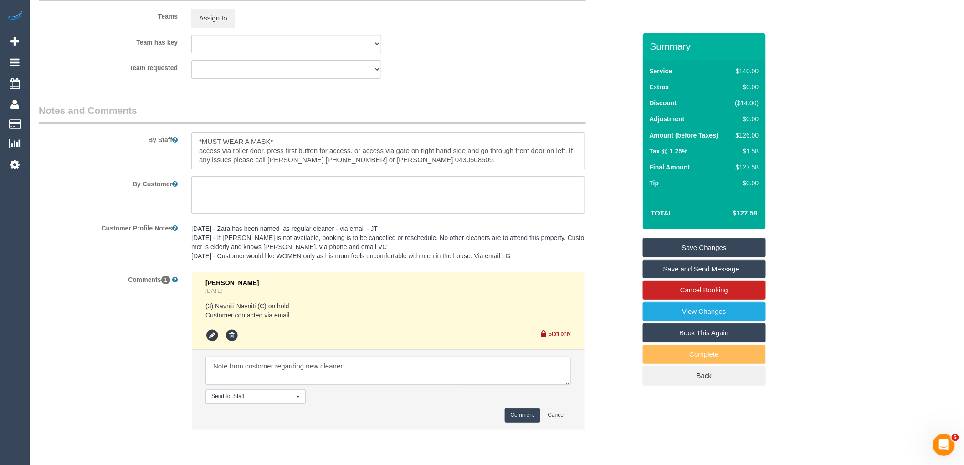
paste textarea "Understand. As per my mothers request , a [DEMOGRAPHIC_DATA] cleaner is request…"
type textarea "Note from customer regarding new cleaner: Understand. As per my mothers request…"
click at [529, 422] on button "Comment" at bounding box center [523, 415] width 36 height 14
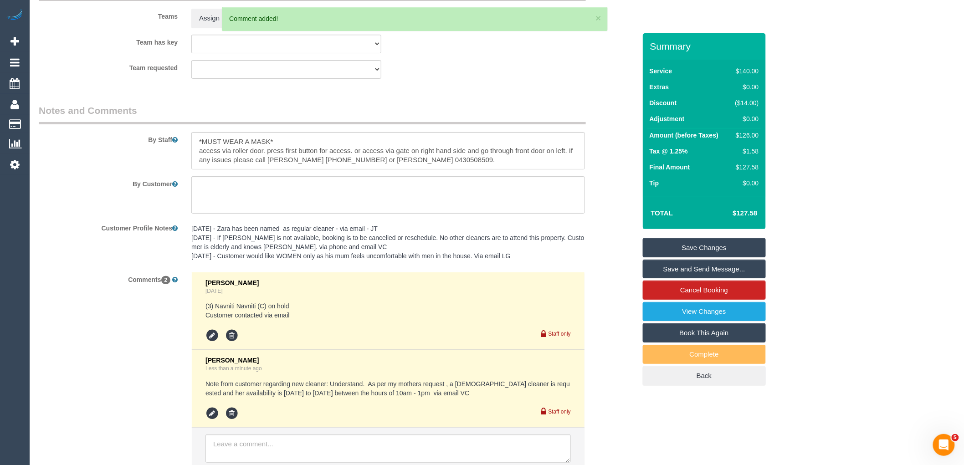
click at [718, 246] on link "Save Changes" at bounding box center [704, 247] width 123 height 19
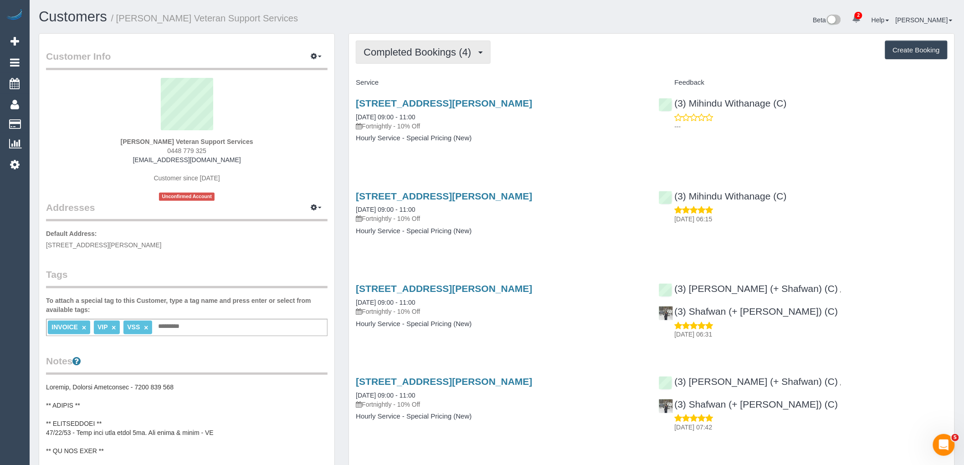
click at [436, 55] on span "Completed Bookings (4)" at bounding box center [420, 51] width 112 height 11
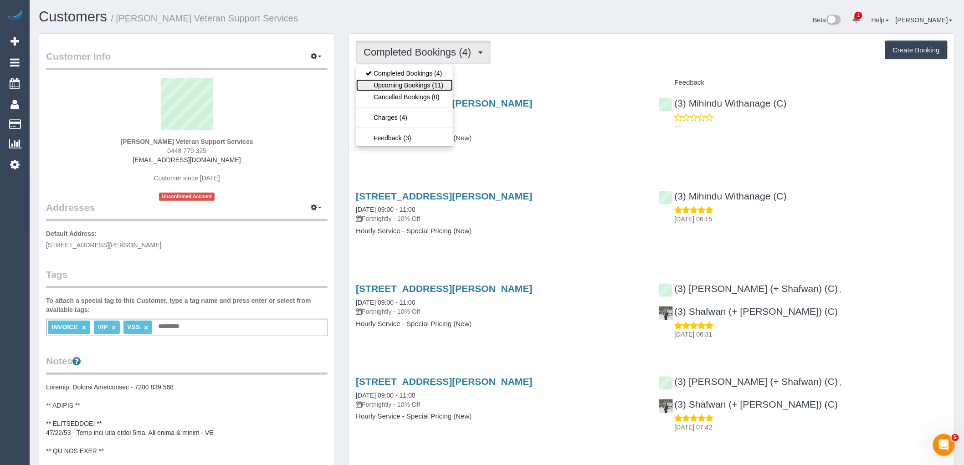
click at [433, 85] on link "Upcoming Bookings (11)" at bounding box center [404, 85] width 96 height 12
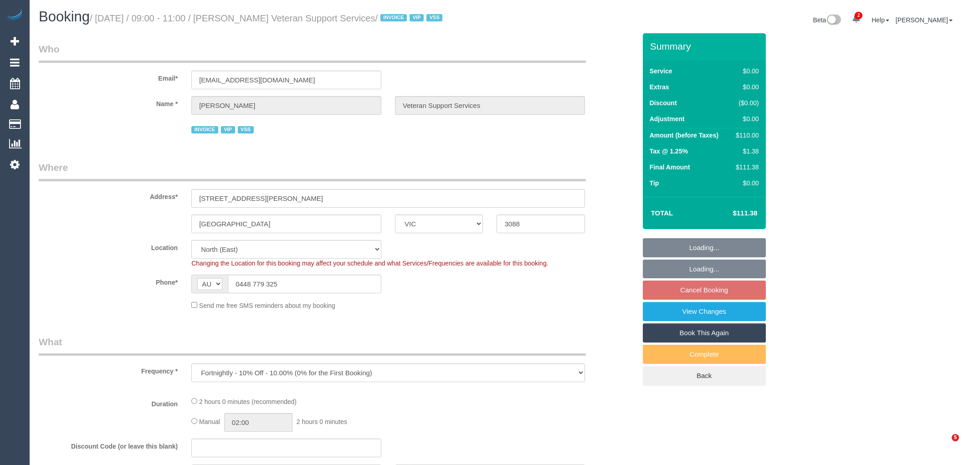
select select "VIC"
select select "120"
select select "number:27"
select select "number:14"
select select "number:18"
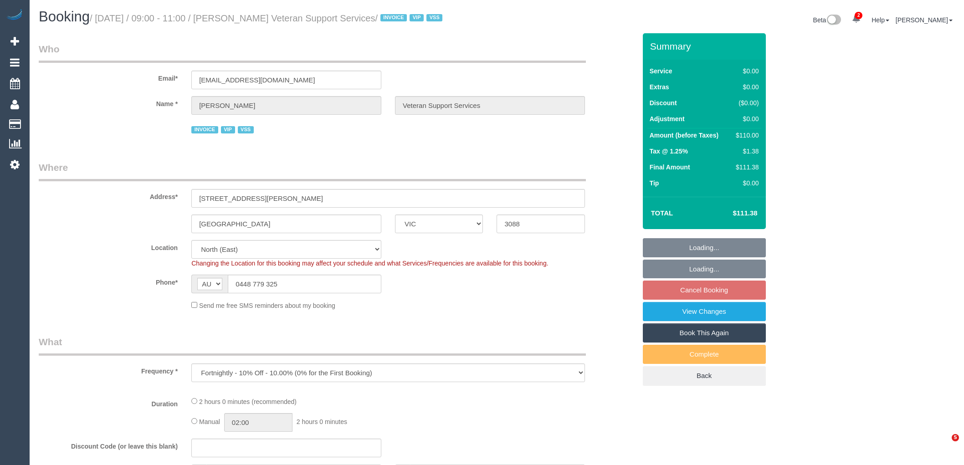
select select "number:36"
select select "number:34"
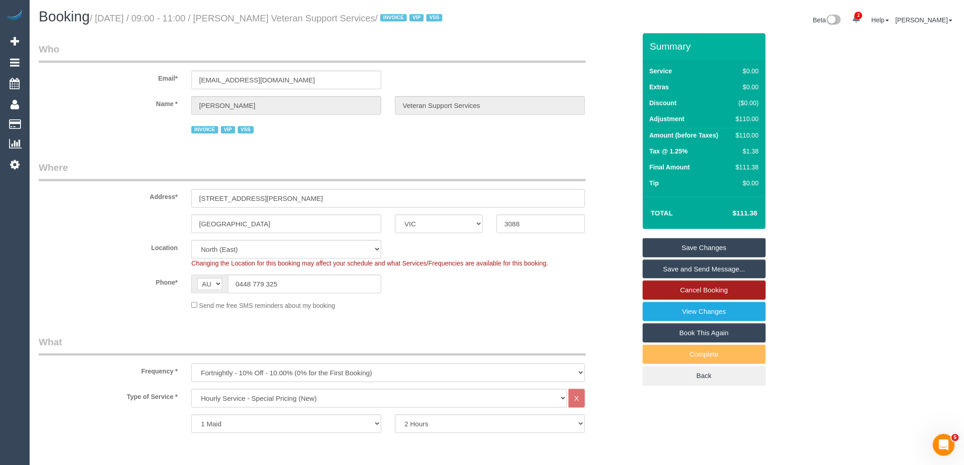
click at [718, 291] on link "Cancel Booking" at bounding box center [704, 290] width 123 height 19
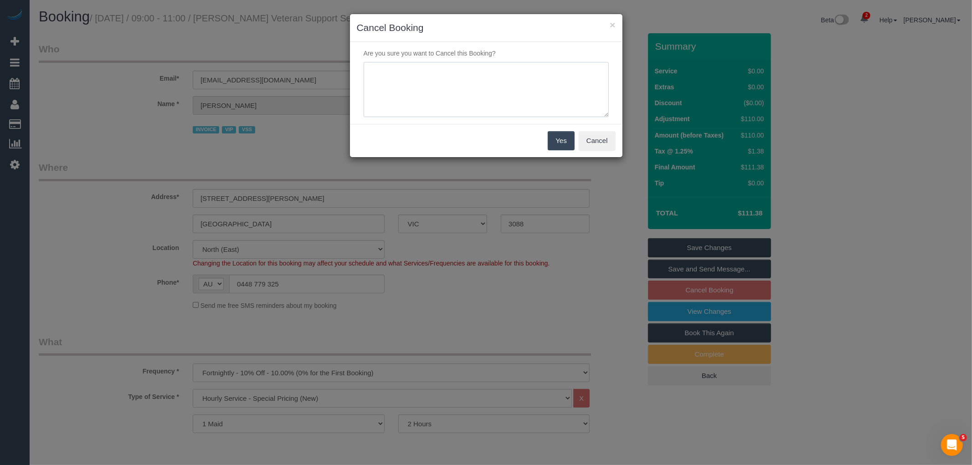
click at [456, 102] on textarea at bounding box center [486, 90] width 245 height 56
type textarea "Service not needed on this date via email VC"
click at [555, 138] on button "Yes" at bounding box center [561, 140] width 26 height 19
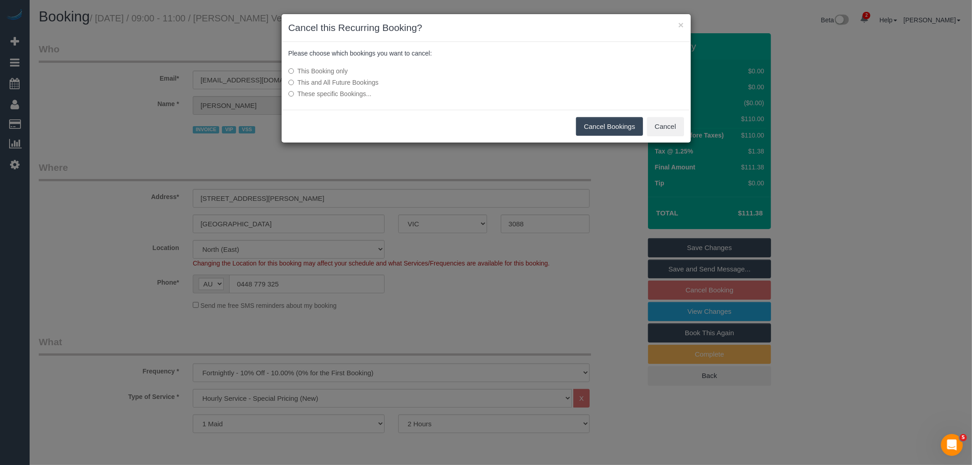
click at [617, 128] on button "Cancel Bookings" at bounding box center [609, 126] width 67 height 19
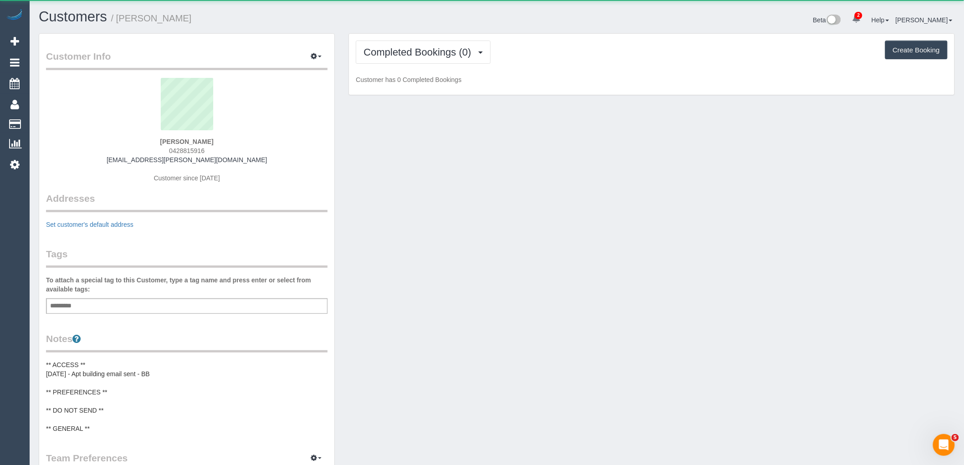
click at [448, 38] on div "Completed Bookings (0) Completed Bookings (0) Upcoming Bookings (1) Cancelled B…" at bounding box center [652, 65] width 606 height 62
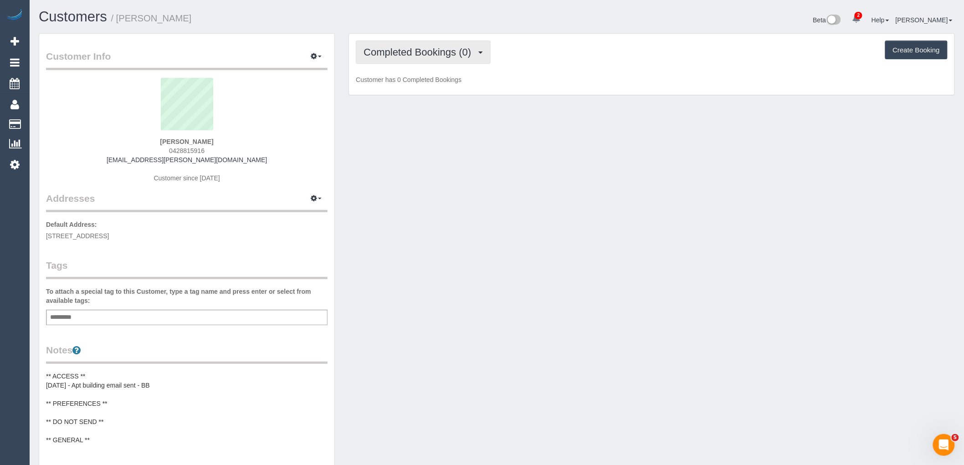
click at [446, 52] on span "Completed Bookings (0)" at bounding box center [420, 51] width 112 height 11
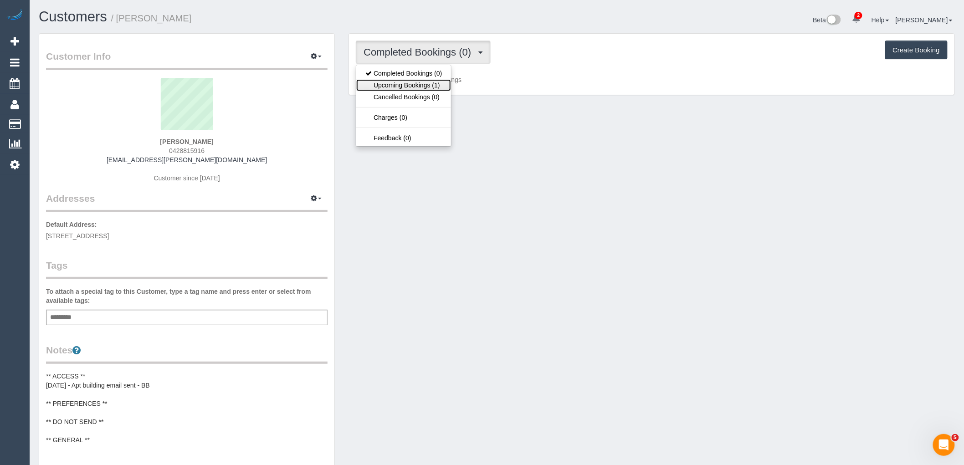
click at [441, 87] on link "Upcoming Bookings (1)" at bounding box center [403, 85] width 95 height 12
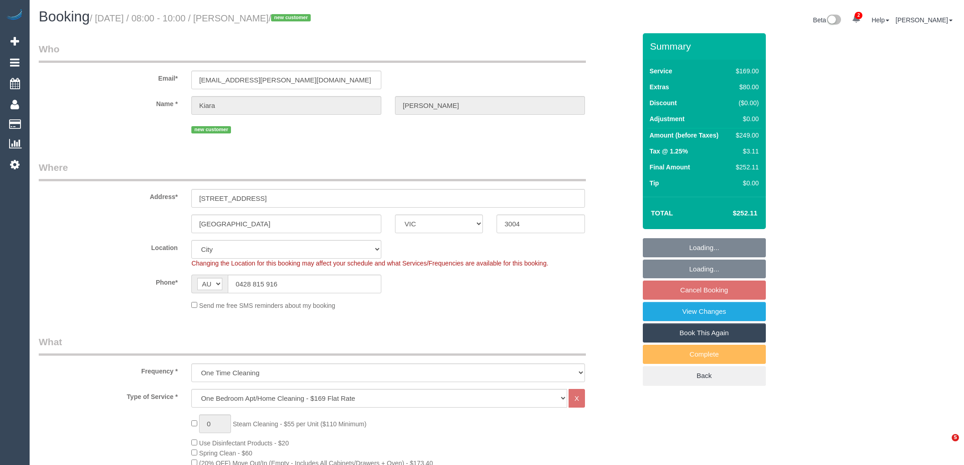
select select "VIC"
select select "spot2"
select select "number:29"
select select "number:14"
select select "number:18"
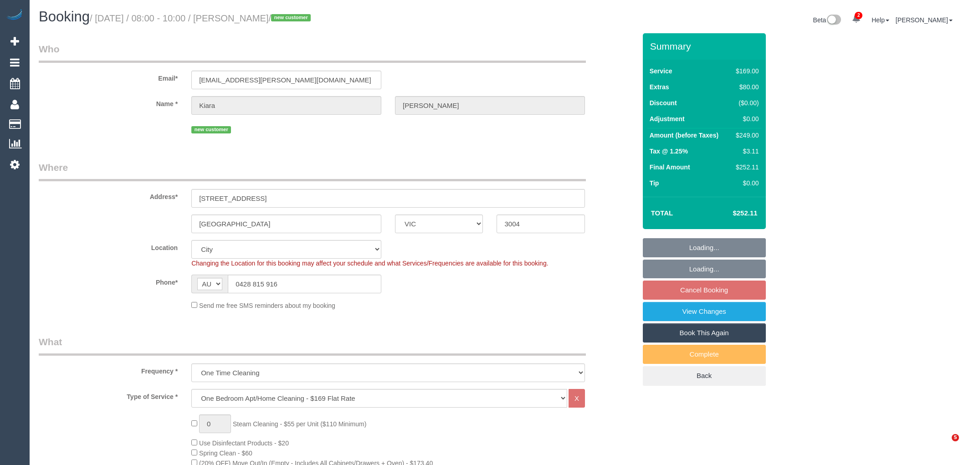
select select "number:22"
select select "number:26"
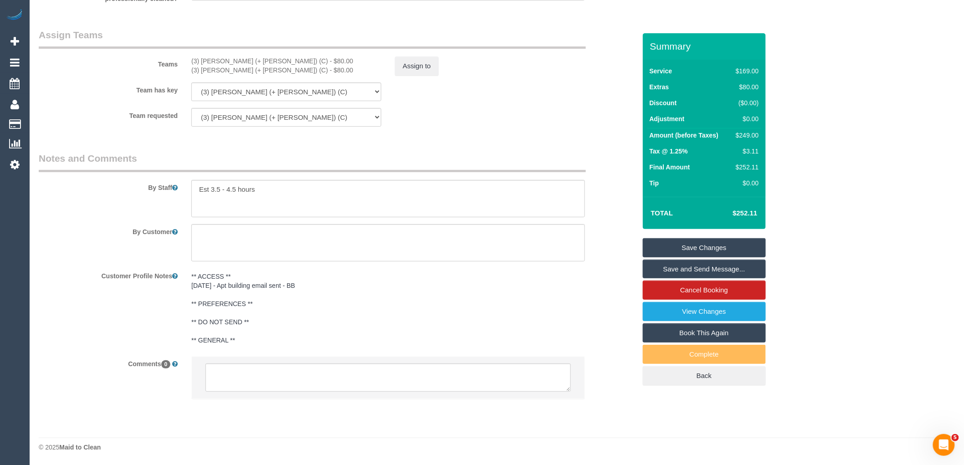
scroll to position [1357, 0]
click at [300, 238] on textarea at bounding box center [388, 242] width 394 height 37
paste textarea "The entry to the apartment complex is at the back of the building at 83 Queens …"
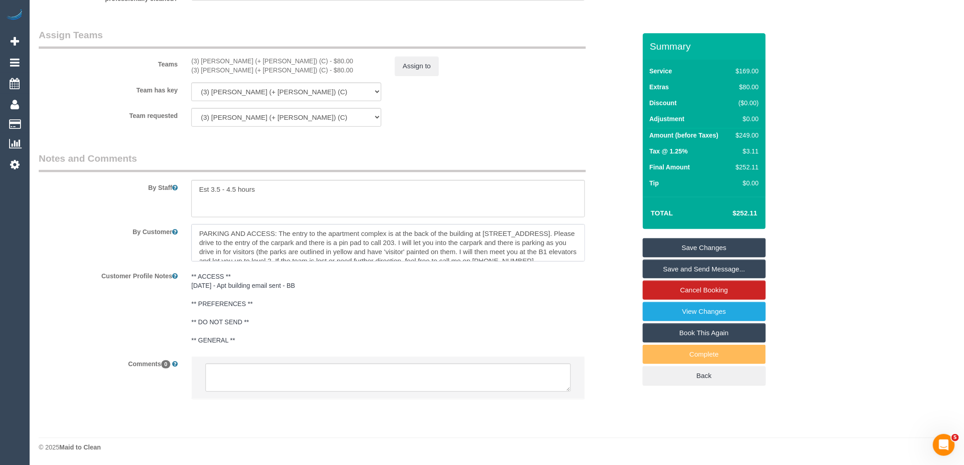
scroll to position [3, 0]
type textarea "PARKING AND ACCESS: The entry to the apartment complex is at the back of the bu…"
click at [718, 249] on link "Save Changes" at bounding box center [704, 247] width 123 height 19
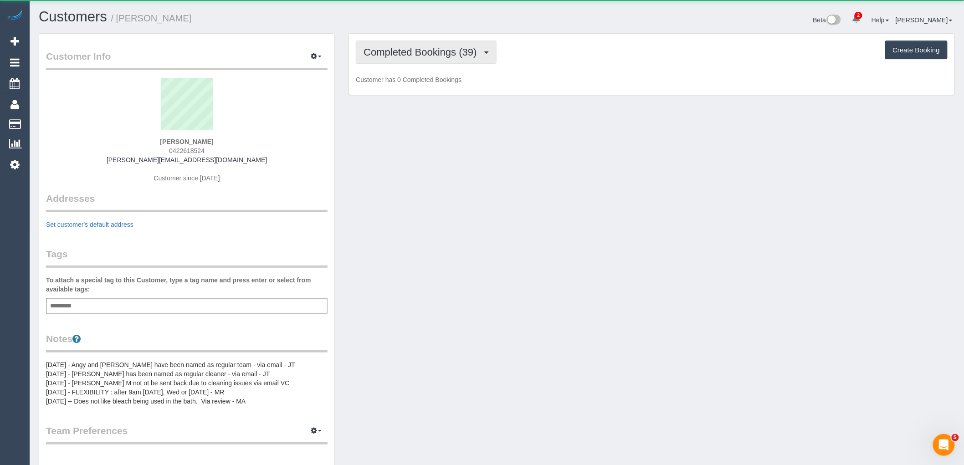
click at [439, 55] on span "Completed Bookings (39)" at bounding box center [423, 51] width 118 height 11
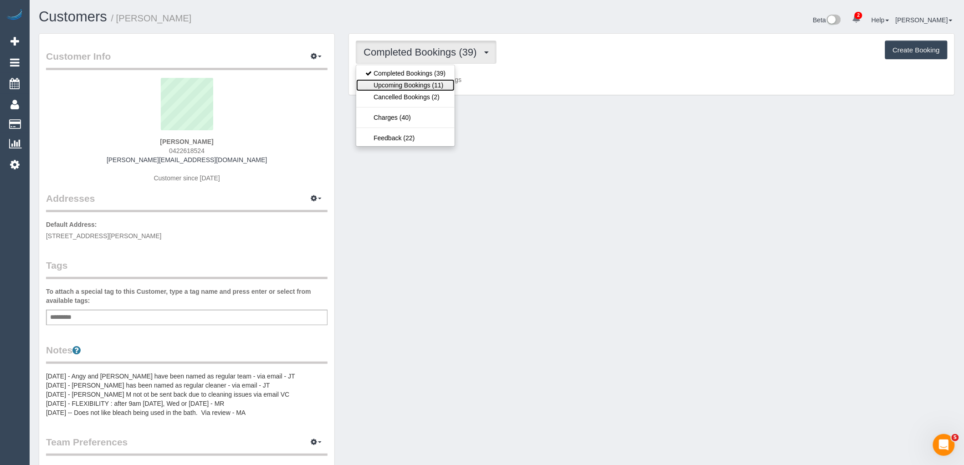
click at [441, 84] on link "Upcoming Bookings (11)" at bounding box center [405, 85] width 98 height 12
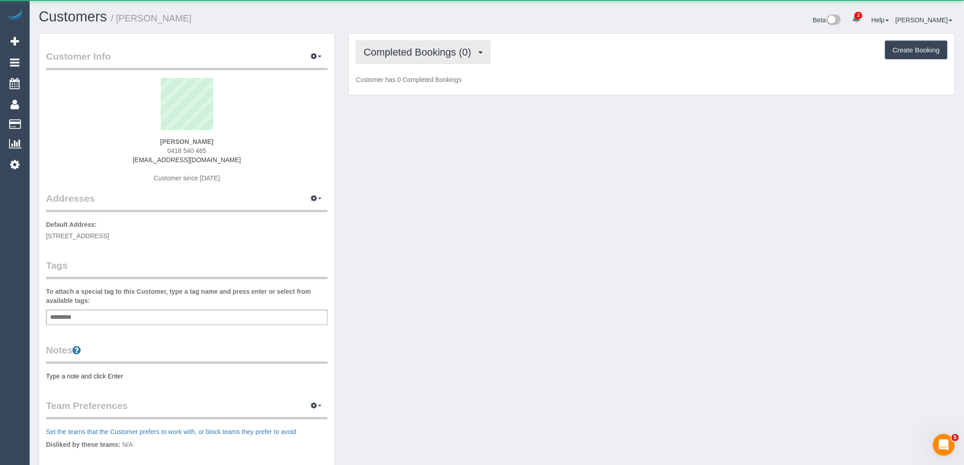
click at [417, 49] on span "Completed Bookings (0)" at bounding box center [420, 51] width 112 height 11
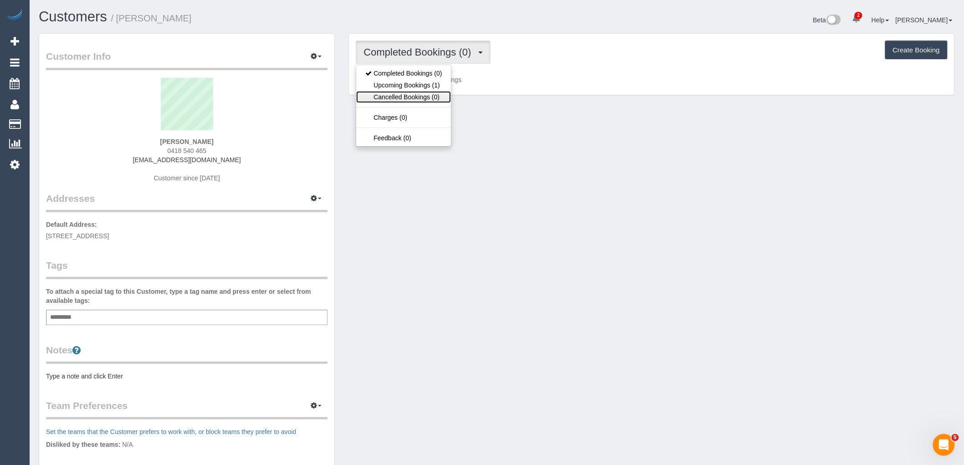
click at [429, 92] on link "Cancelled Bookings (0)" at bounding box center [403, 97] width 95 height 12
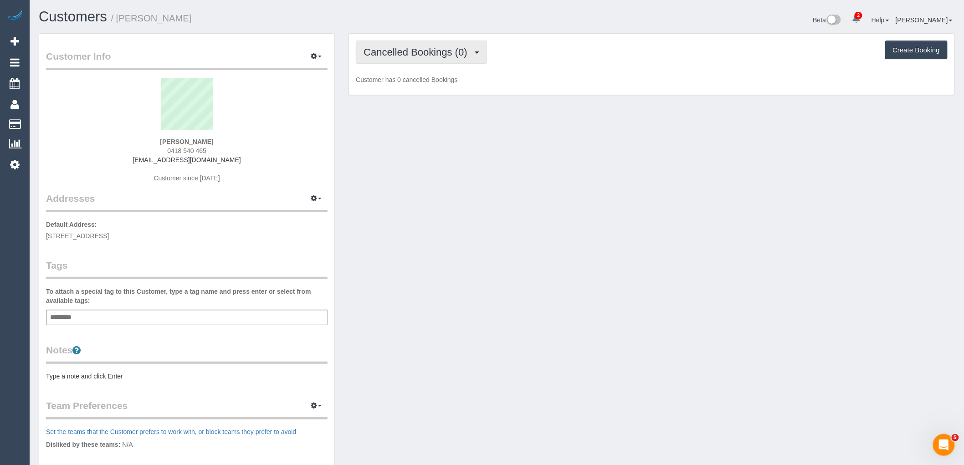
click at [432, 56] on span "Cancelled Bookings (0)" at bounding box center [418, 51] width 108 height 11
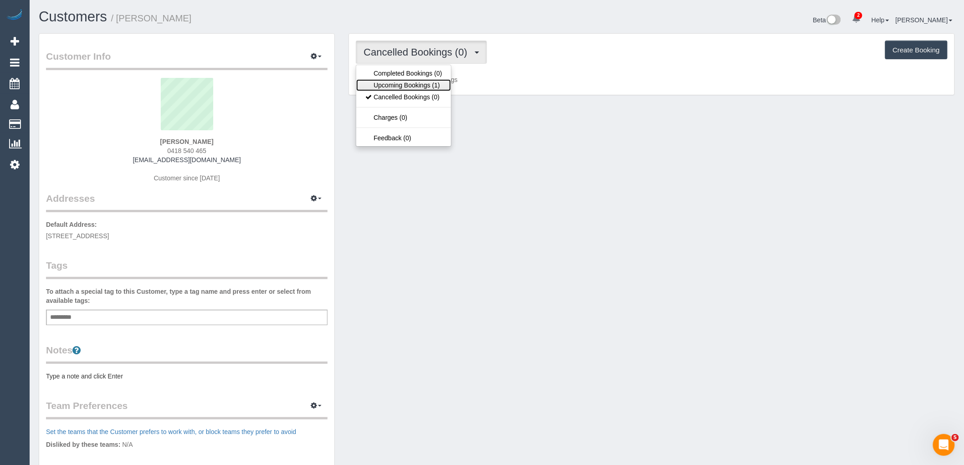
click at [433, 84] on link "Upcoming Bookings (1)" at bounding box center [403, 85] width 95 height 12
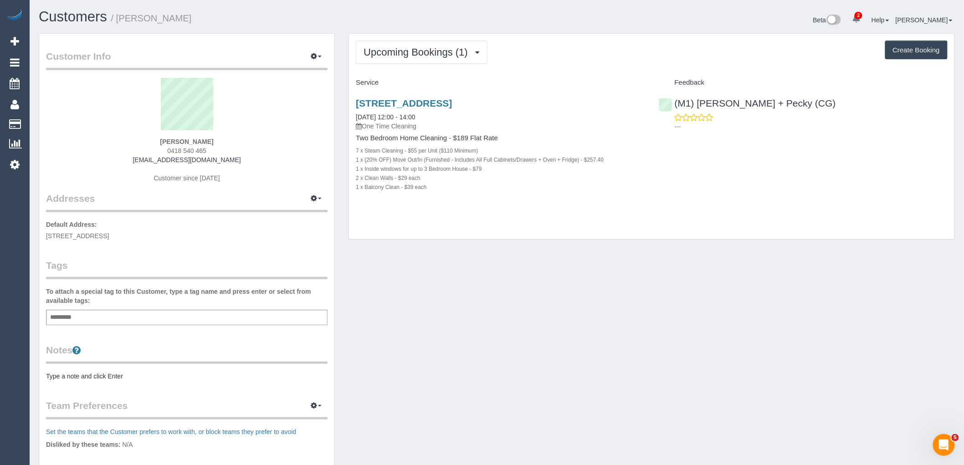
drag, startPoint x: 221, startPoint y: 149, endPoint x: 148, endPoint y: 150, distance: 73.4
click at [149, 150] on div "Megan Rule 0418 540 465 megan.e.rule@gmail.com Customer since 2025" at bounding box center [187, 135] width 282 height 114
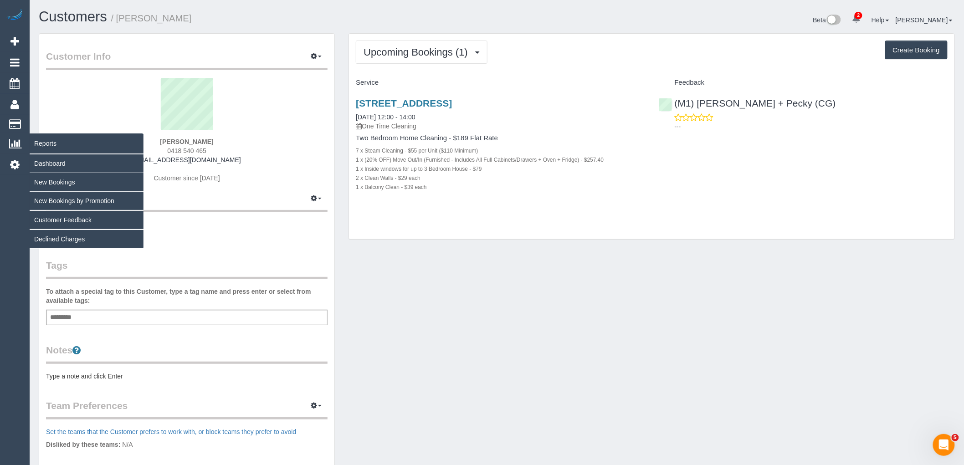
copy span "0418 540 465"
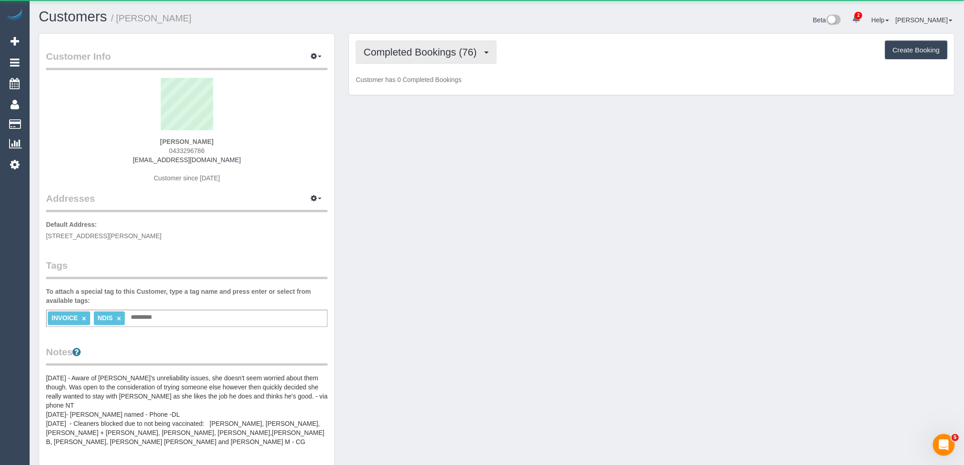
click at [447, 47] on span "Completed Bookings (76)" at bounding box center [423, 51] width 118 height 11
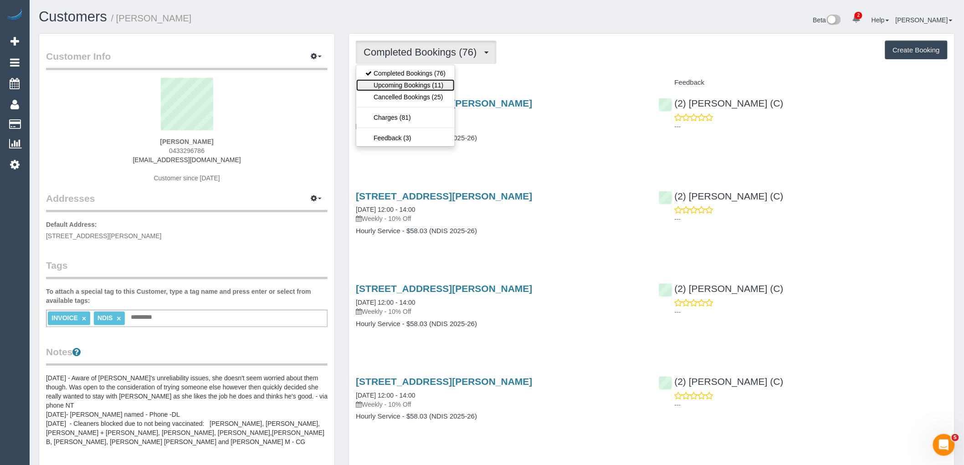
click at [441, 87] on link "Upcoming Bookings (11)" at bounding box center [405, 85] width 98 height 12
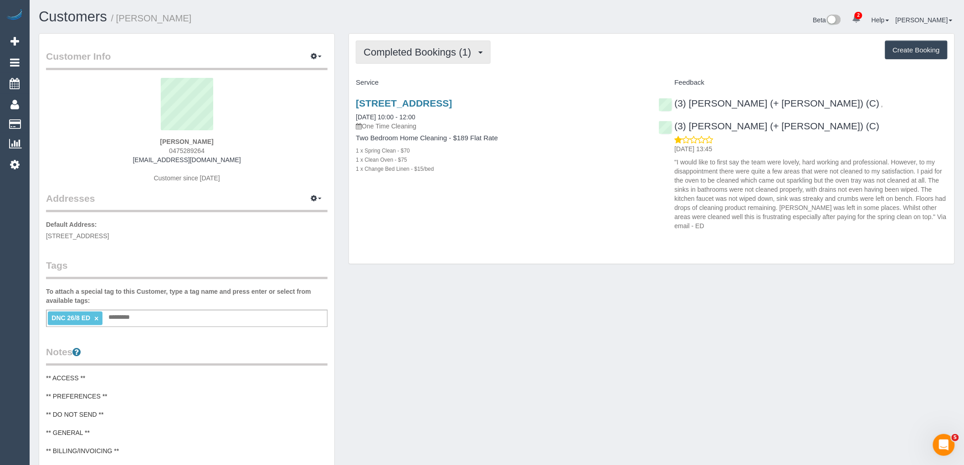
click at [430, 48] on span "Completed Bookings (1)" at bounding box center [420, 51] width 112 height 11
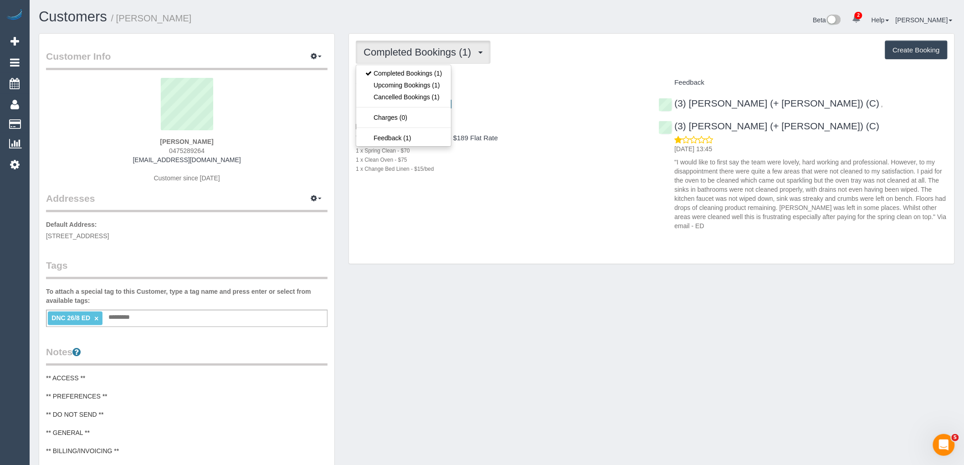
click at [543, 64] on div "Completed Bookings (1) Completed Bookings (1) Upcoming Bookings (1) Cancelled B…" at bounding box center [652, 52] width 592 height 23
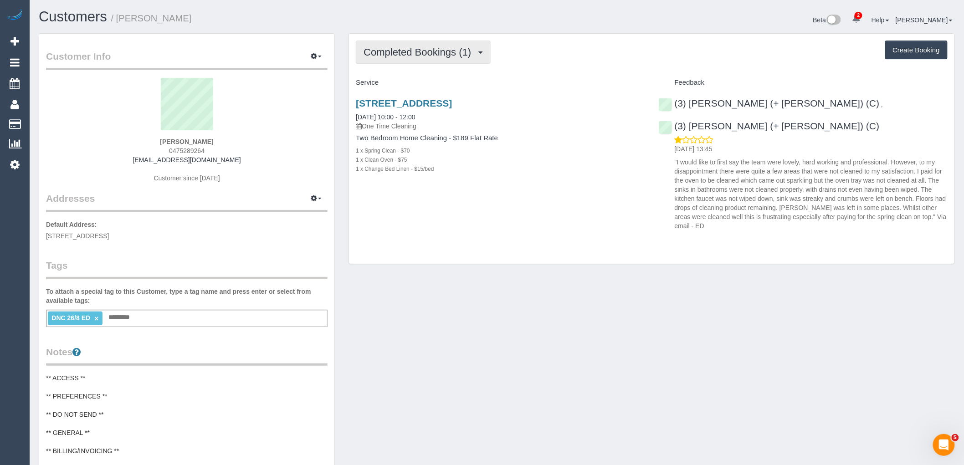
click at [449, 49] on span "Completed Bookings (1)" at bounding box center [420, 51] width 112 height 11
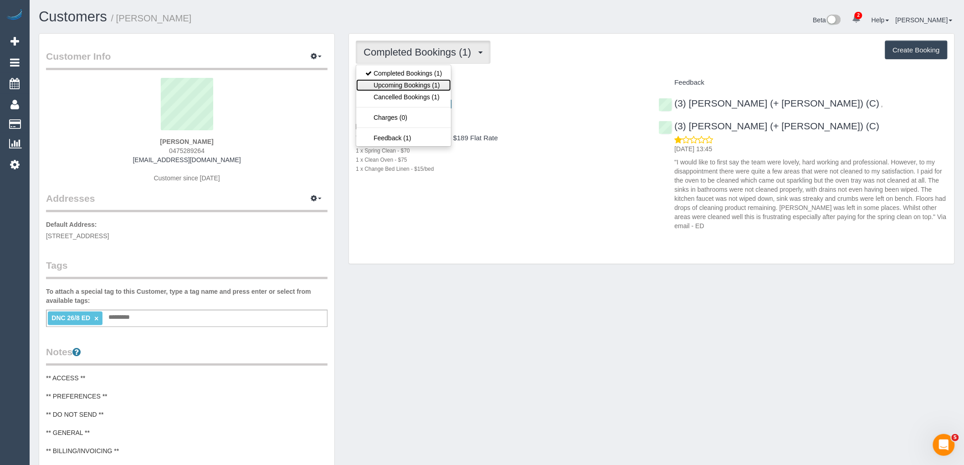
click at [439, 87] on link "Upcoming Bookings (1)" at bounding box center [403, 85] width 95 height 12
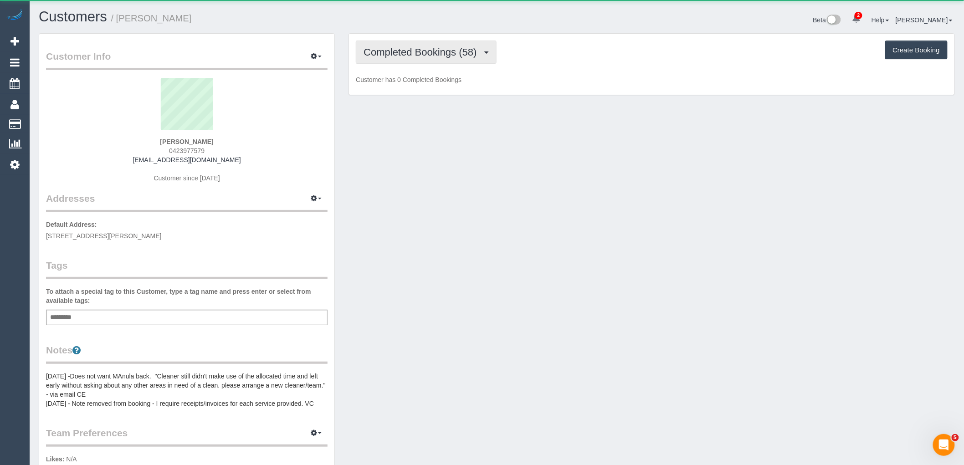
click at [443, 46] on button "Completed Bookings (58)" at bounding box center [426, 52] width 140 height 23
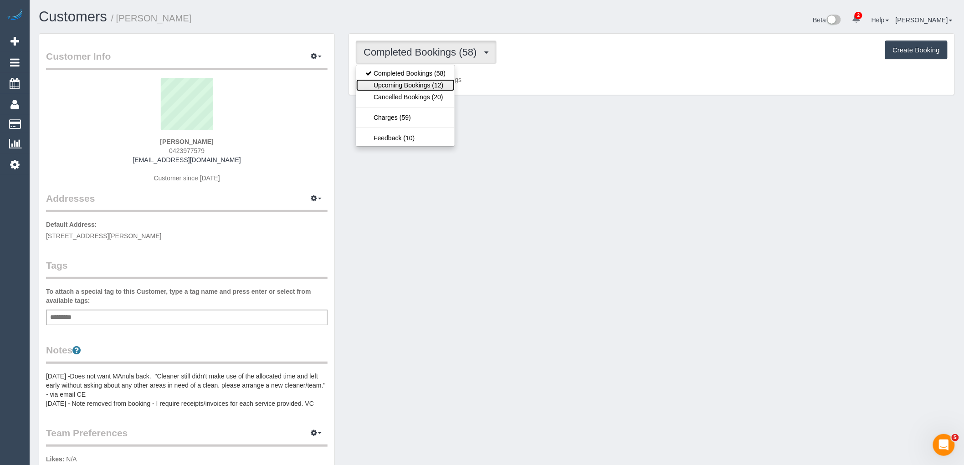
click at [443, 83] on link "Upcoming Bookings (12)" at bounding box center [405, 85] width 98 height 12
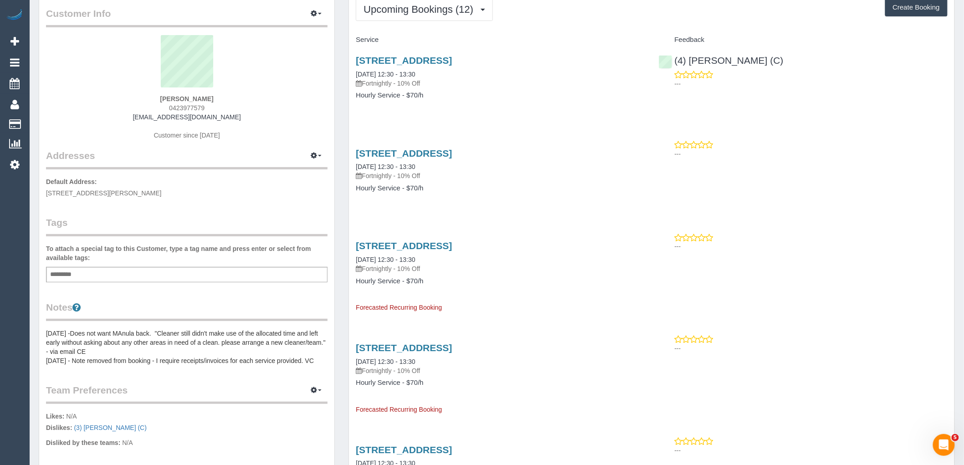
scroll to position [101, 0]
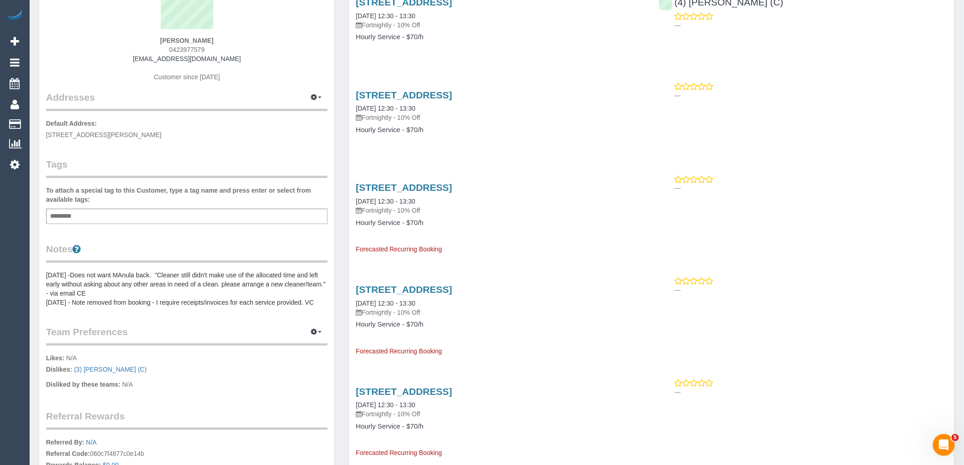
click at [116, 299] on pre "[DATE] -Does not want MAnula back. "Cleaner still didn't make use of the alloca…" at bounding box center [187, 289] width 282 height 36
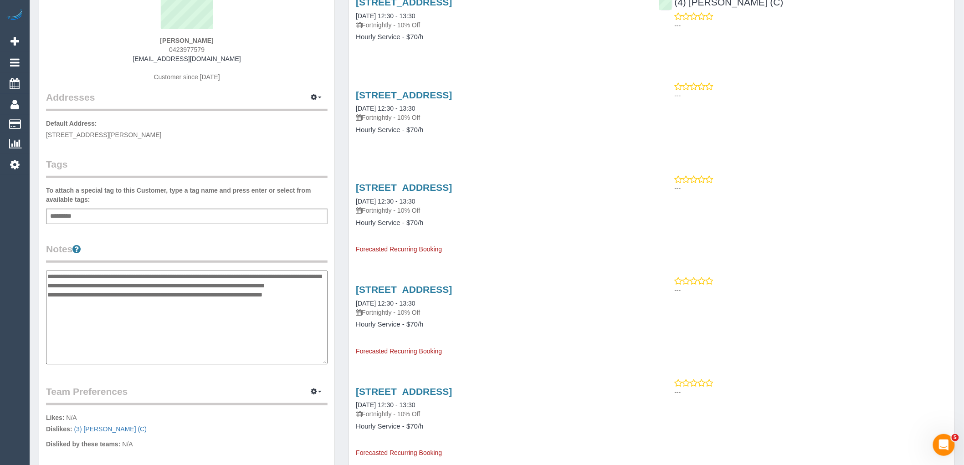
click at [48, 277] on textarea "**********" at bounding box center [187, 318] width 282 height 94
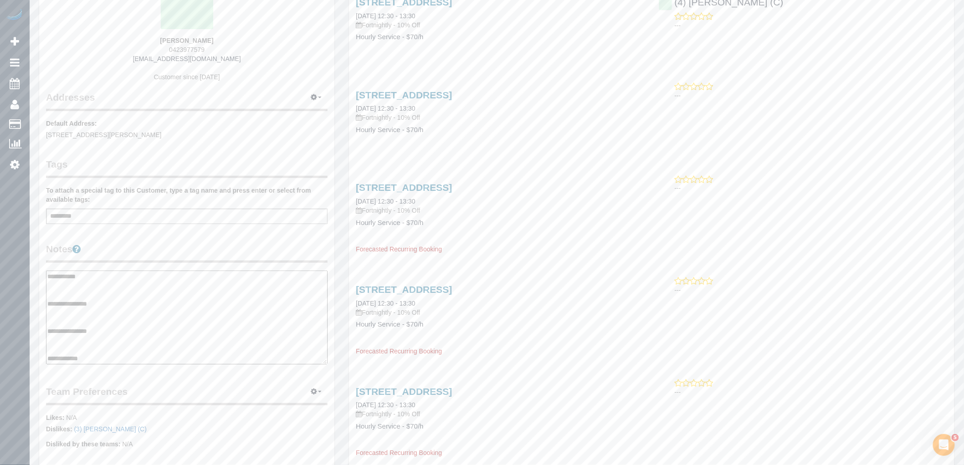
click at [91, 311] on textarea "**********" at bounding box center [187, 318] width 282 height 94
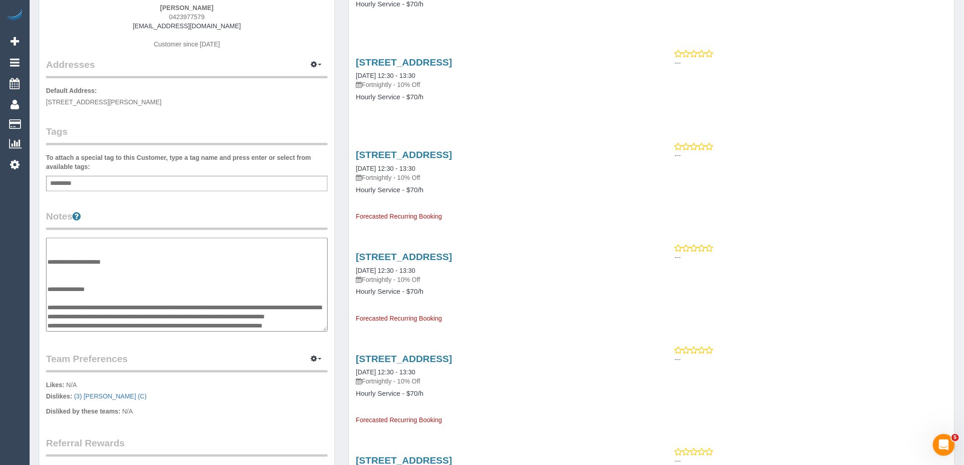
scroll to position [152, 0]
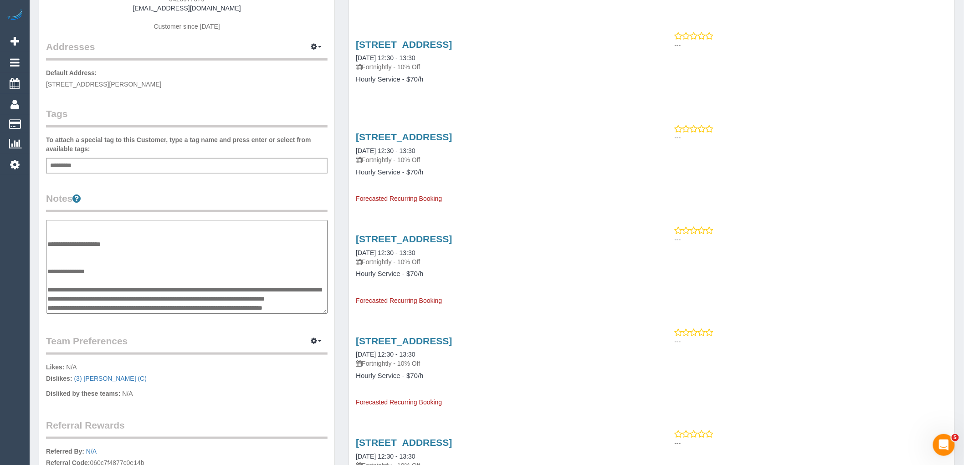
drag, startPoint x: 139, startPoint y: 296, endPoint x: 47, endPoint y: 277, distance: 93.6
click at [47, 277] on textarea "**********" at bounding box center [187, 267] width 282 height 94
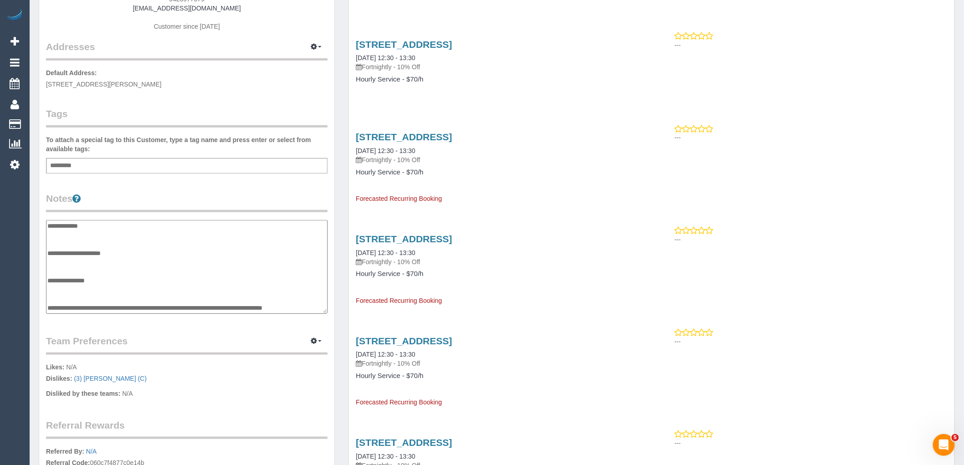
scroll to position [40, 0]
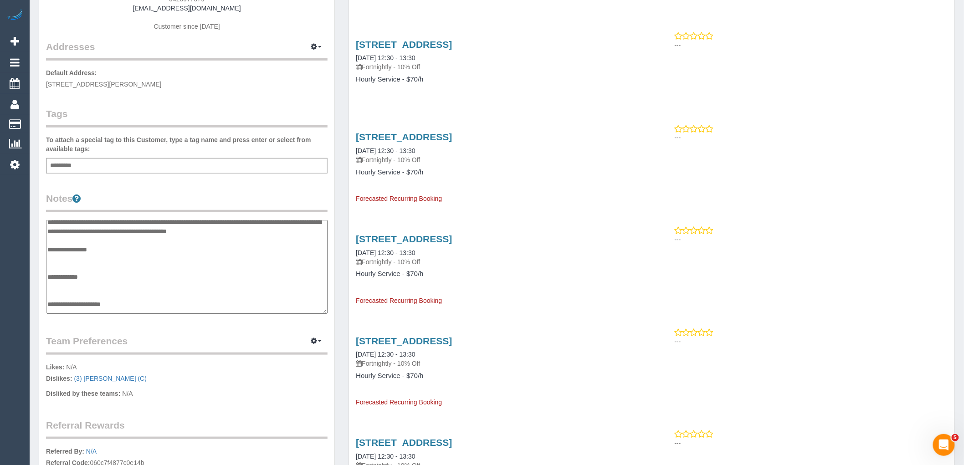
click at [83, 256] on textarea "**********" at bounding box center [187, 267] width 282 height 94
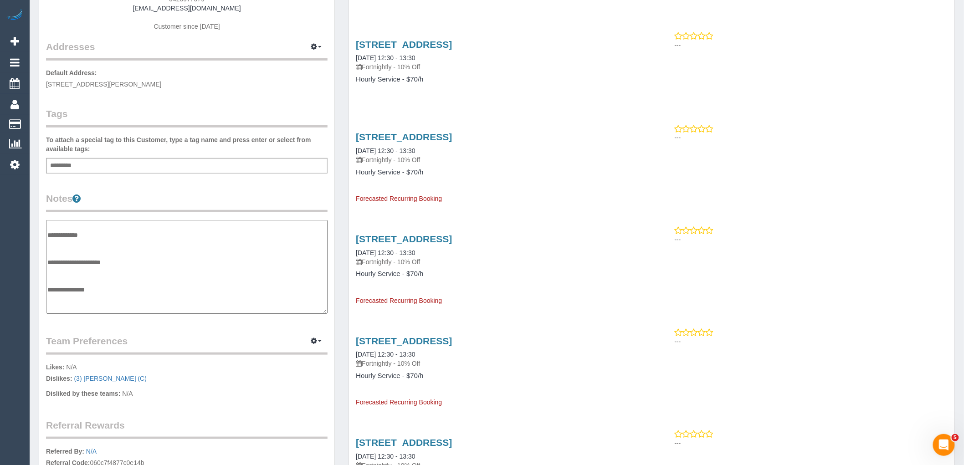
scroll to position [109, 0]
drag, startPoint x: 315, startPoint y: 306, endPoint x: 48, endPoint y: 306, distance: 267.0
click at [48, 306] on textarea "**********" at bounding box center [187, 267] width 282 height 94
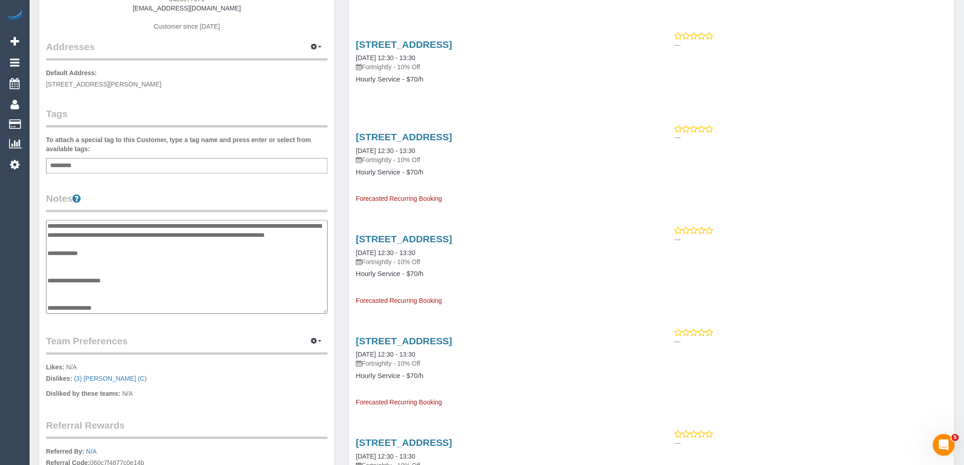
click at [74, 237] on textarea "**********" at bounding box center [187, 267] width 282 height 94
type textarea "**********"
click at [138, 199] on legend "Notes" at bounding box center [187, 202] width 282 height 21
